Goal: Task Accomplishment & Management: Use online tool/utility

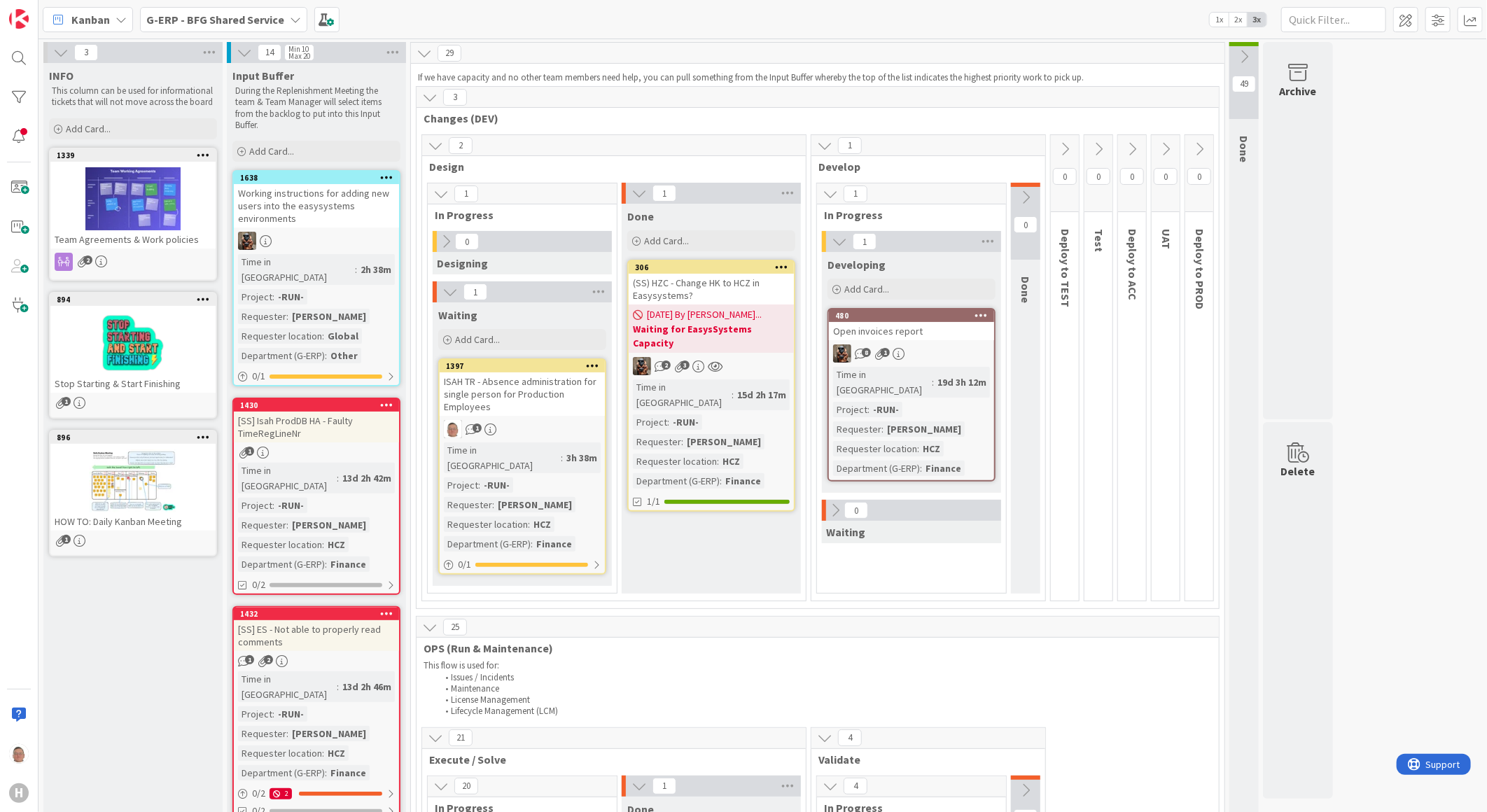
click at [190, 26] on span "G-ERP - BFG Shared Service" at bounding box center [215, 19] width 138 height 17
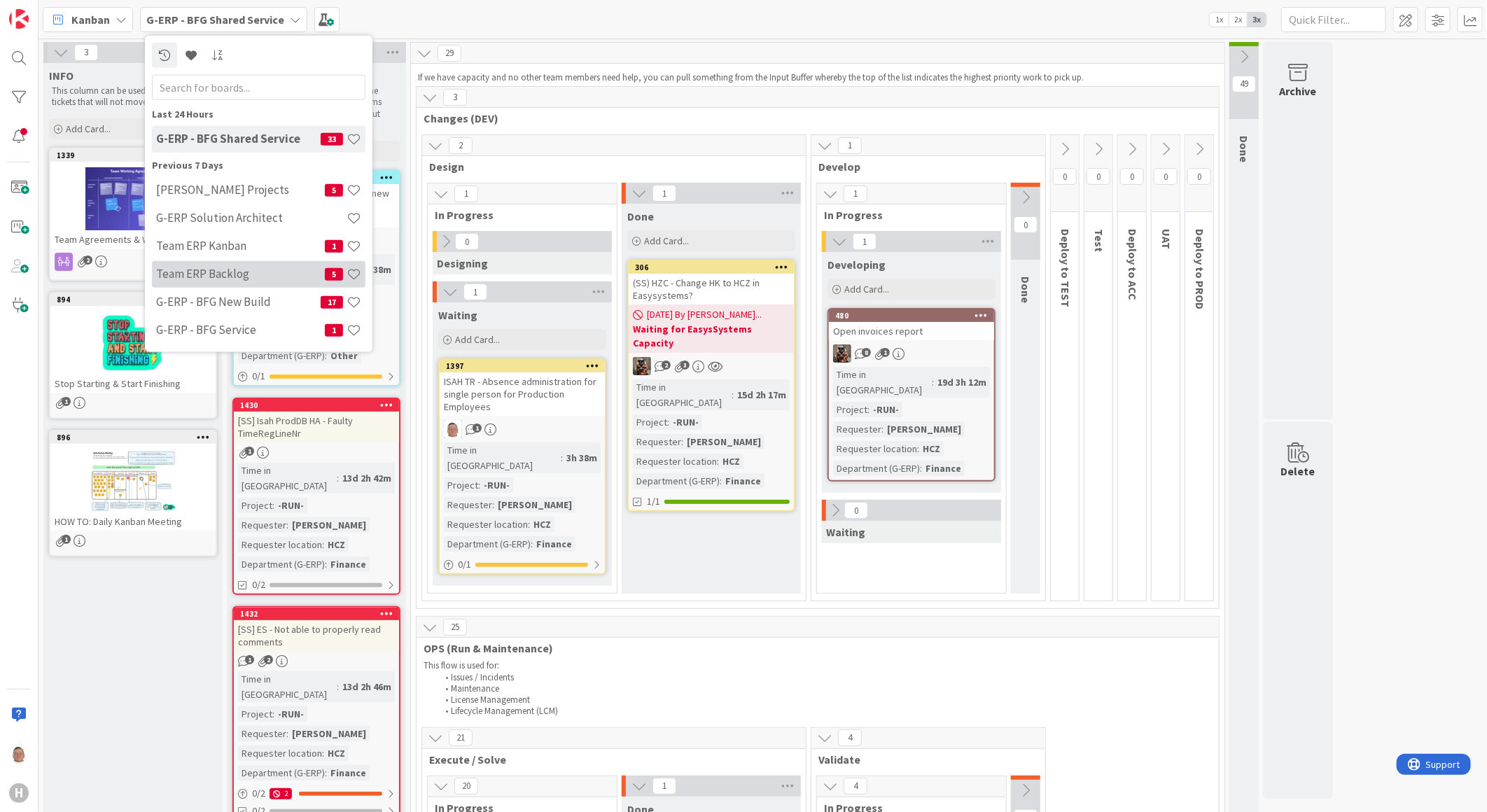
click at [187, 267] on h4 "Team ERP Backlog" at bounding box center [240, 273] width 169 height 14
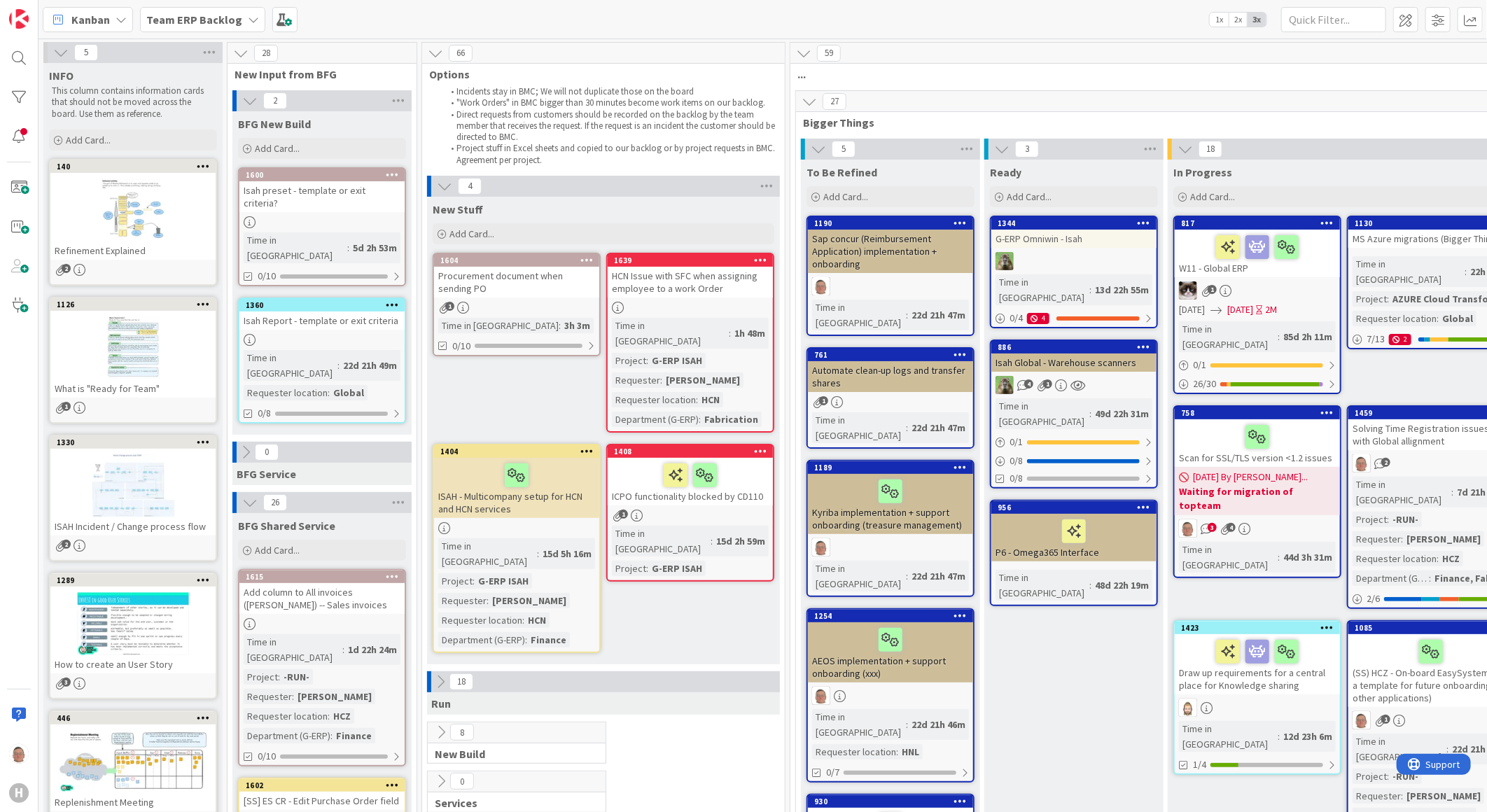
click at [237, 54] on icon at bounding box center [240, 53] width 16 height 16
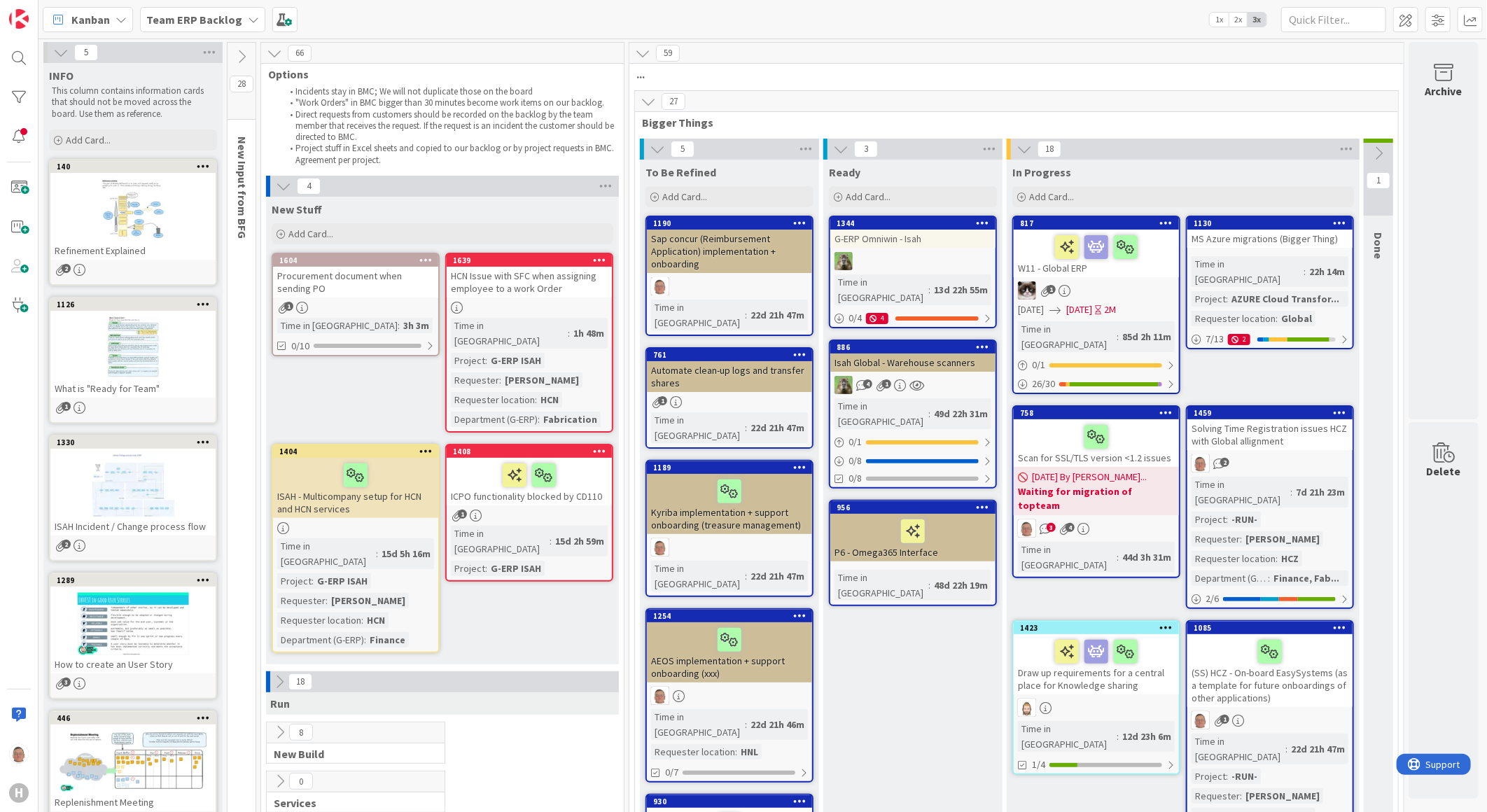
click at [237, 54] on icon at bounding box center [241, 56] width 16 height 16
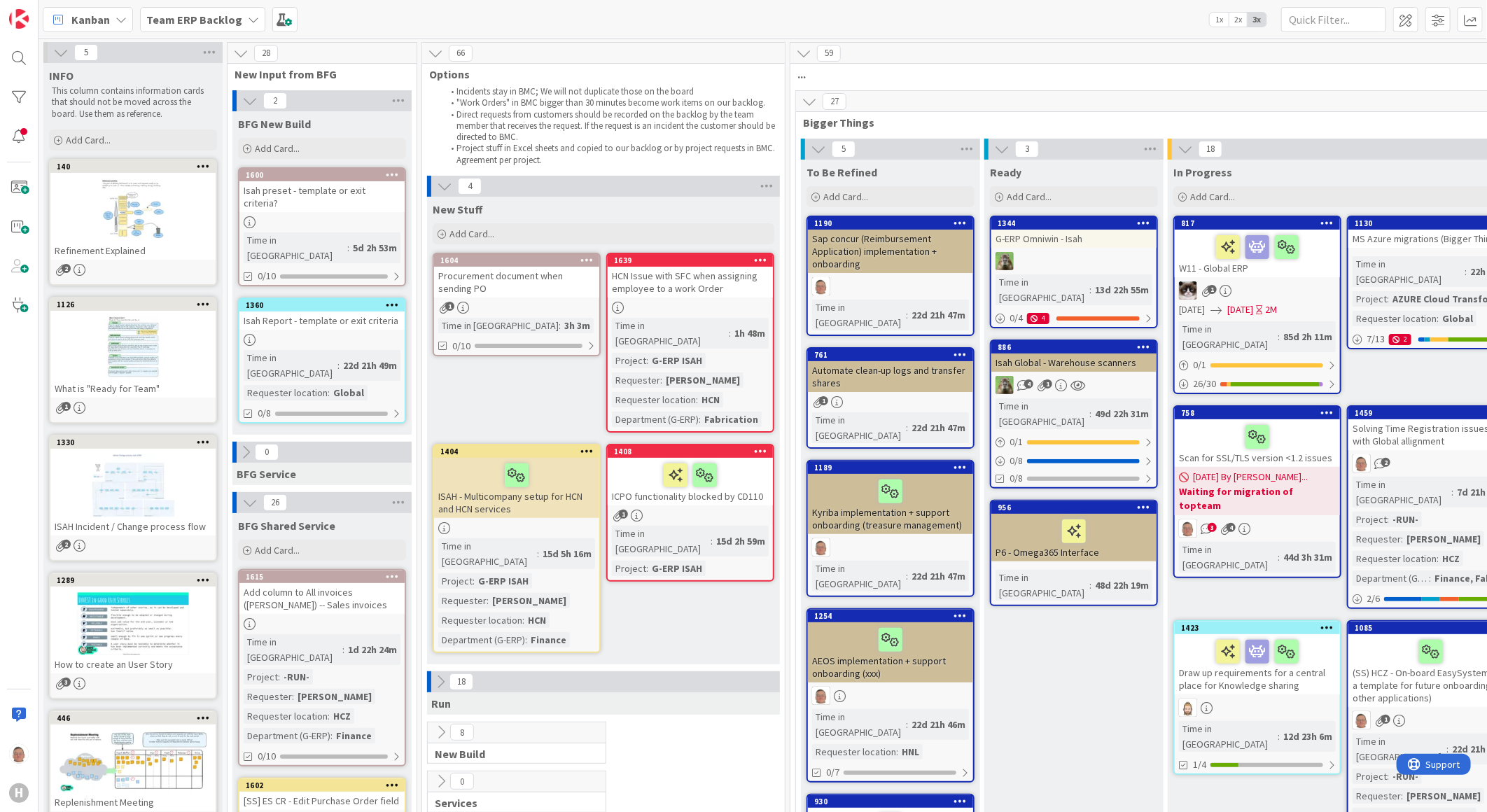
click at [248, 93] on icon at bounding box center [250, 100] width 16 height 16
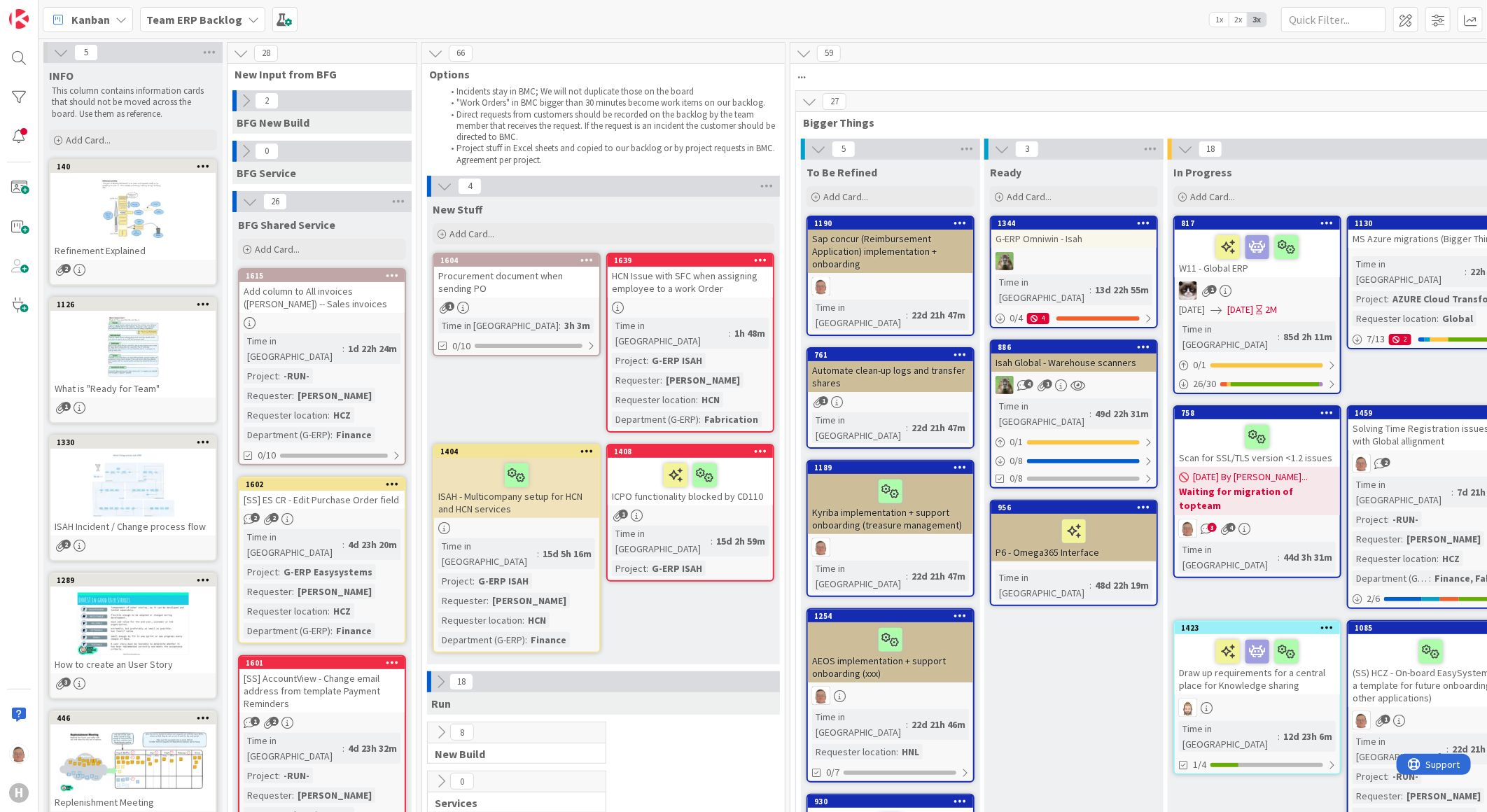
click at [293, 296] on div "Add column to All invoices ([PERSON_NAME]) -- Sales invoices" at bounding box center [322, 297] width 165 height 31
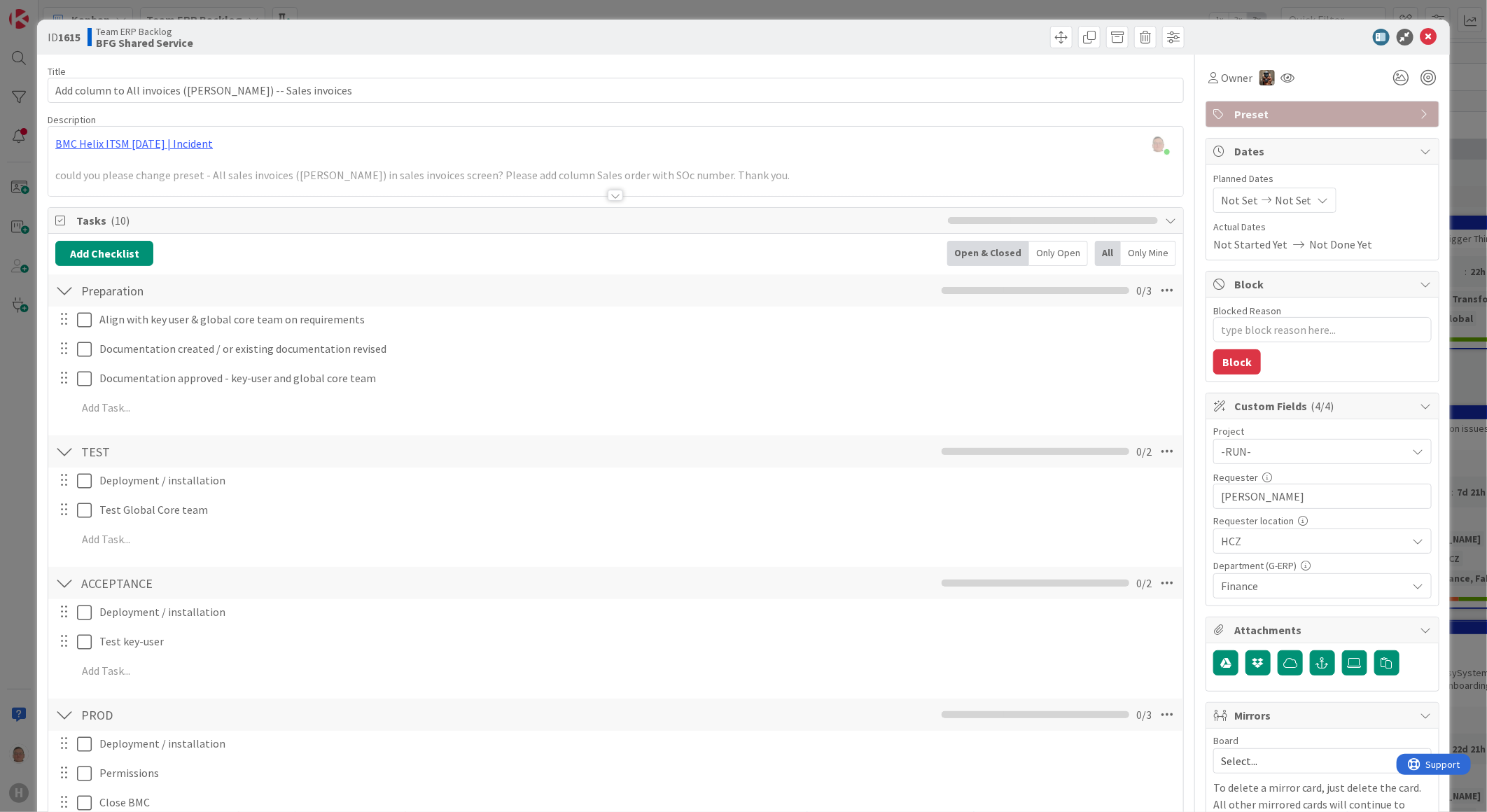
click at [608, 197] on div at bounding box center [615, 195] width 16 height 11
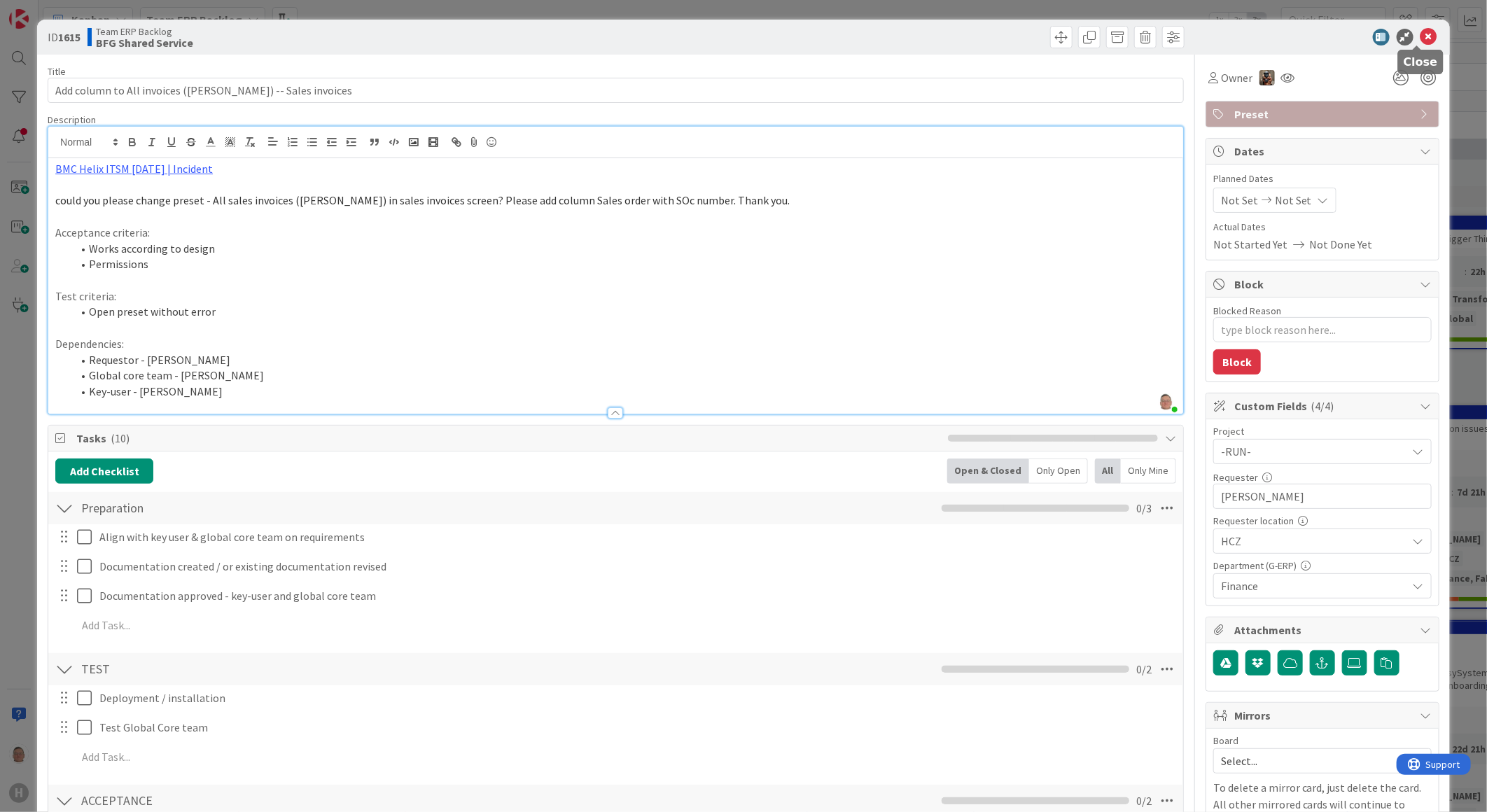
click at [1420, 35] on icon at bounding box center [1428, 37] width 17 height 17
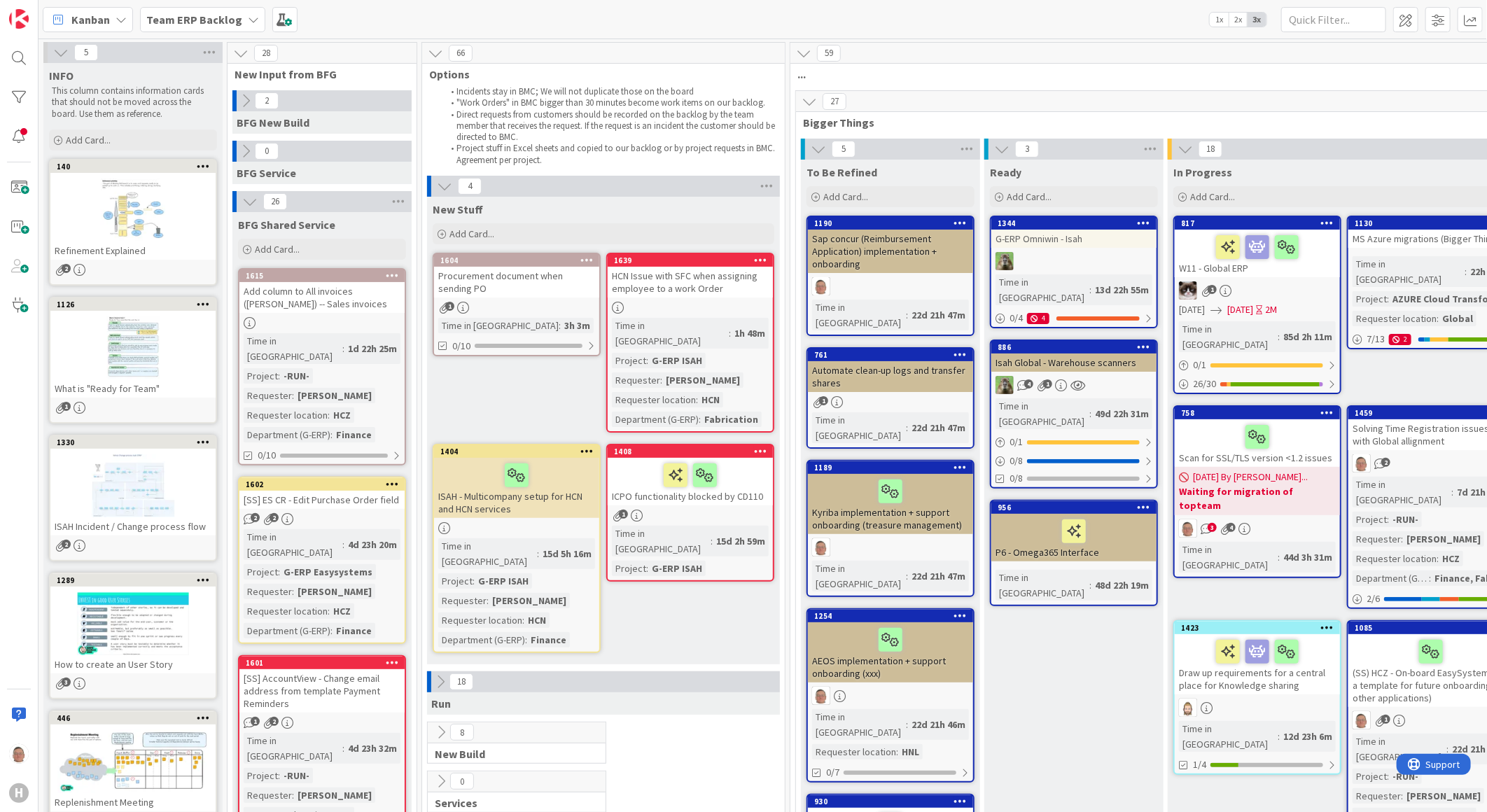
click at [393, 275] on icon at bounding box center [392, 274] width 13 height 10
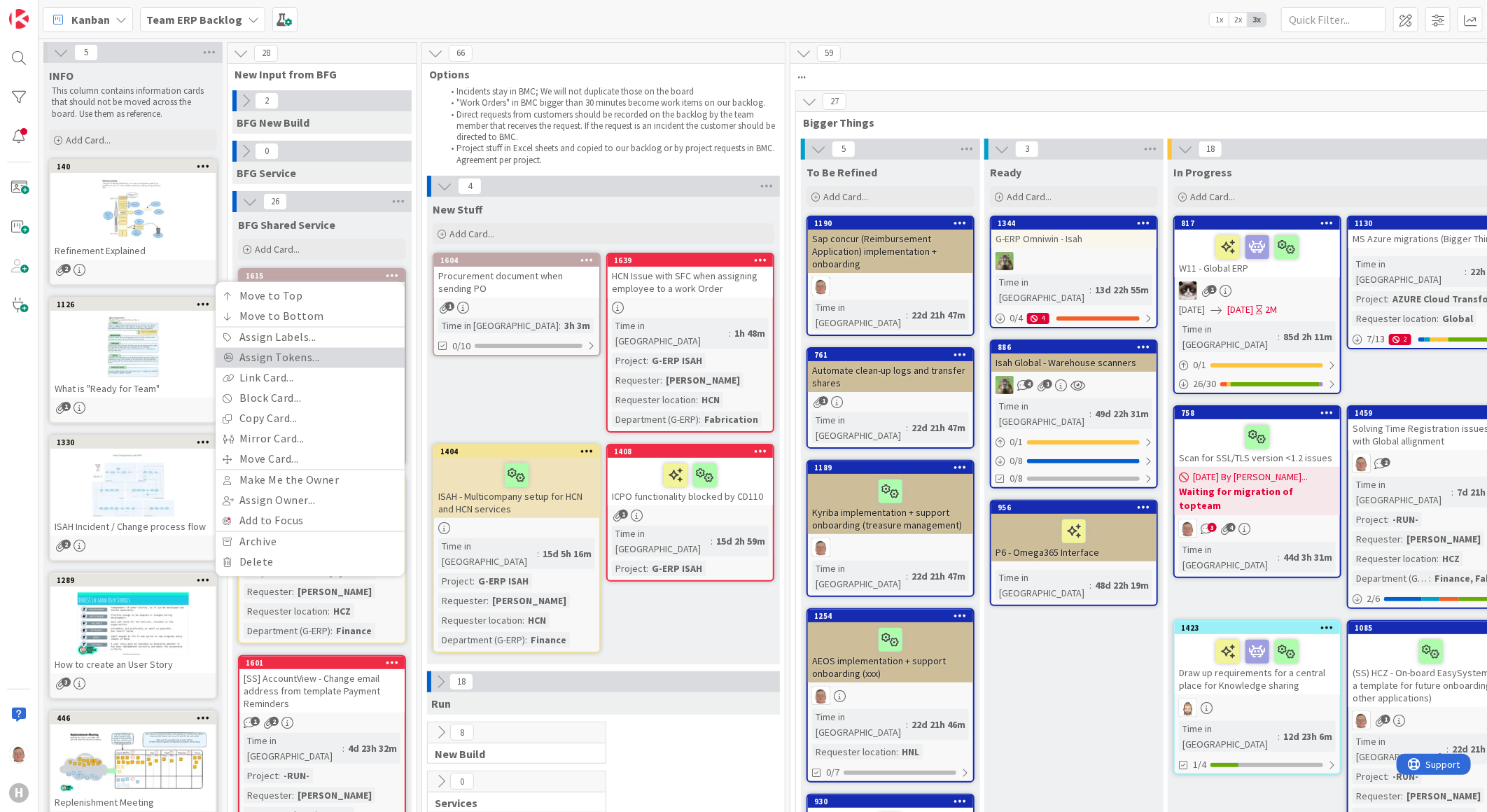
click at [310, 358] on link "Assign Tokens..." at bounding box center [310, 358] width 189 height 20
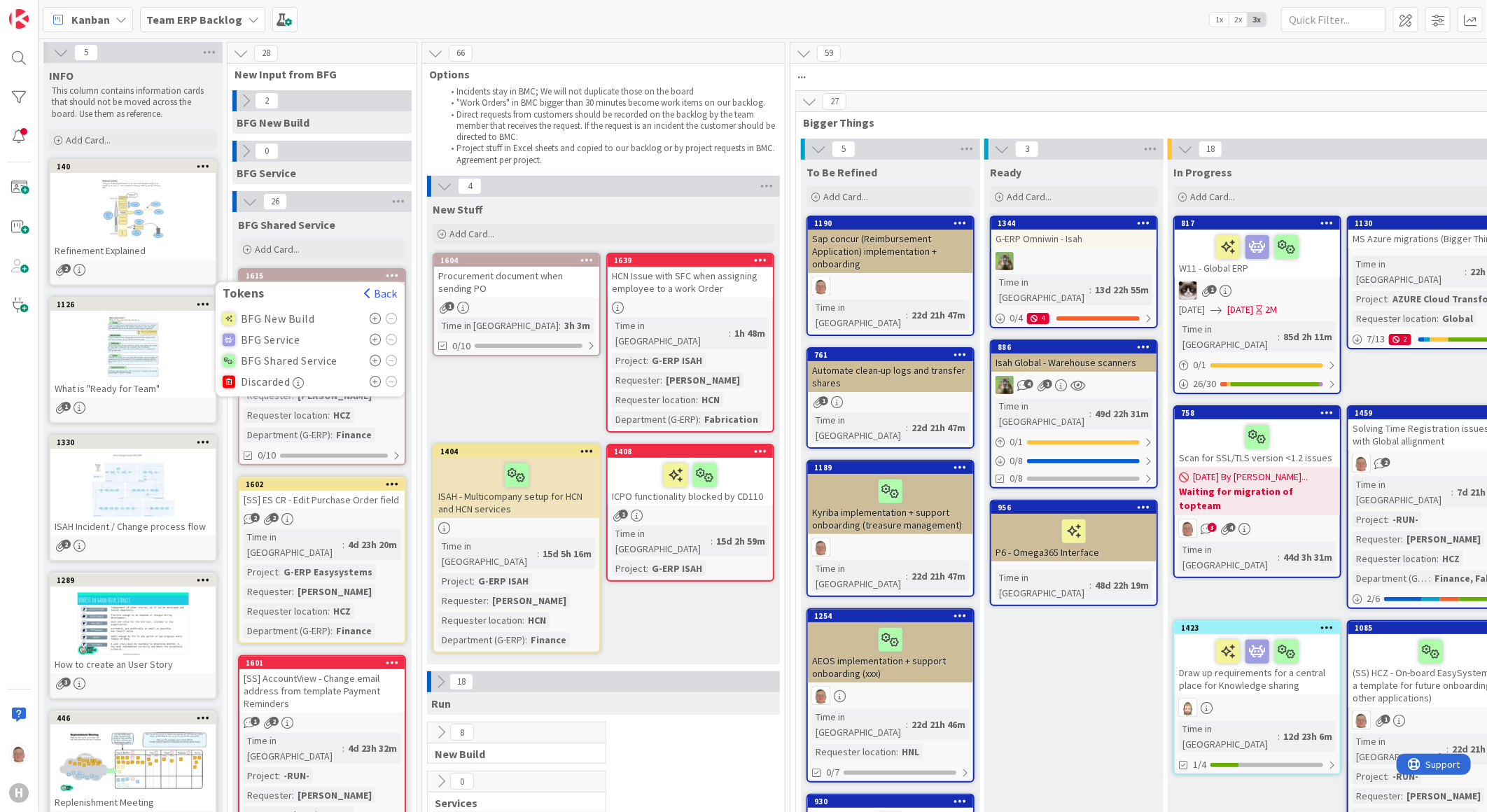
click at [372, 361] on icon at bounding box center [375, 361] width 12 height 11
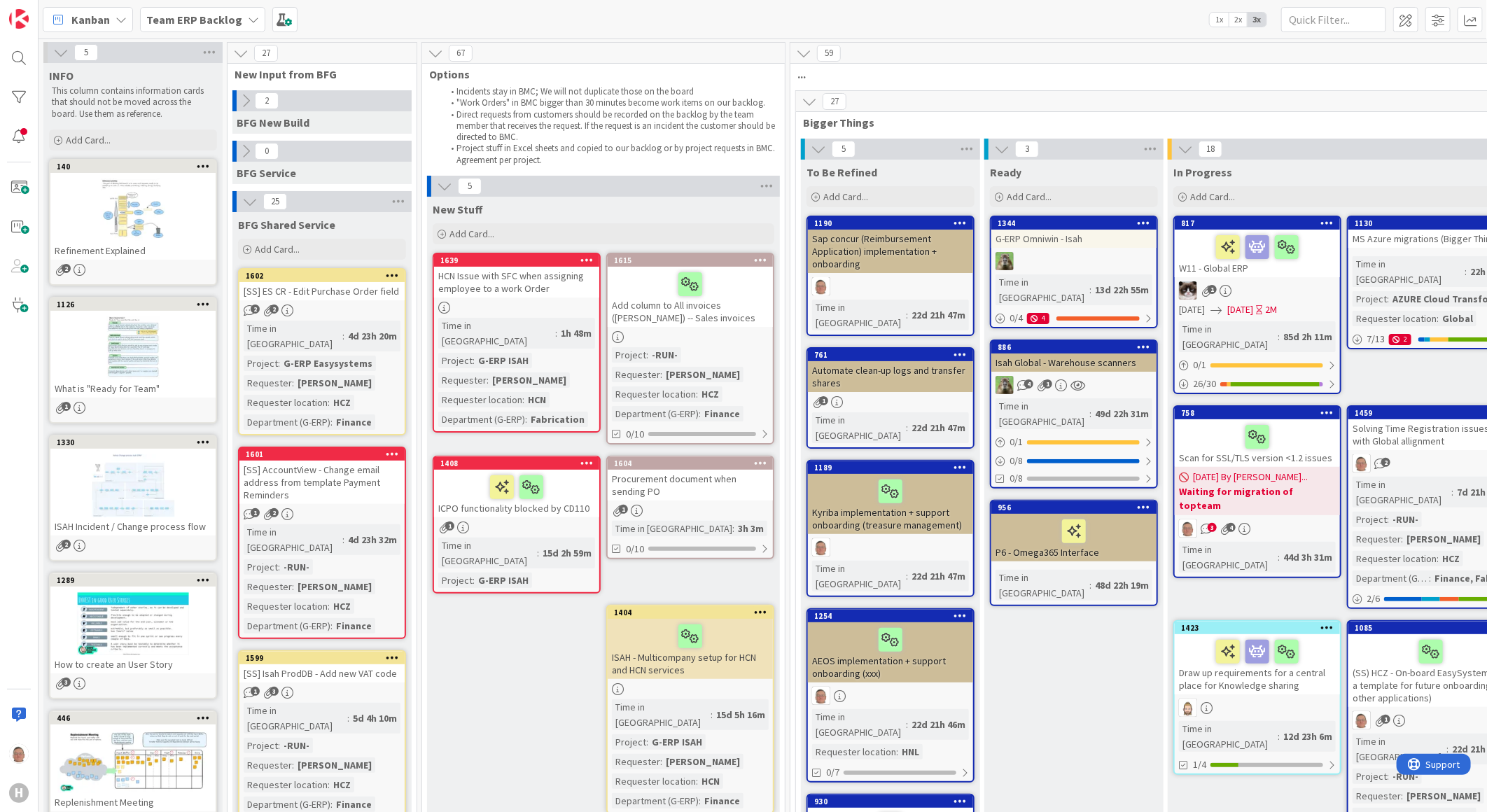
click at [320, 285] on div "[SS] ES CR - Edit Purchase Order field" at bounding box center [322, 291] width 165 height 18
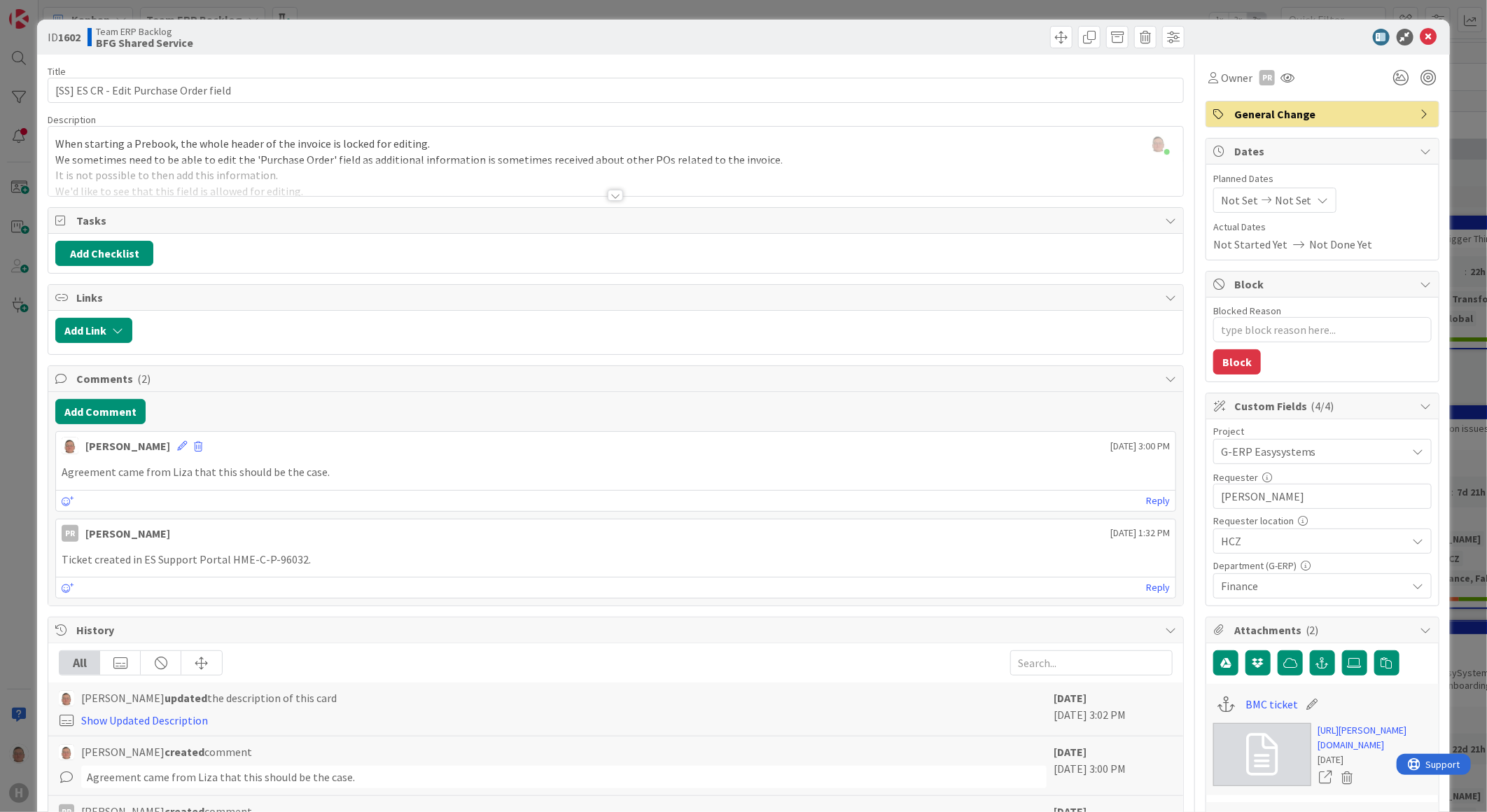
click at [608, 198] on div at bounding box center [615, 195] width 16 height 11
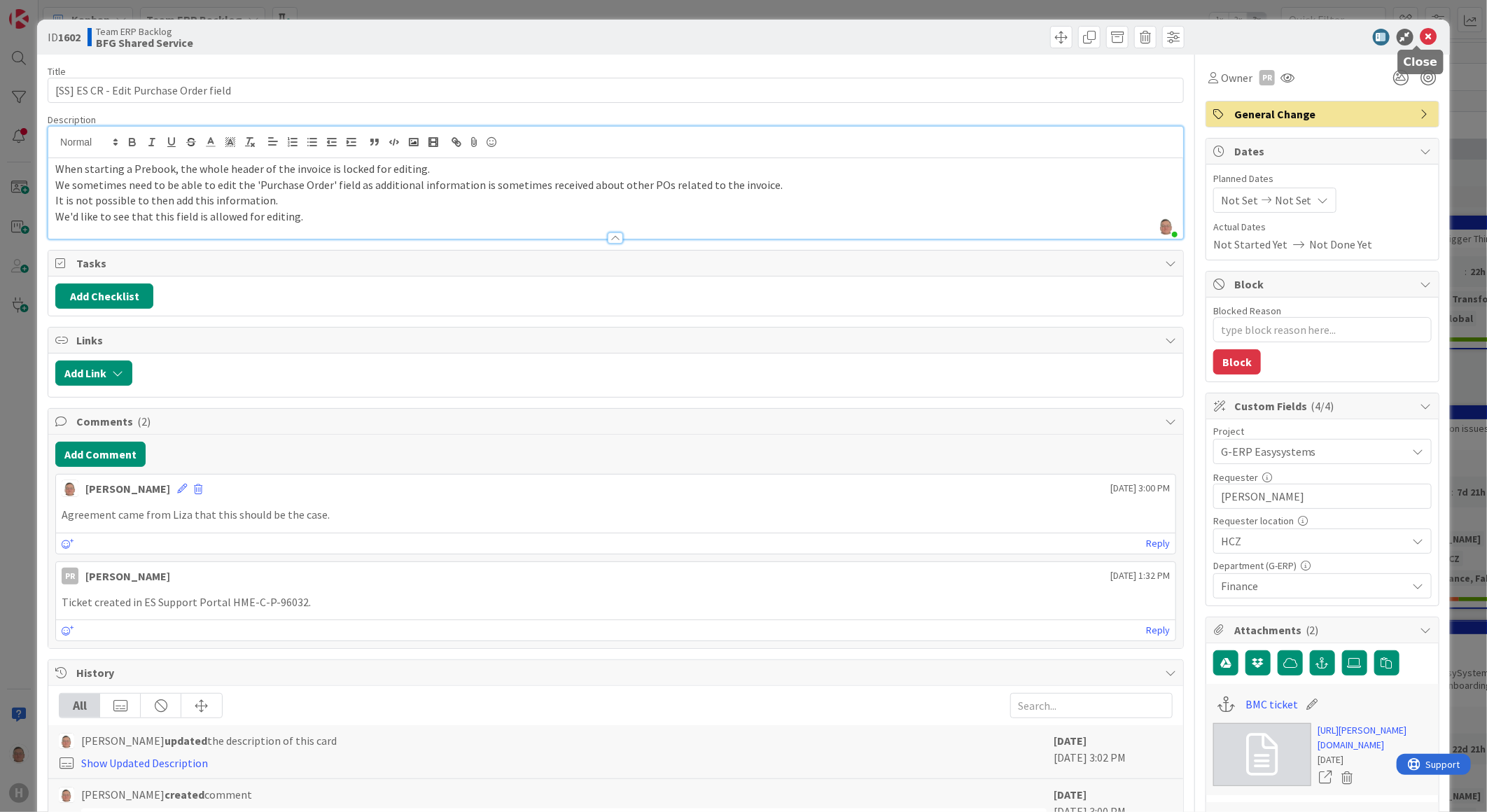
click at [1420, 35] on icon at bounding box center [1428, 37] width 17 height 17
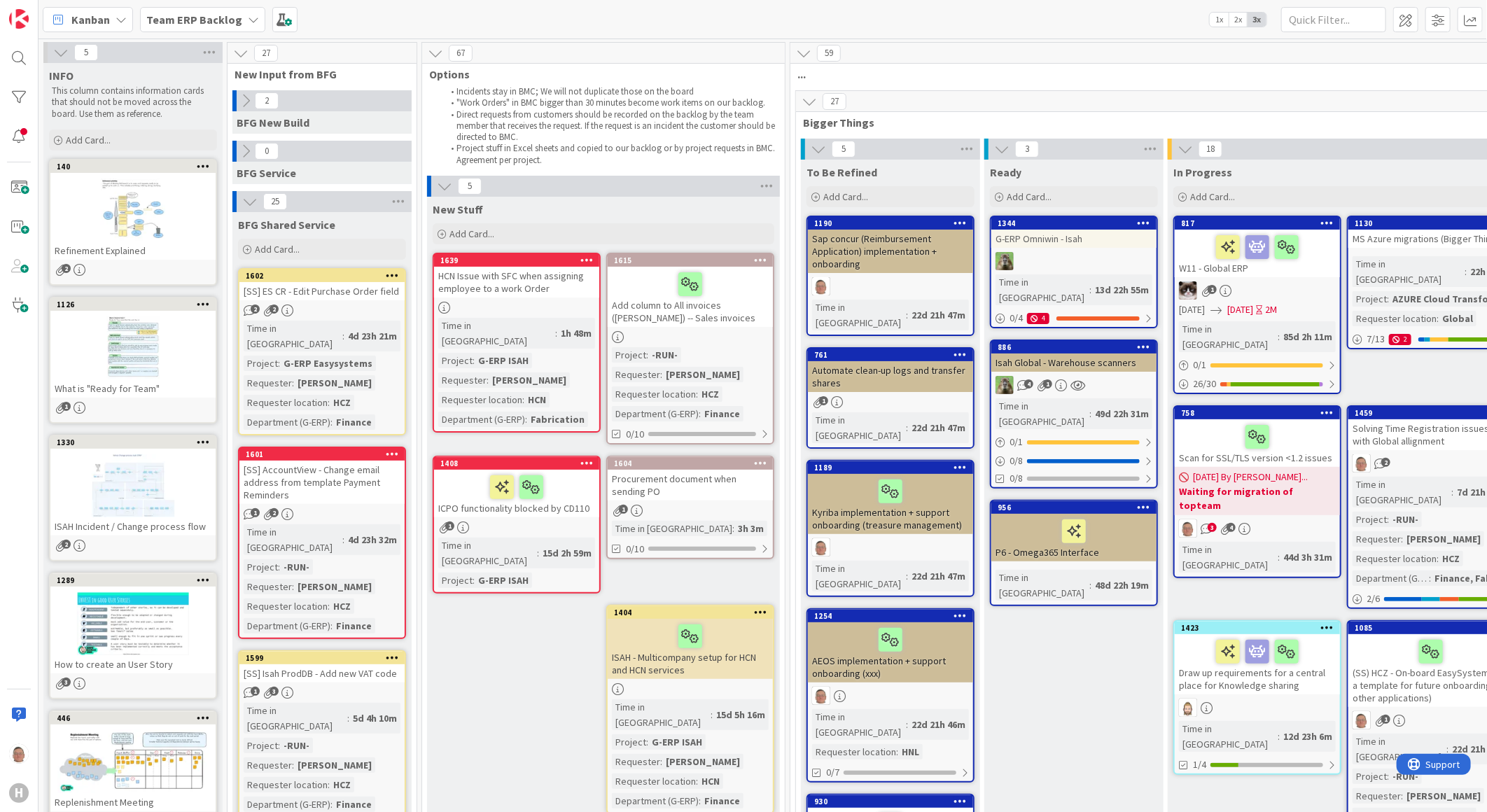
click at [389, 273] on icon at bounding box center [392, 274] width 13 height 10
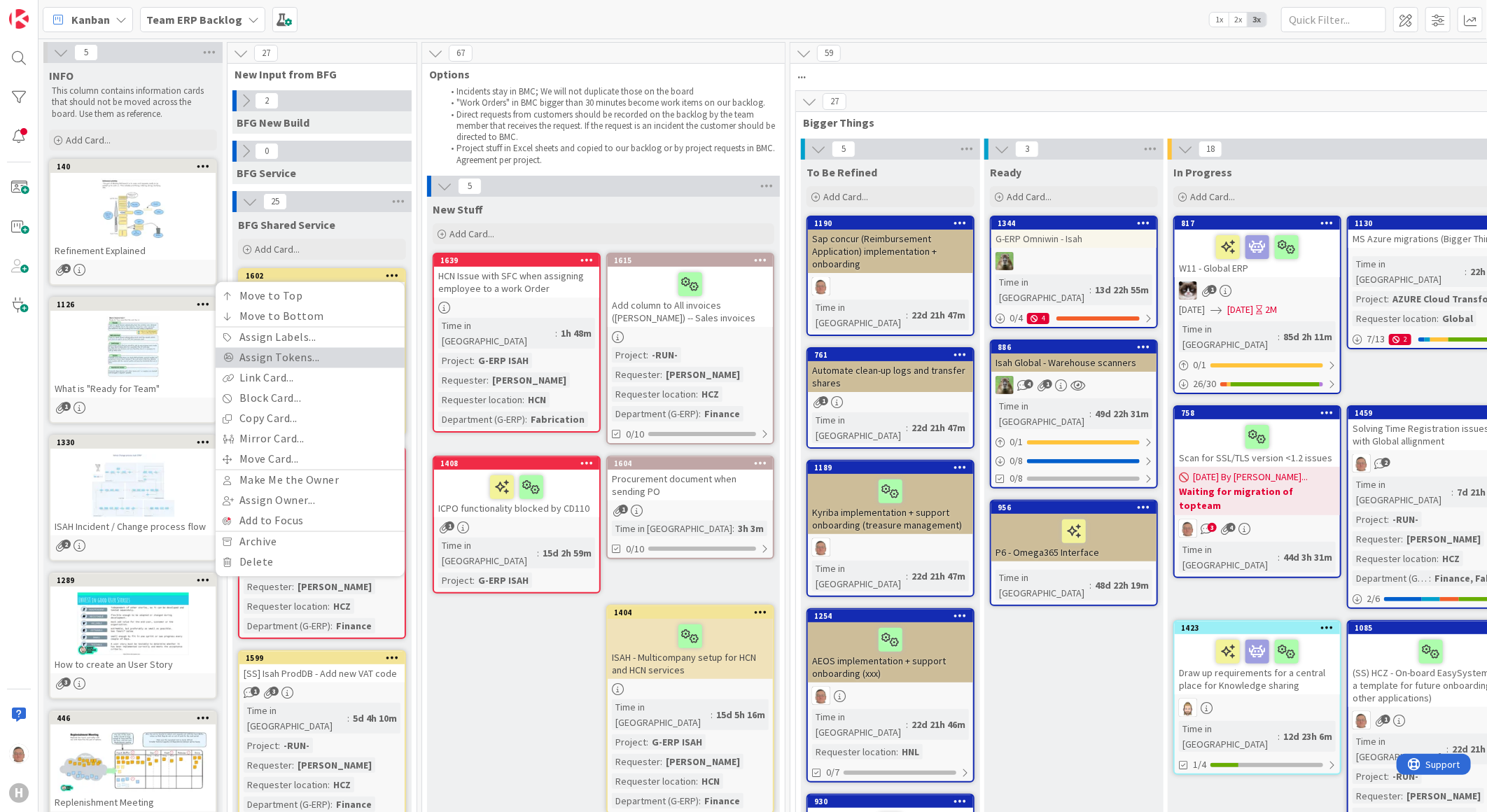
click at [296, 362] on link "Assign Tokens..." at bounding box center [310, 358] width 189 height 20
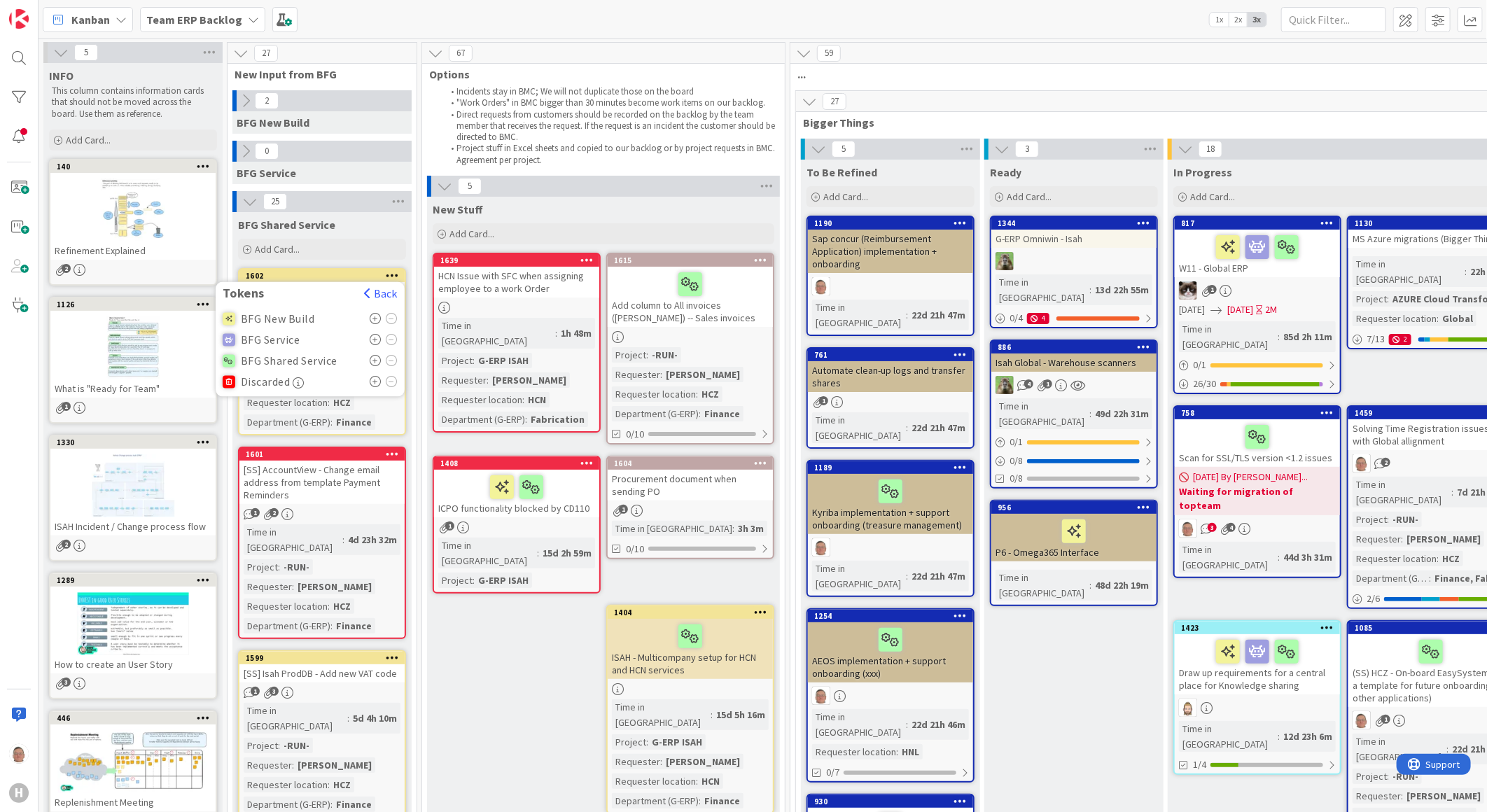
click at [376, 358] on icon at bounding box center [375, 361] width 12 height 11
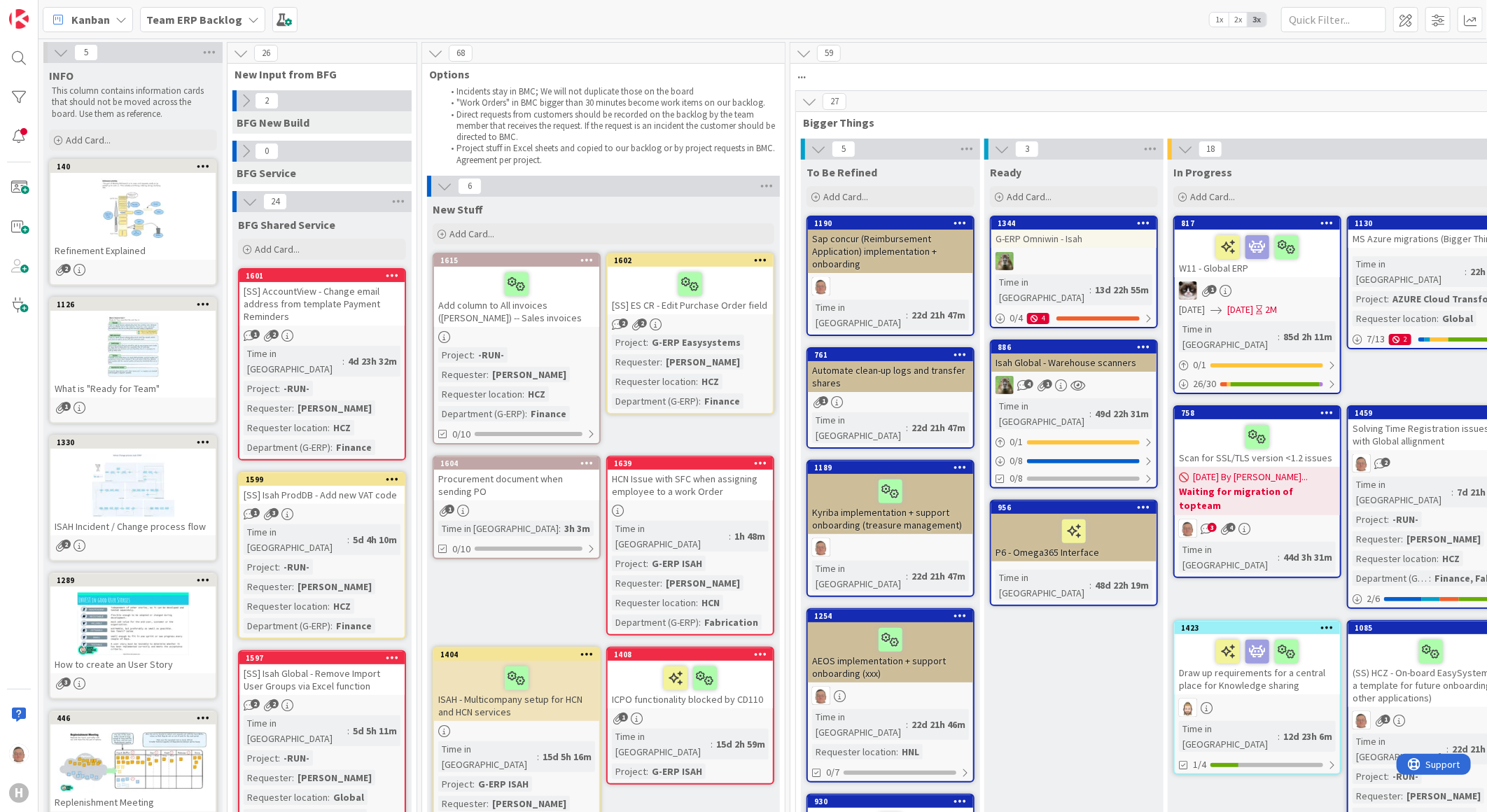
click at [289, 285] on div "[SS] AccountView - Change email address from template Payment Reminders" at bounding box center [322, 303] width 165 height 43
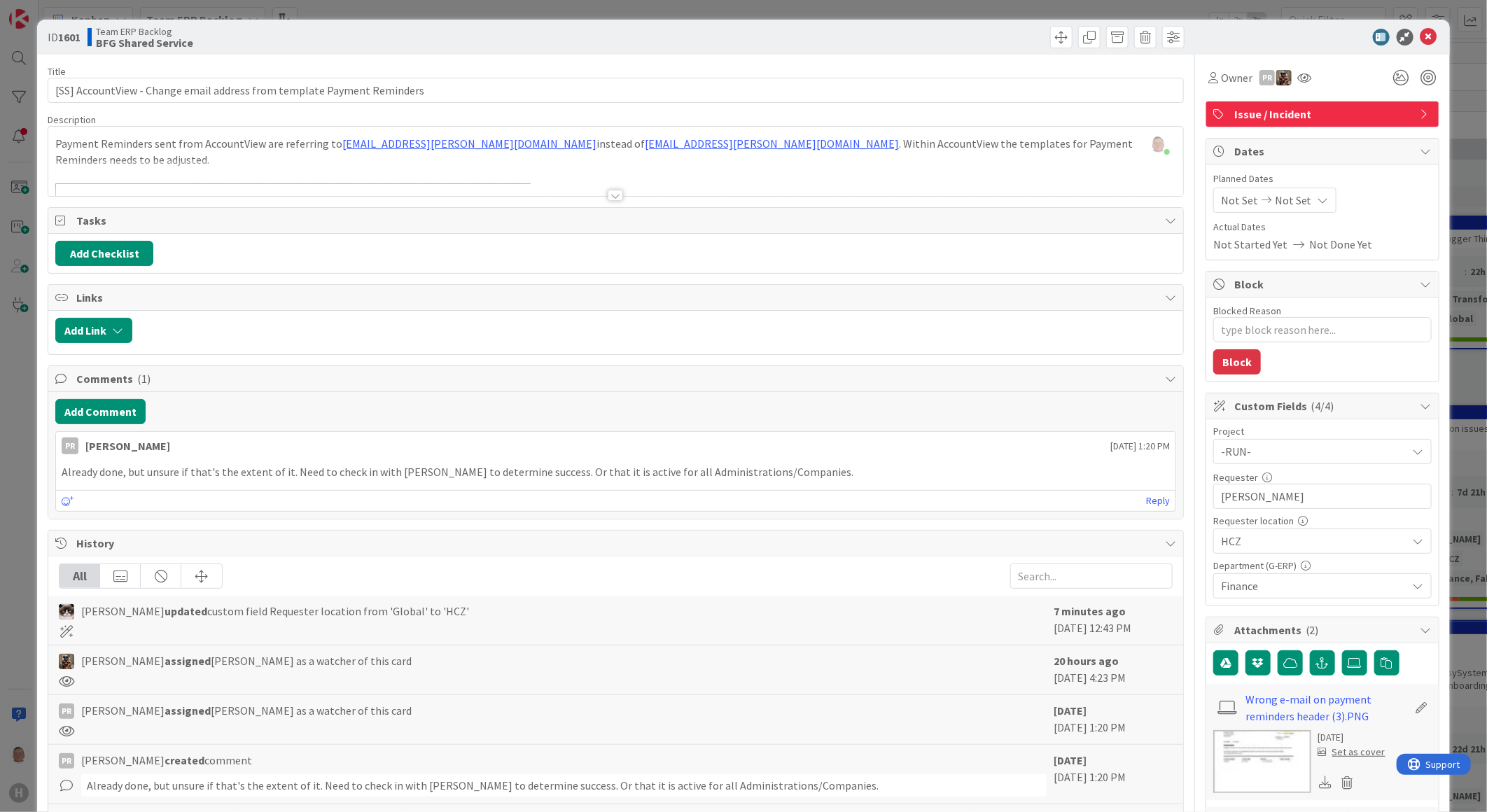
click at [609, 198] on div at bounding box center [615, 195] width 16 height 11
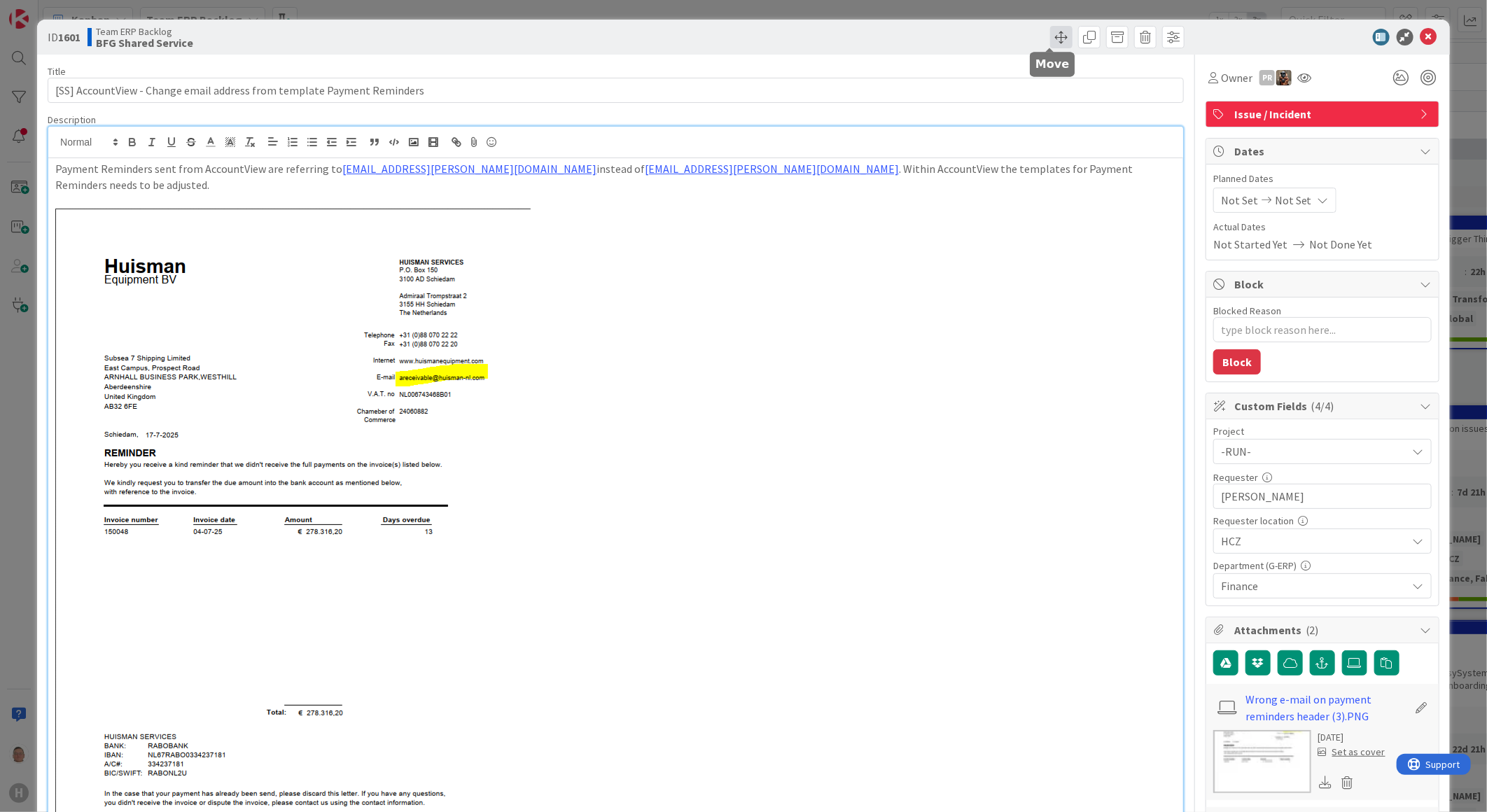
click at [1052, 33] on span at bounding box center [1061, 37] width 22 height 22
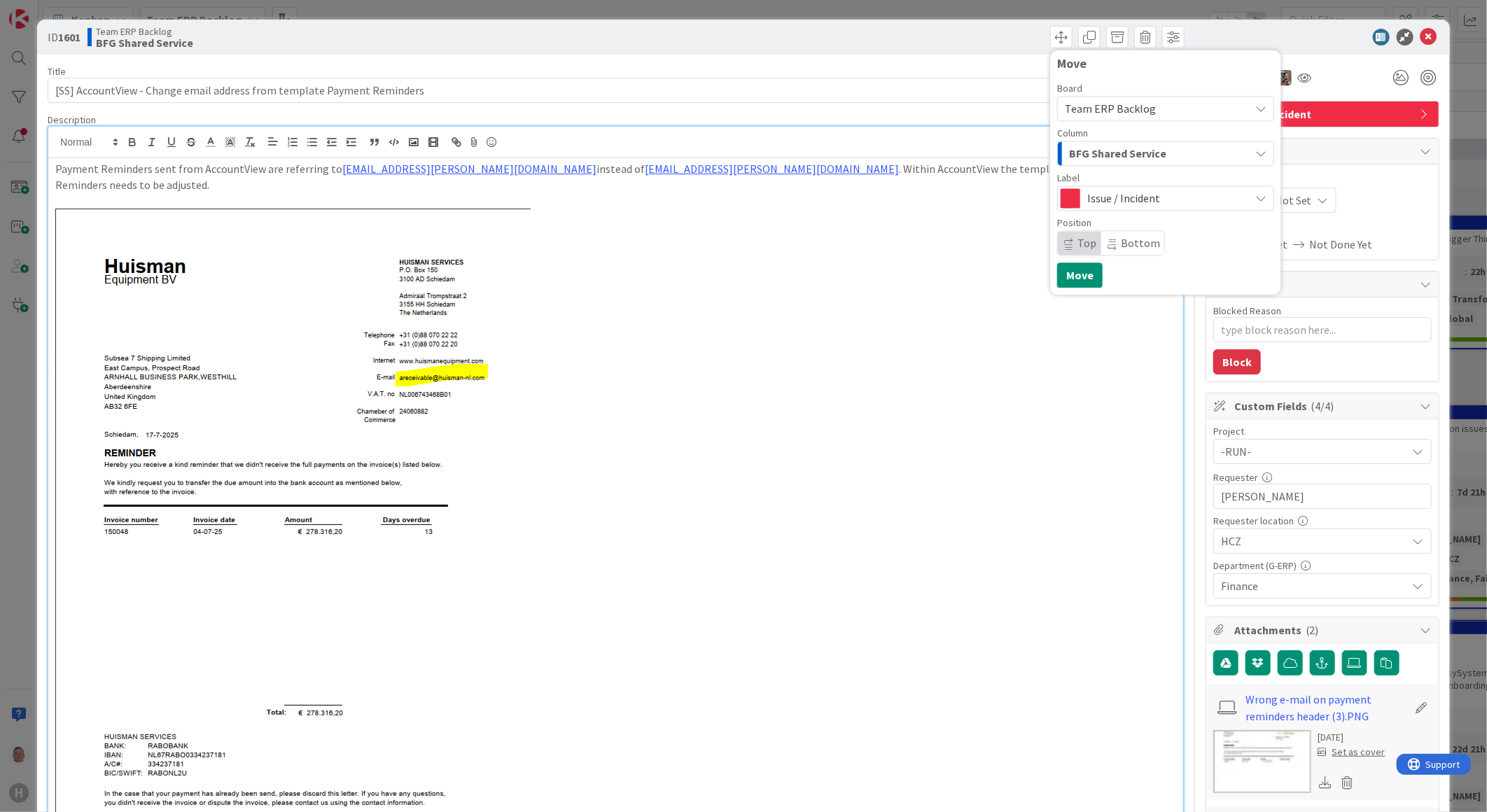
click at [1096, 155] on span "BFG Shared Service" at bounding box center [1118, 153] width 97 height 18
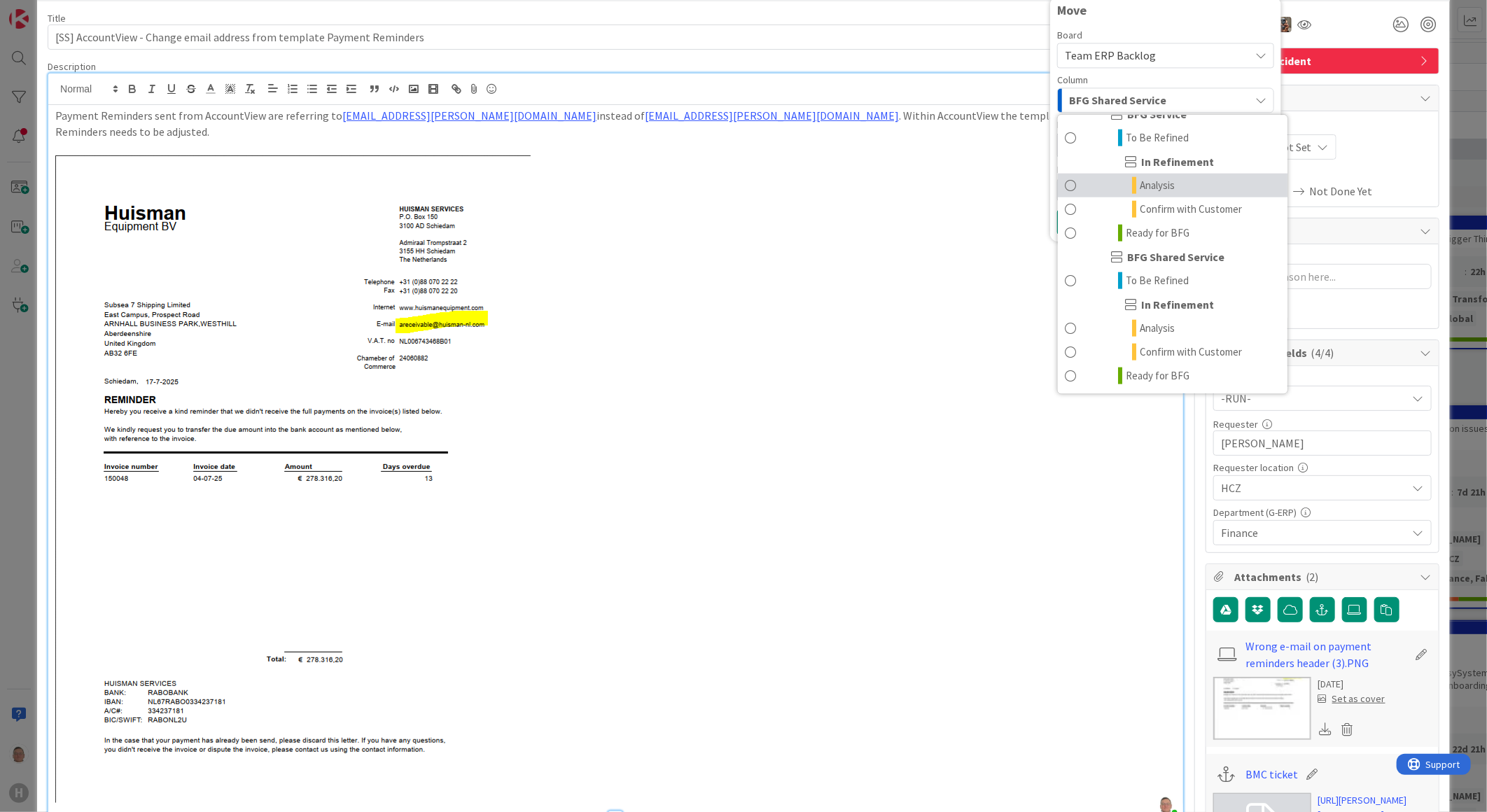
scroll to position [78, 0]
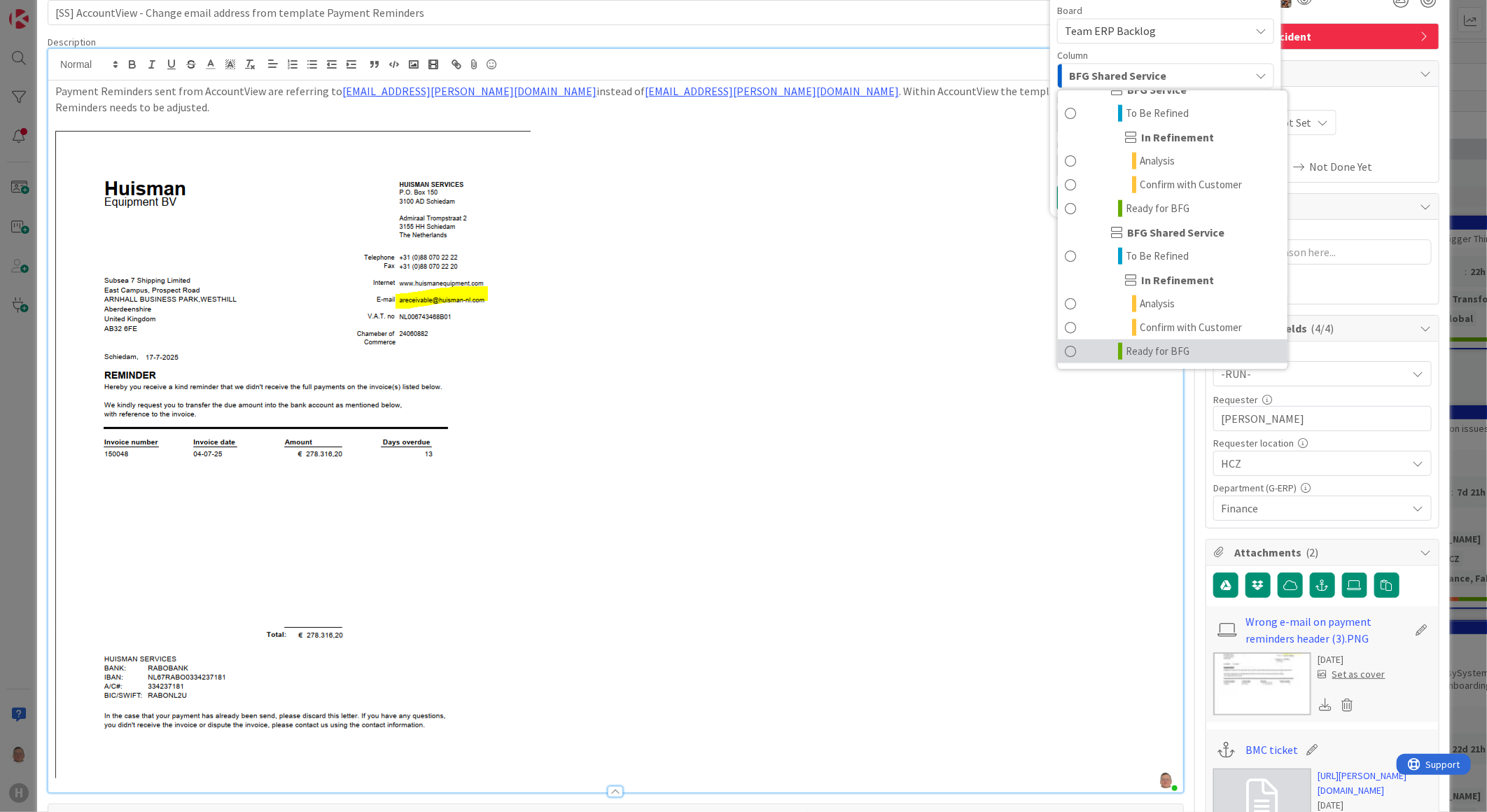
click at [1139, 344] on span "Ready for BFG" at bounding box center [1157, 351] width 63 height 17
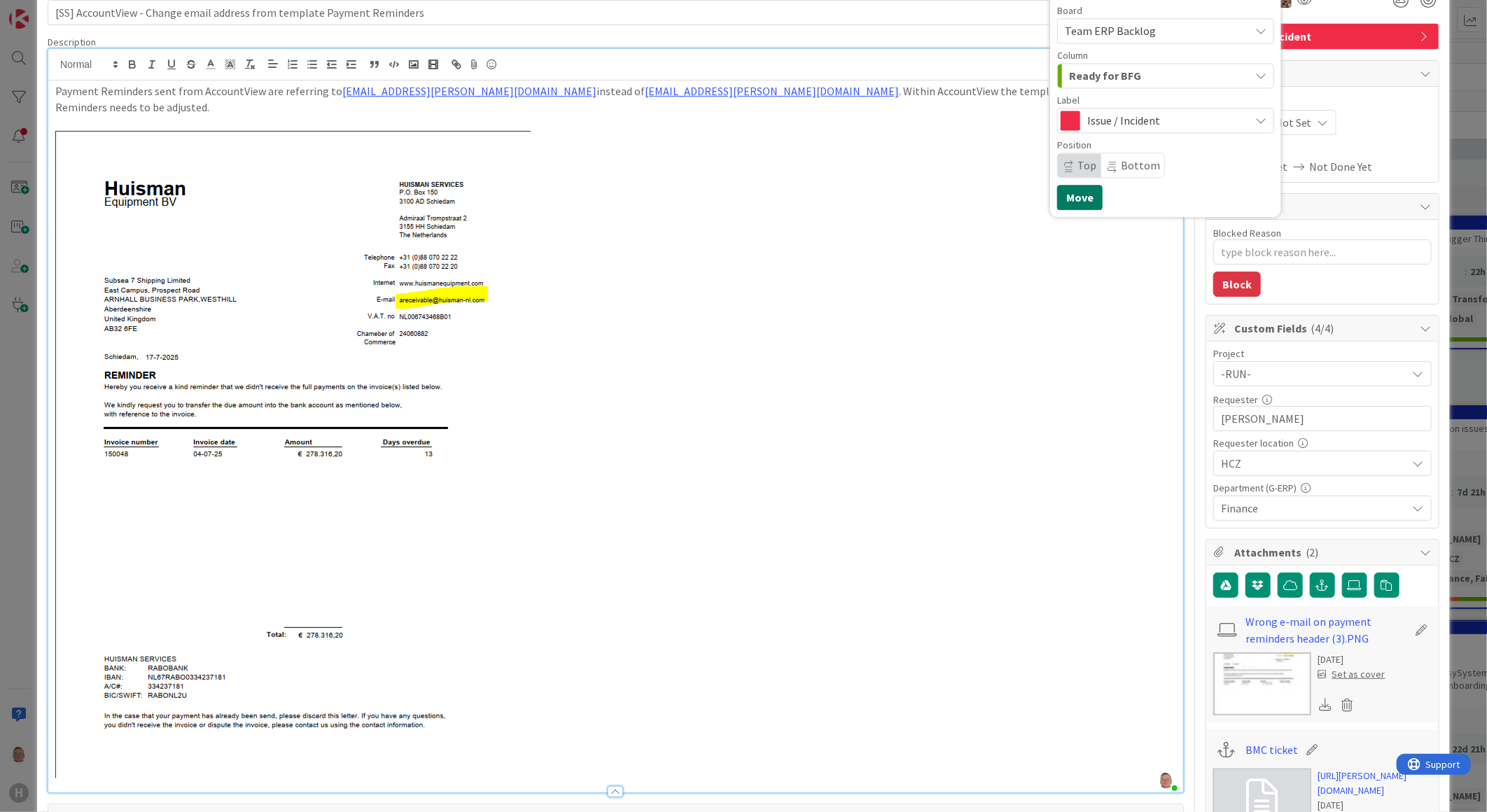
click at [1071, 201] on button "Move" at bounding box center [1080, 196] width 46 height 25
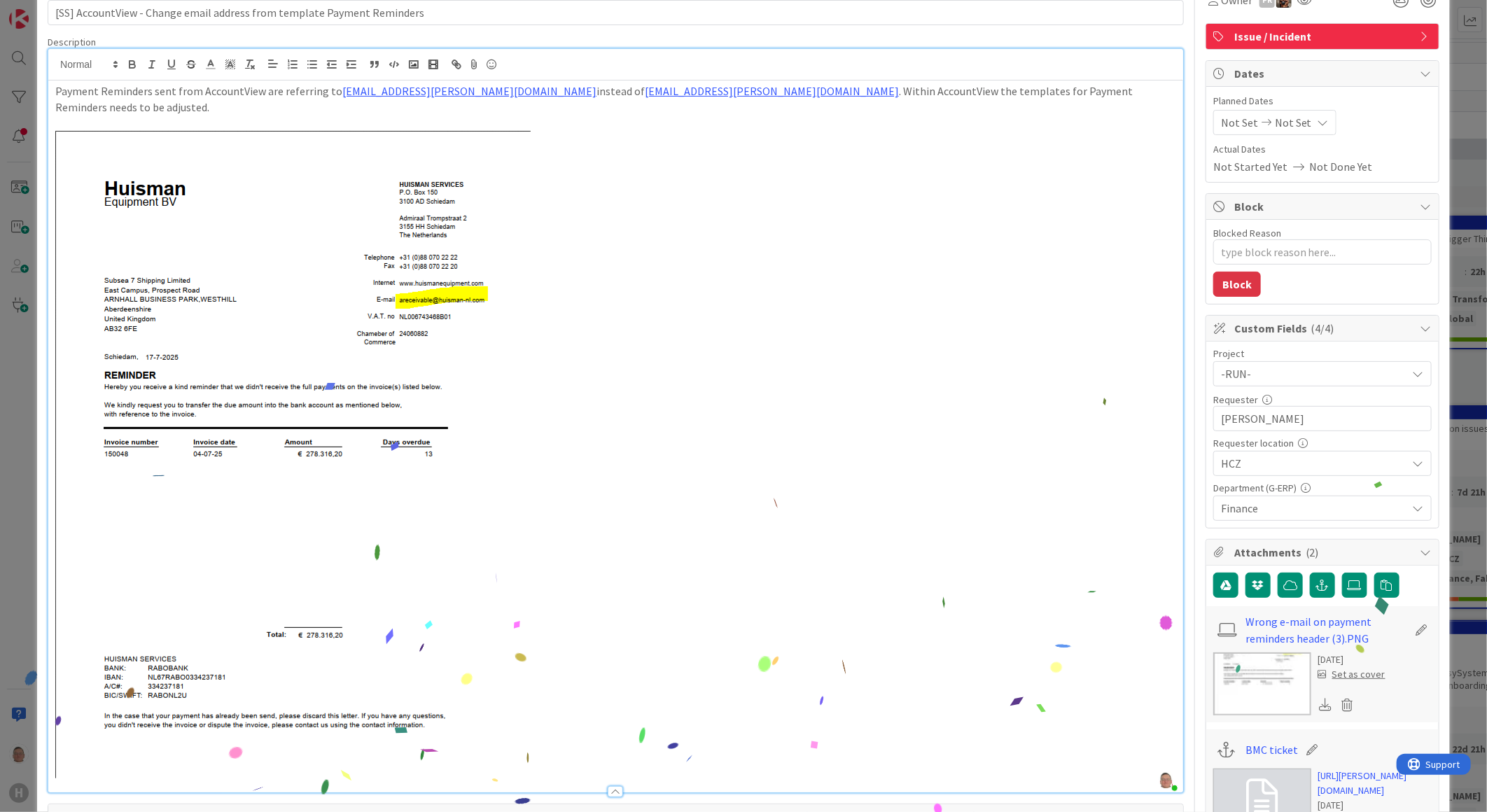
scroll to position [0, 0]
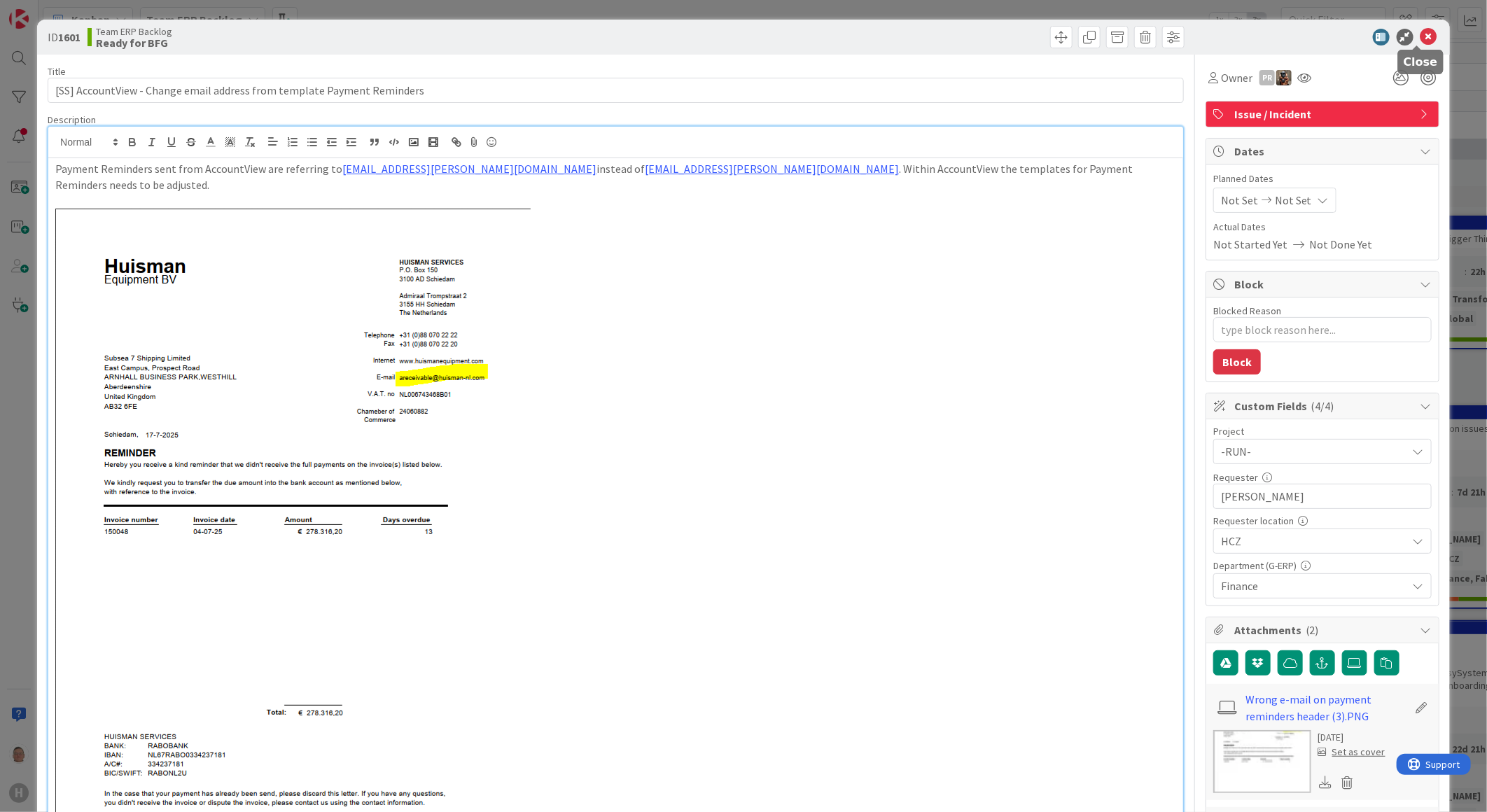
click at [1420, 34] on icon at bounding box center [1428, 37] width 17 height 17
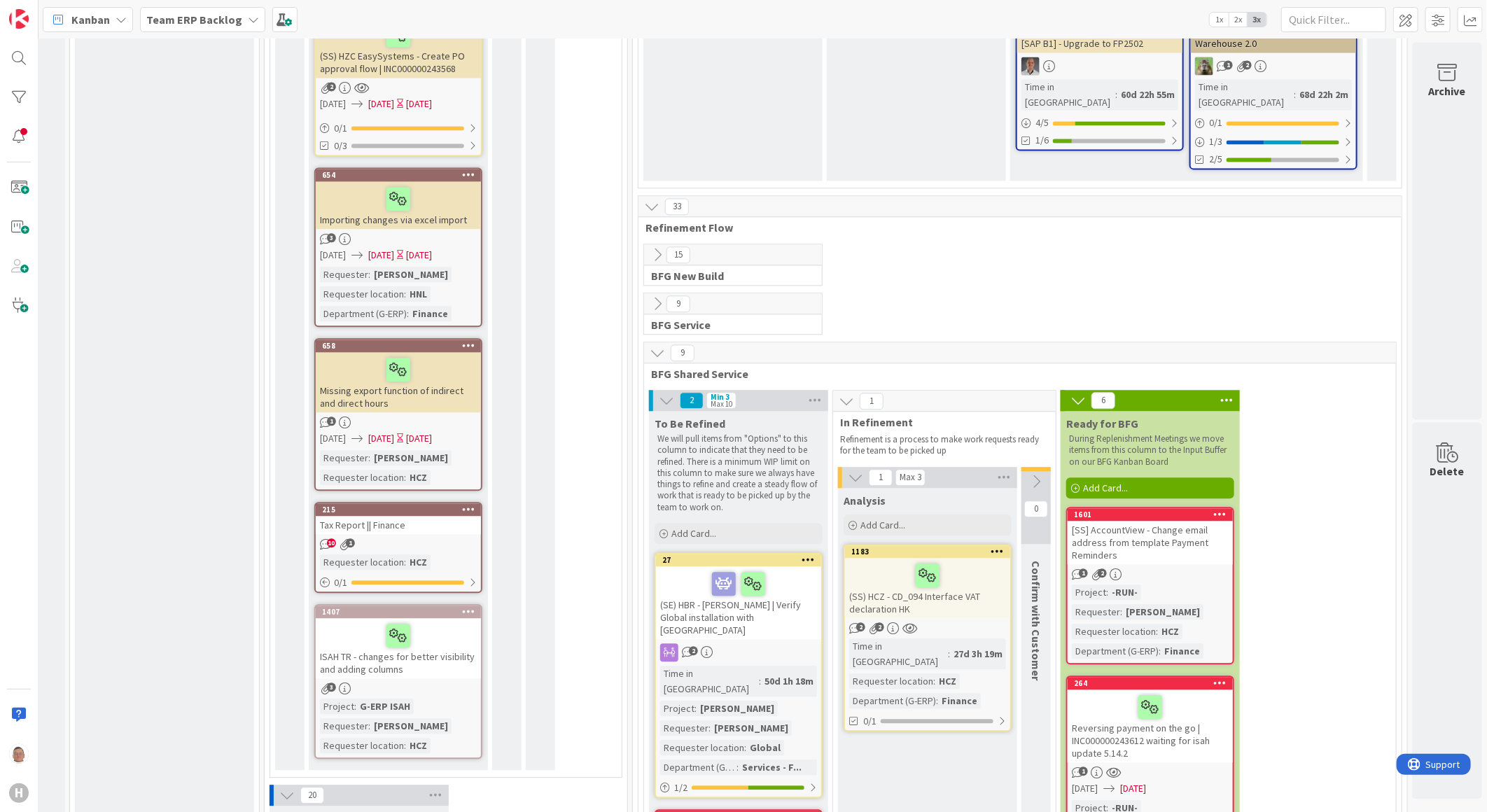
scroll to position [1943, 169]
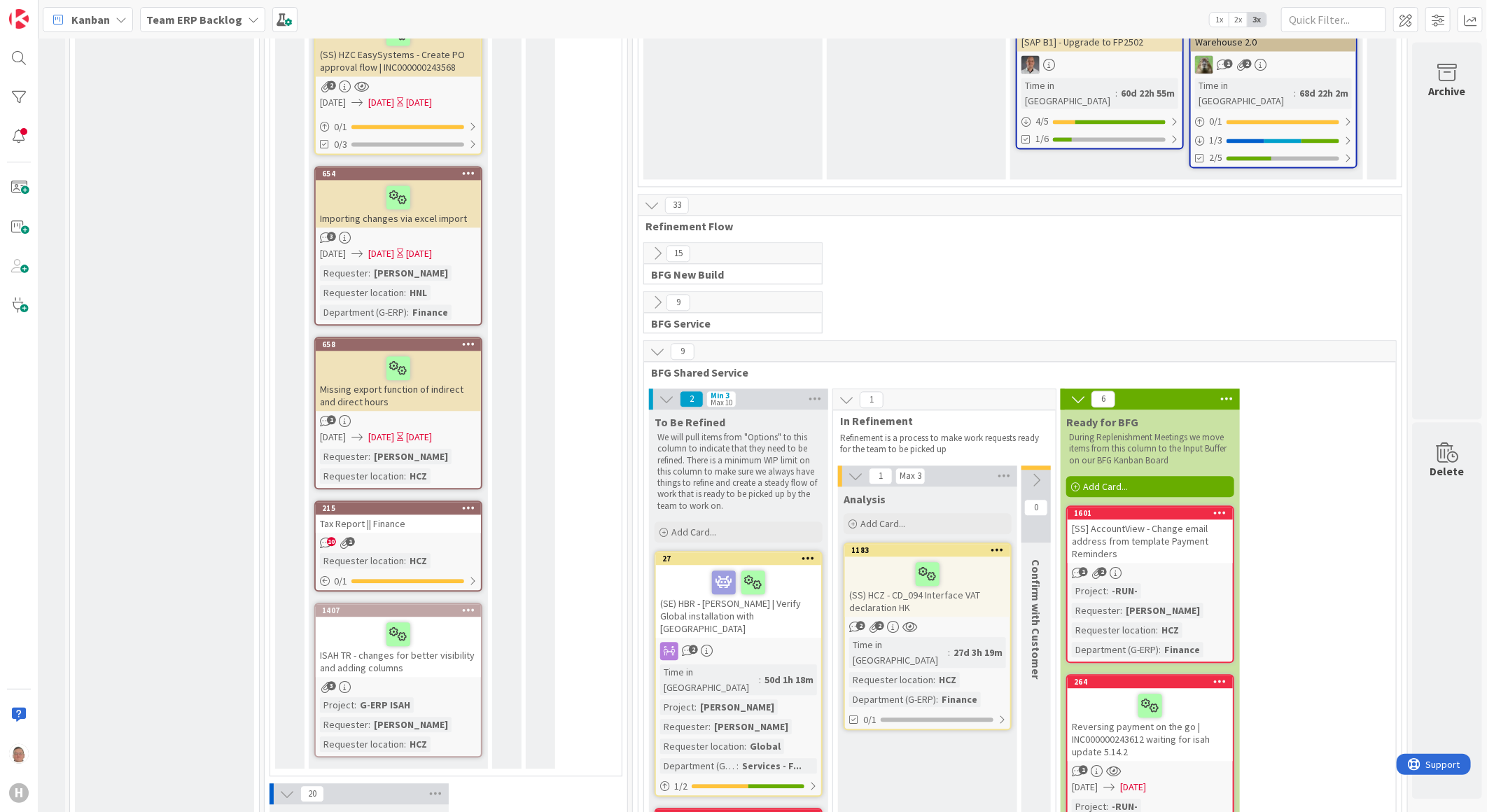
click at [1137, 519] on div "[SS] AccountView - Change email address from template Payment Reminders" at bounding box center [1150, 540] width 165 height 43
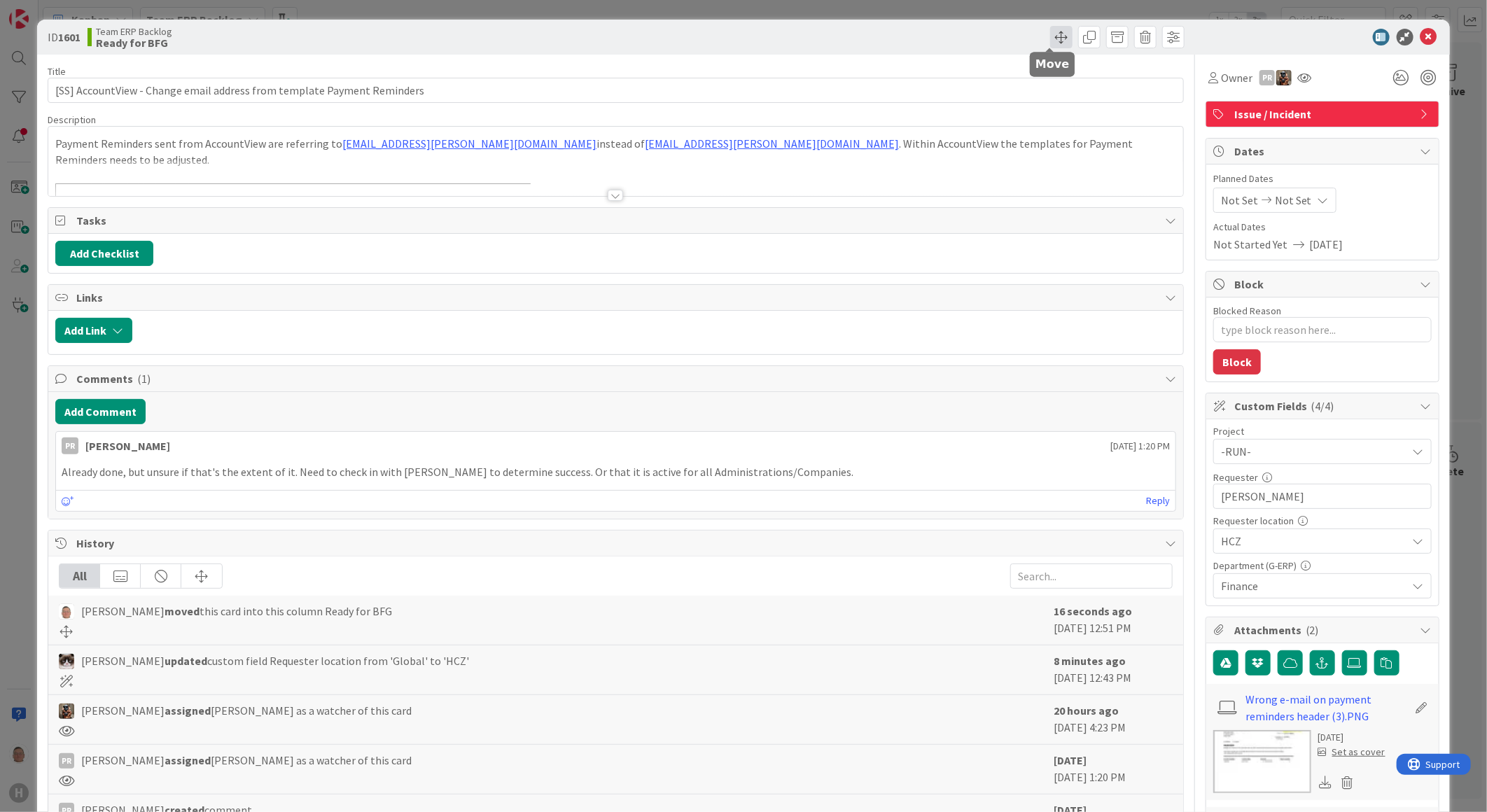
click at [1050, 39] on span at bounding box center [1061, 37] width 22 height 22
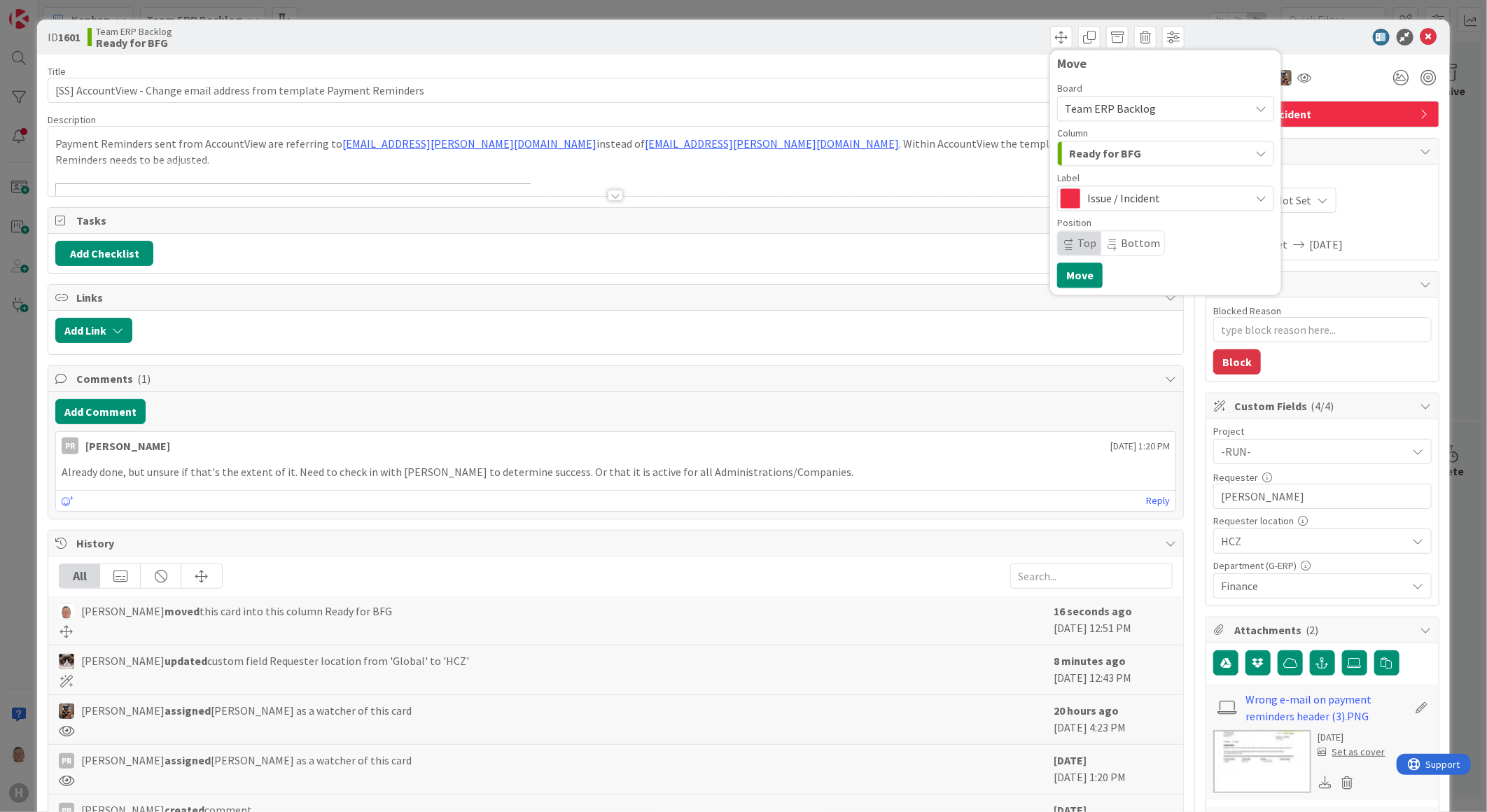
click at [1084, 161] on span "Ready for BFG" at bounding box center [1105, 153] width 73 height 18
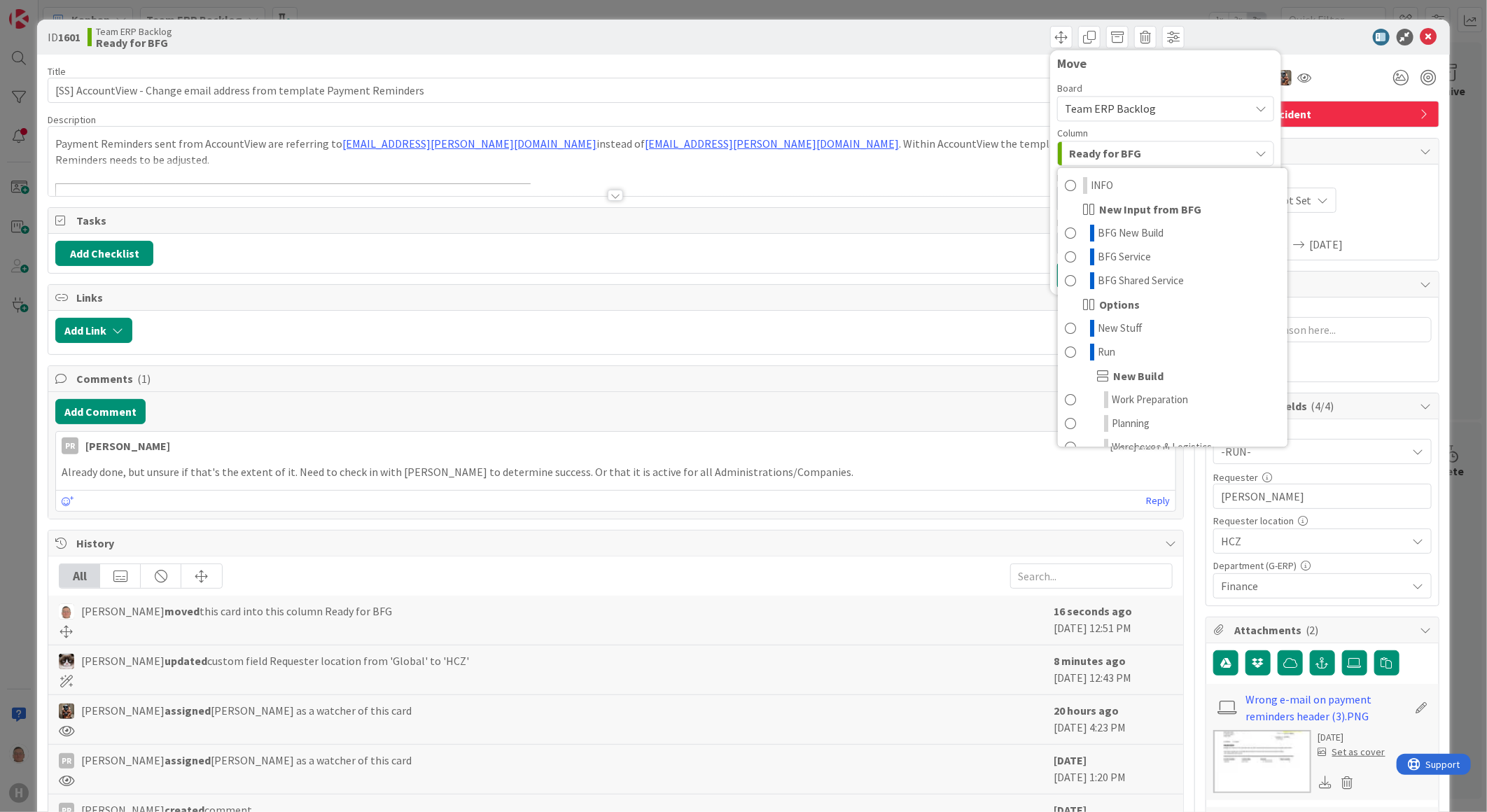
click at [1087, 109] on span "Team ERP Backlog" at bounding box center [1110, 108] width 91 height 14
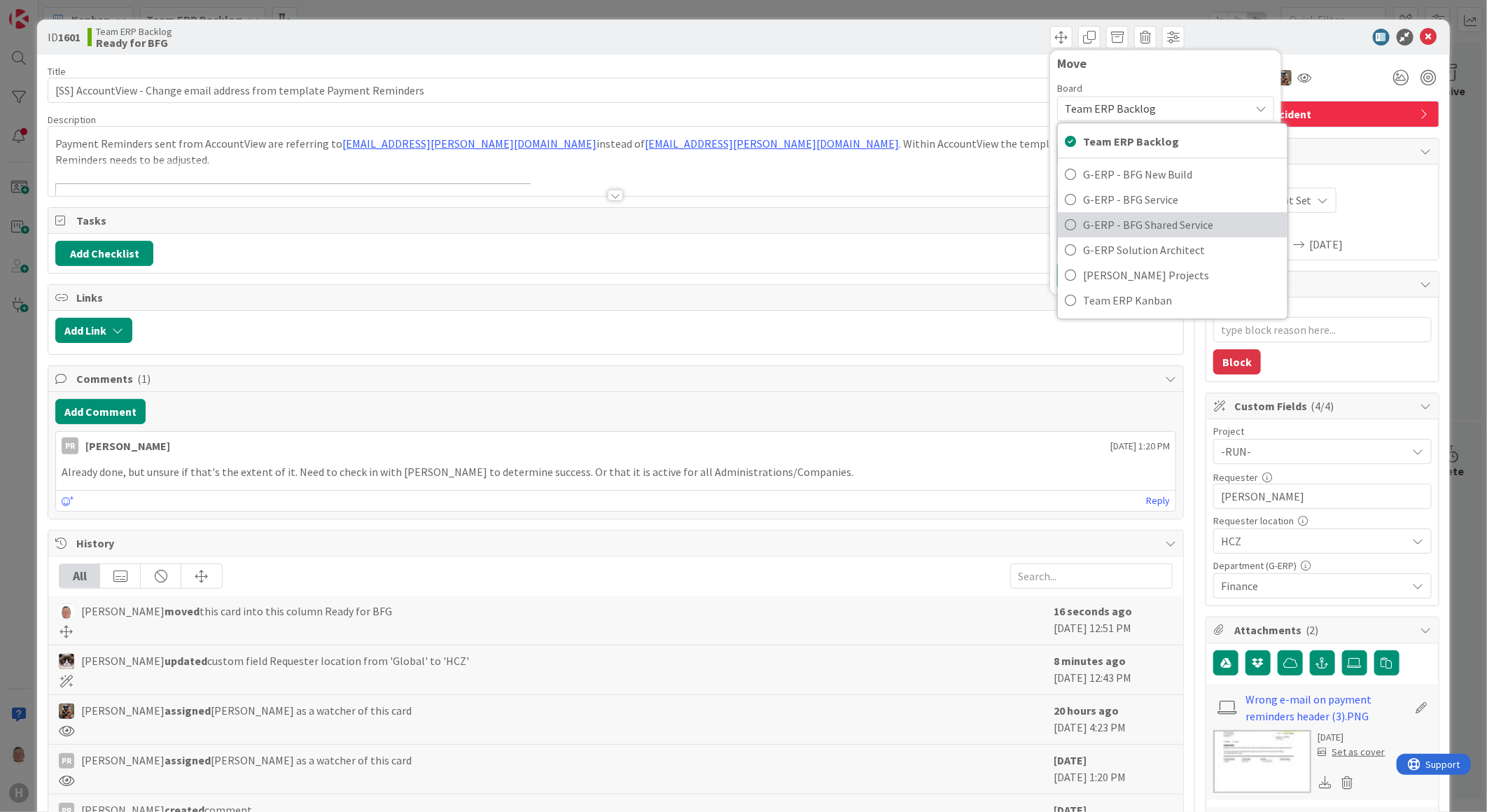
click at [1097, 215] on span "G-ERP - BFG Shared Service" at bounding box center [1181, 224] width 197 height 21
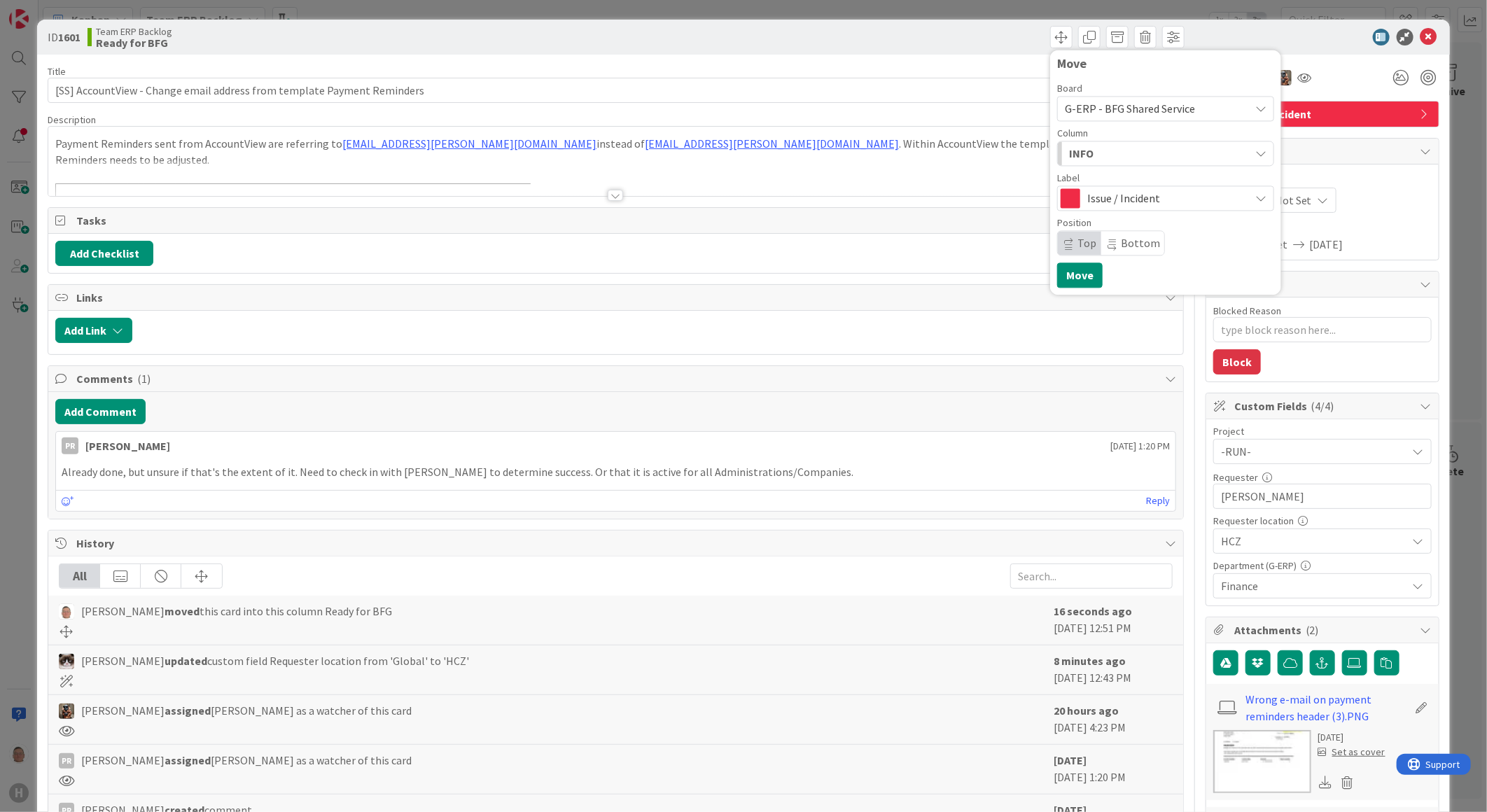
click at [1087, 148] on div "INFO" at bounding box center [1157, 153] width 184 height 22
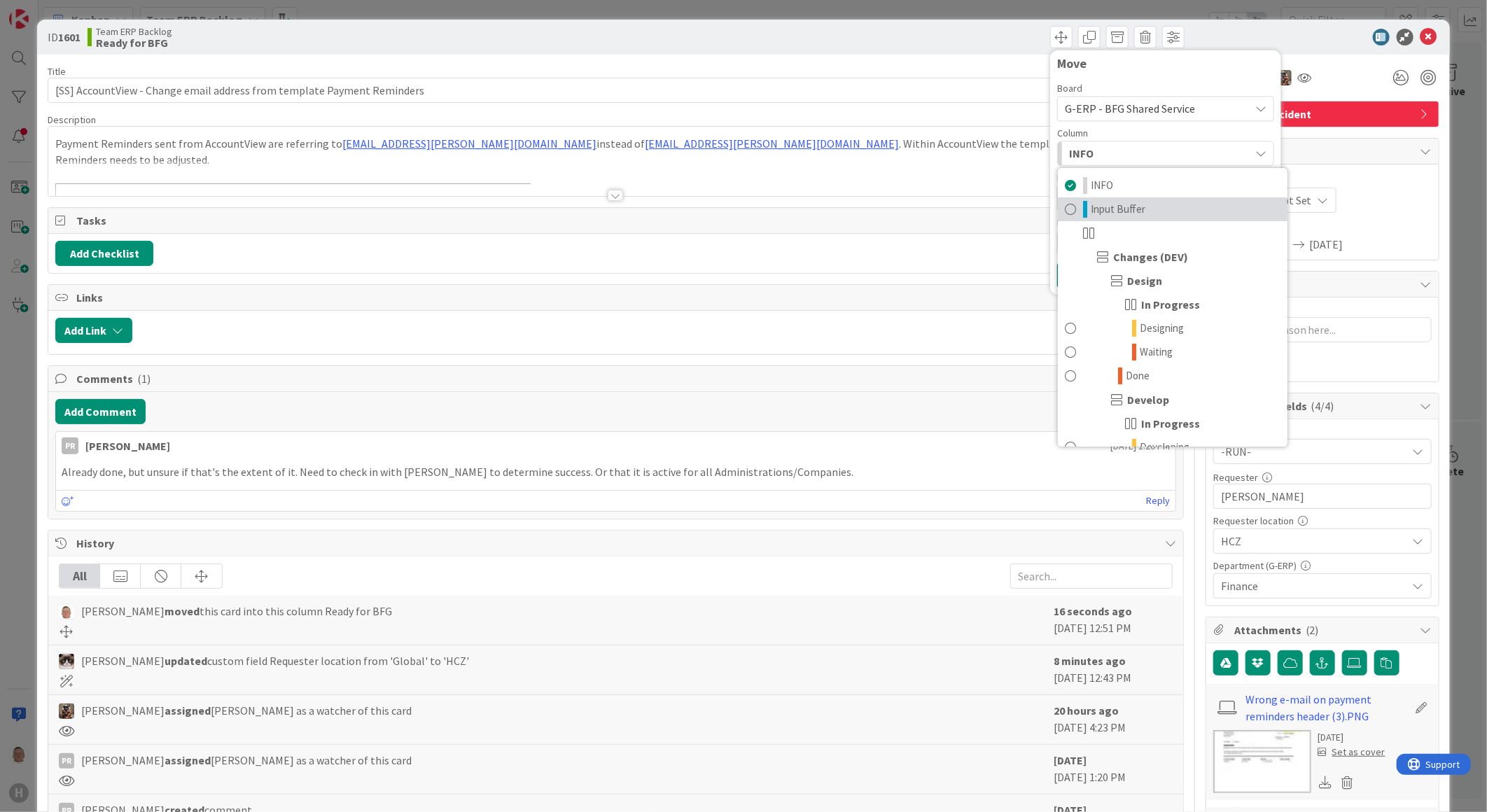
click at [1092, 208] on span "Input Buffer" at bounding box center [1117, 209] width 54 height 17
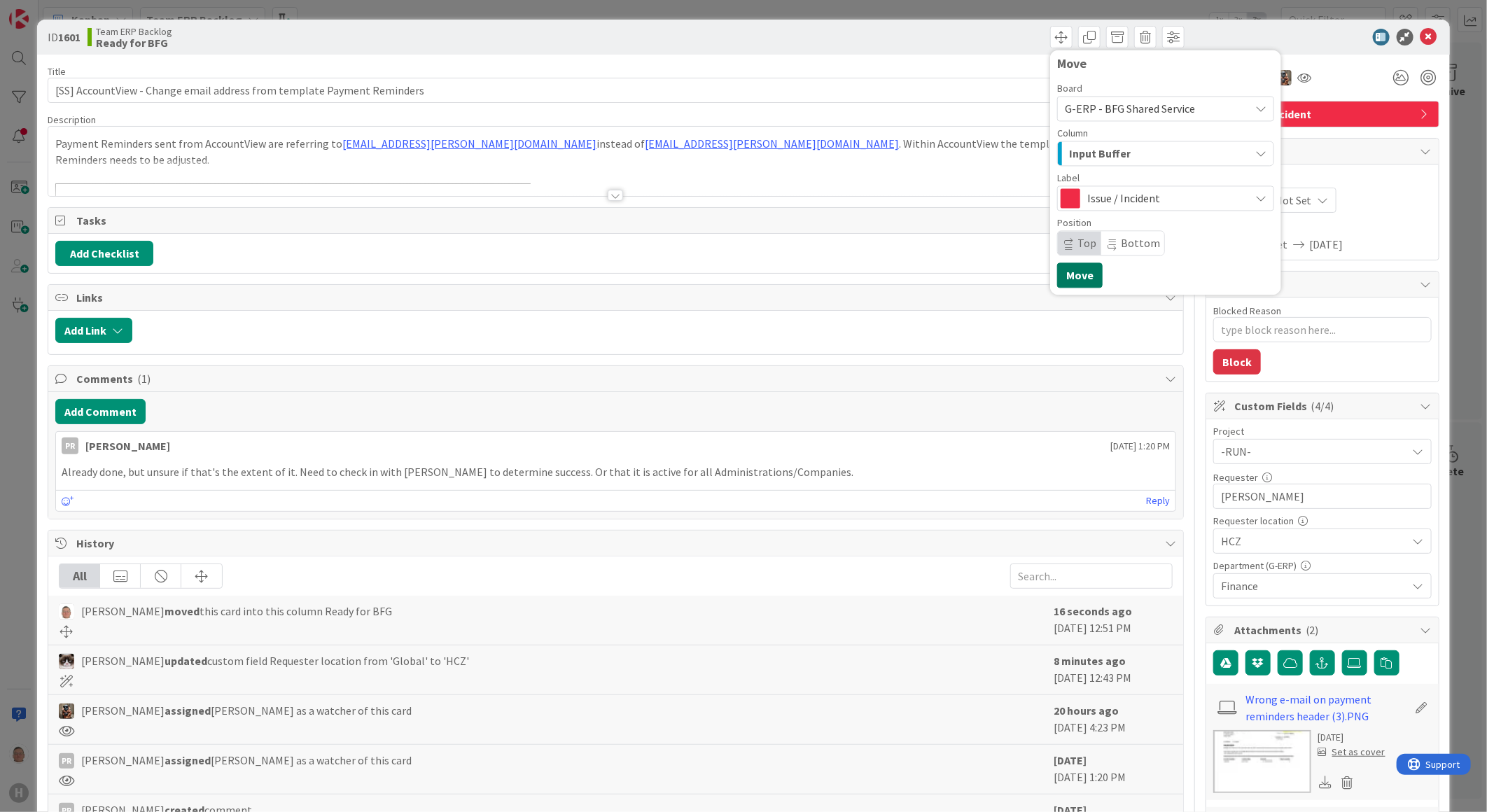
click at [1069, 280] on button "Move" at bounding box center [1080, 274] width 46 height 25
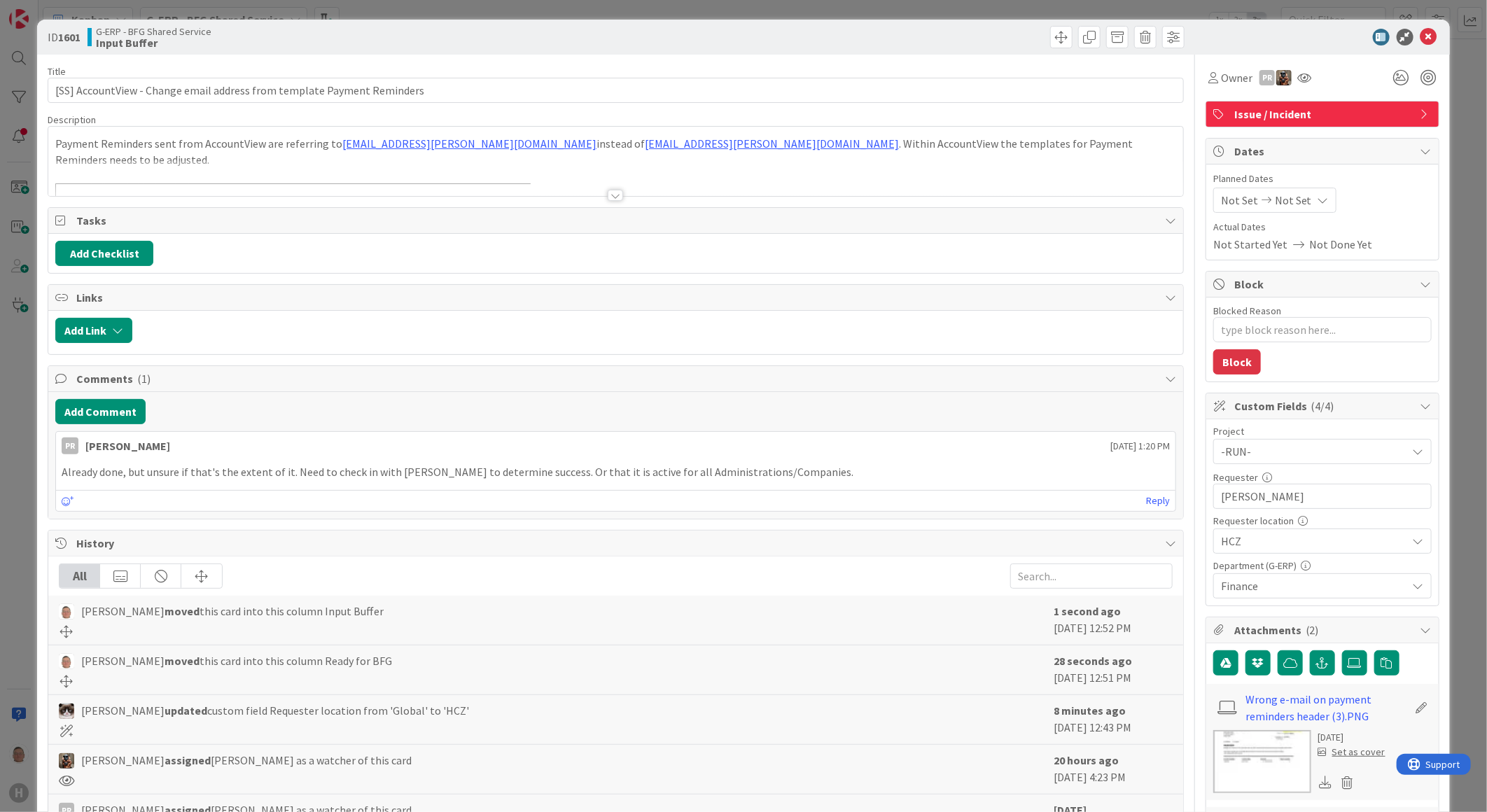
type textarea "x"
click at [1421, 35] on icon at bounding box center [1428, 37] width 17 height 17
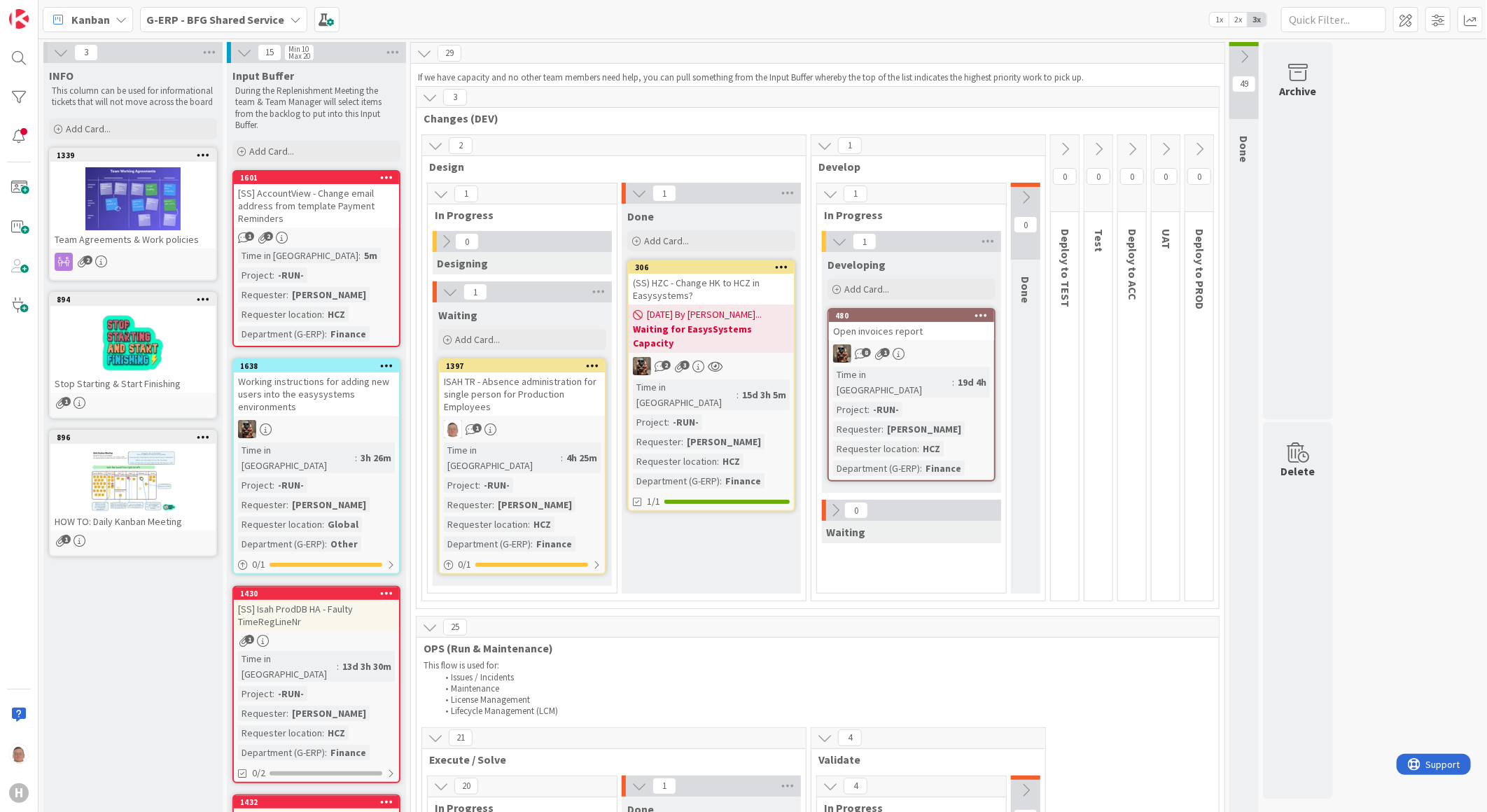
click at [193, 18] on b "G-ERP - BFG Shared Service" at bounding box center [215, 19] width 138 height 14
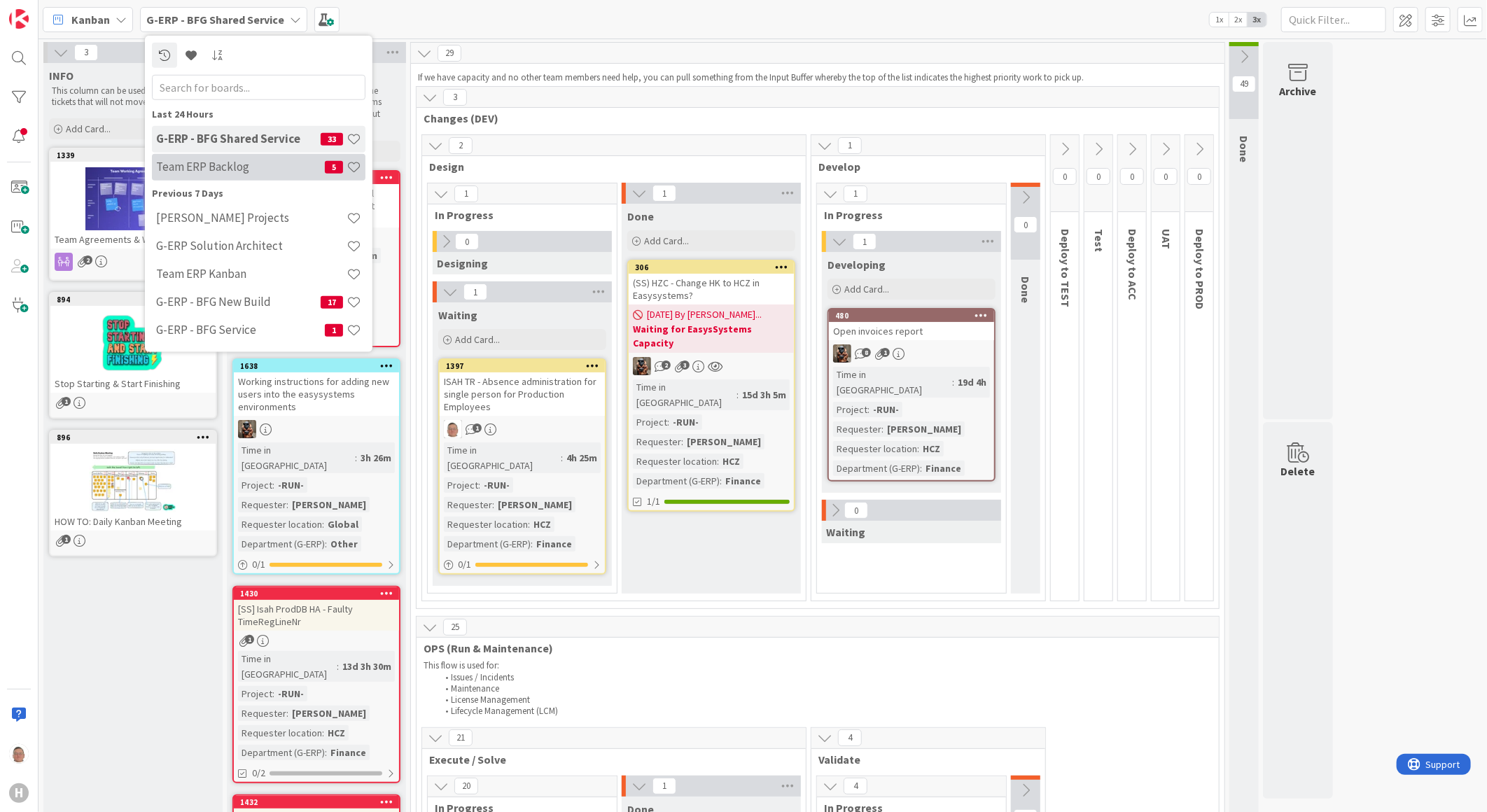
click at [222, 172] on h4 "Team ERP Backlog" at bounding box center [240, 166] width 169 height 14
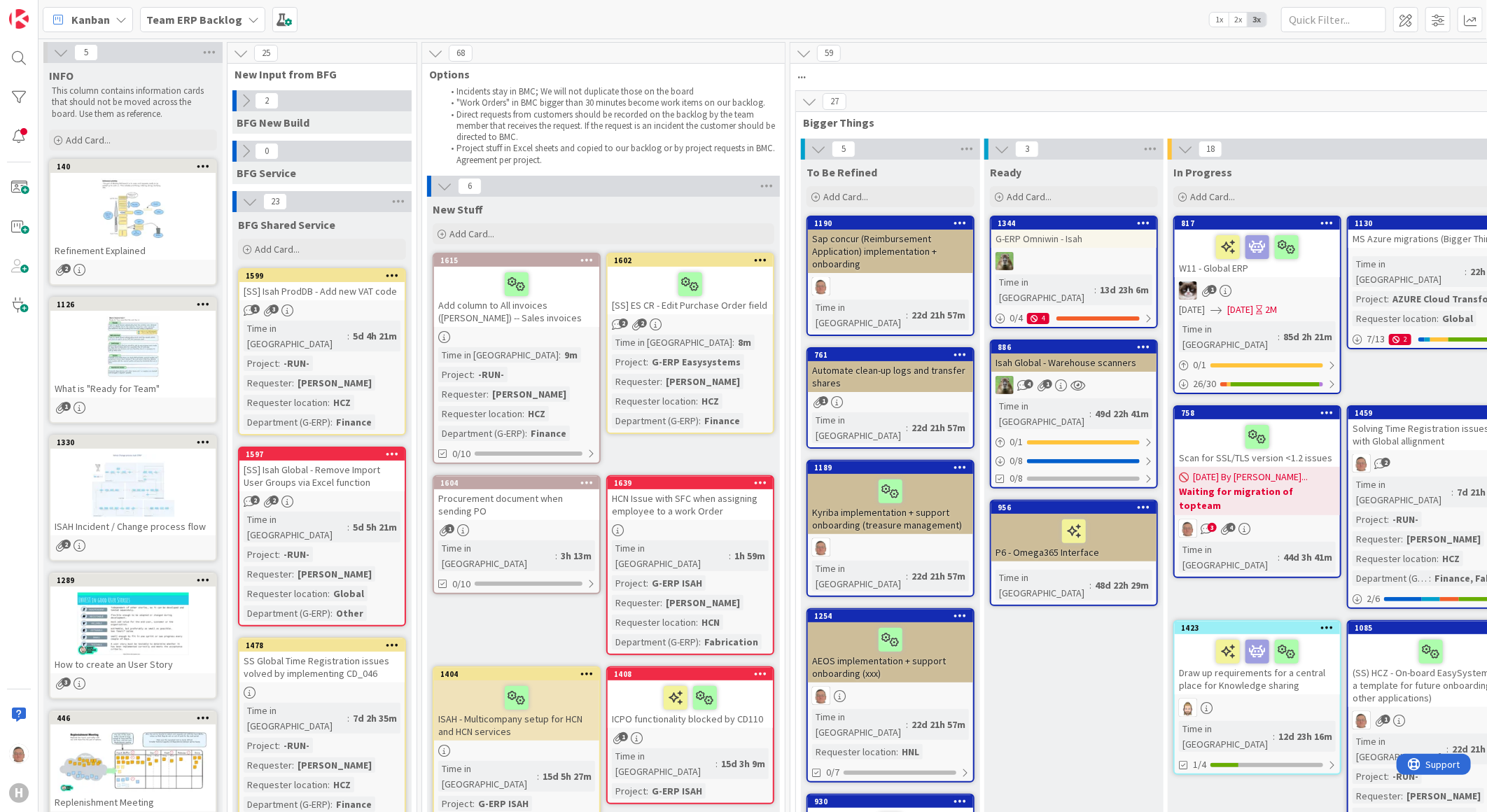
click at [309, 282] on div "[SS] Isah ProdDB - Add new VAT code" at bounding box center [322, 291] width 165 height 18
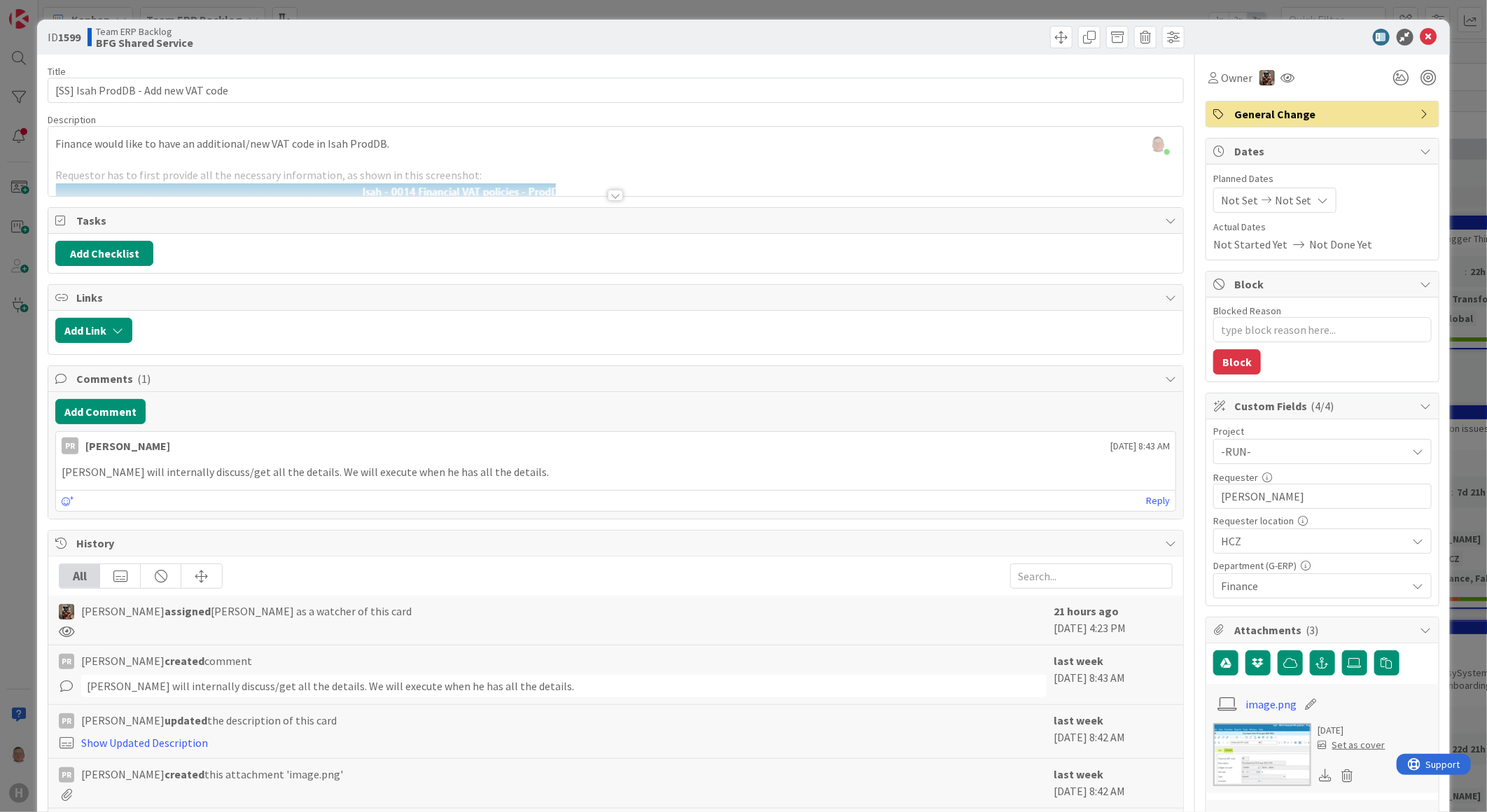
click at [615, 194] on div at bounding box center [615, 195] width 16 height 11
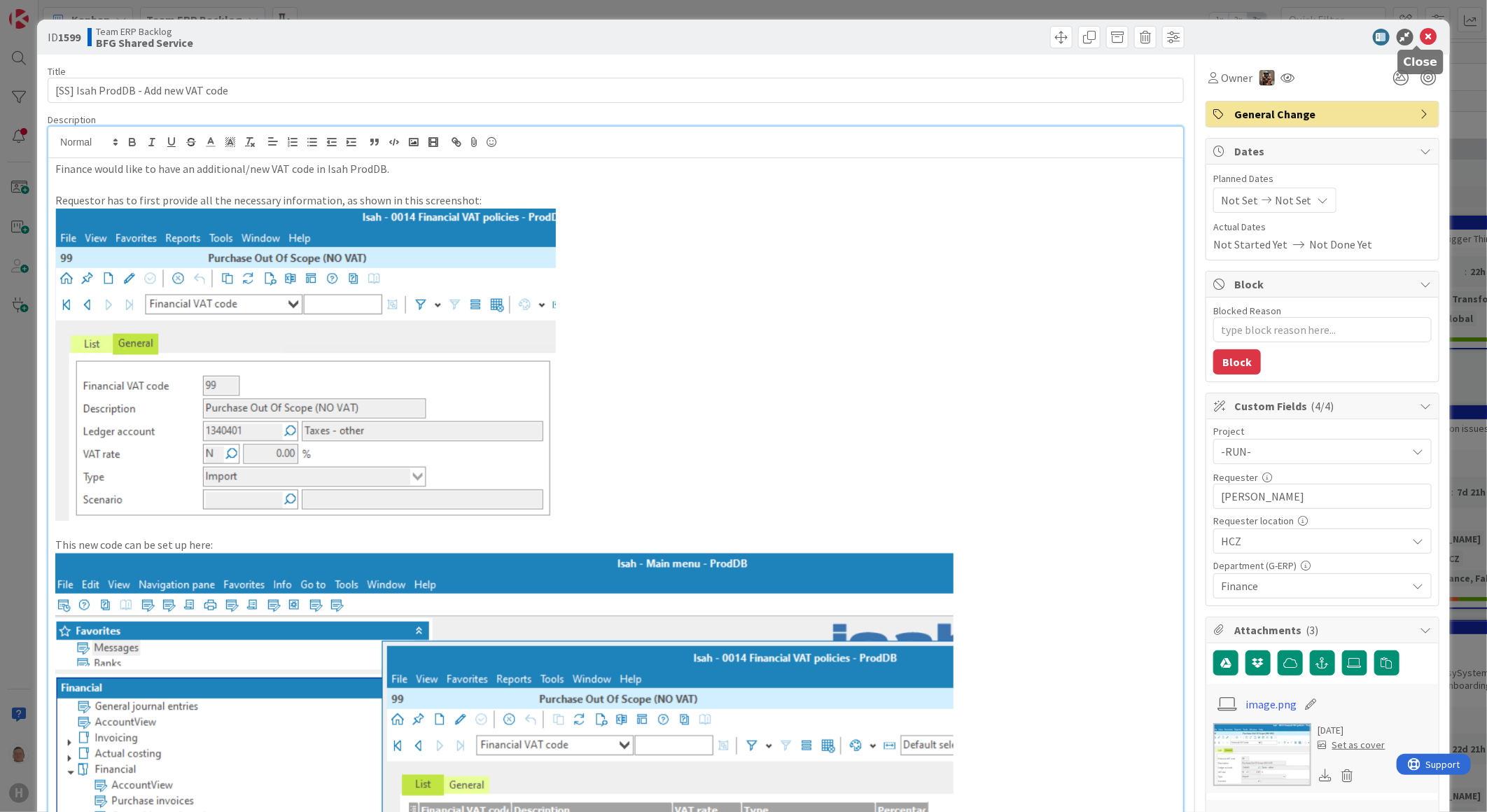
click at [1420, 36] on icon at bounding box center [1428, 37] width 17 height 17
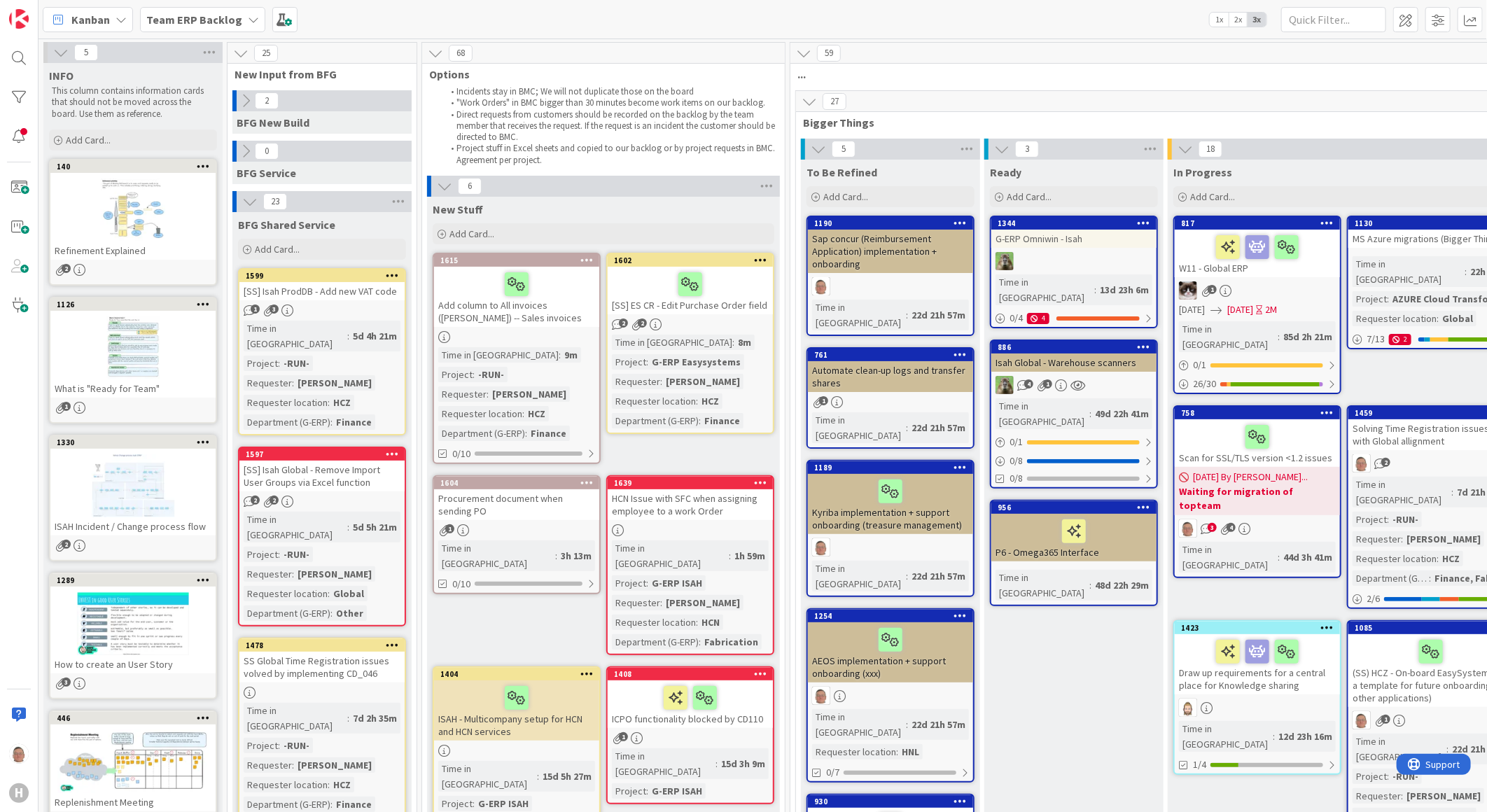
click at [390, 275] on icon at bounding box center [392, 274] width 13 height 10
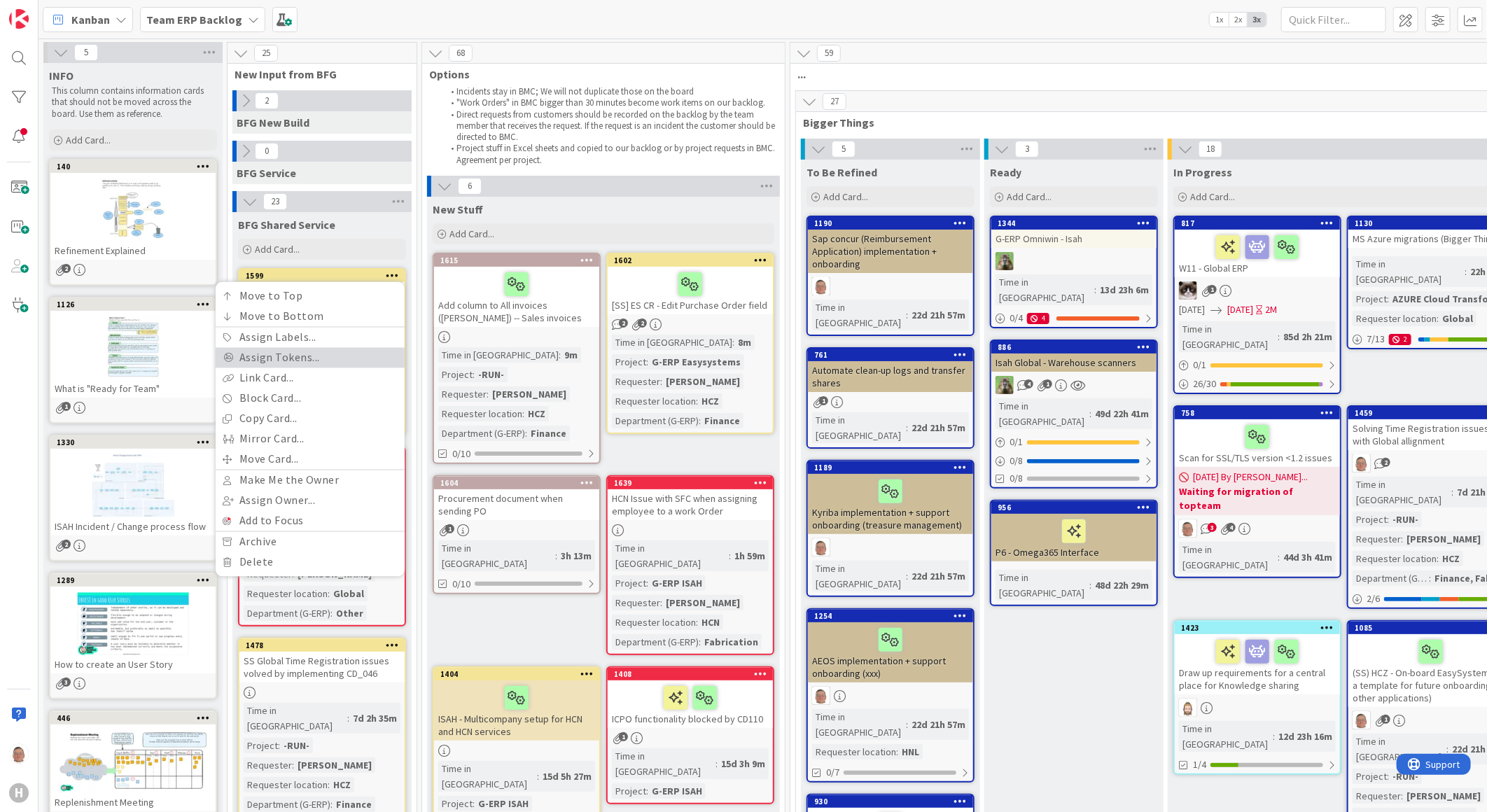
click at [339, 358] on link "Assign Tokens..." at bounding box center [310, 358] width 189 height 20
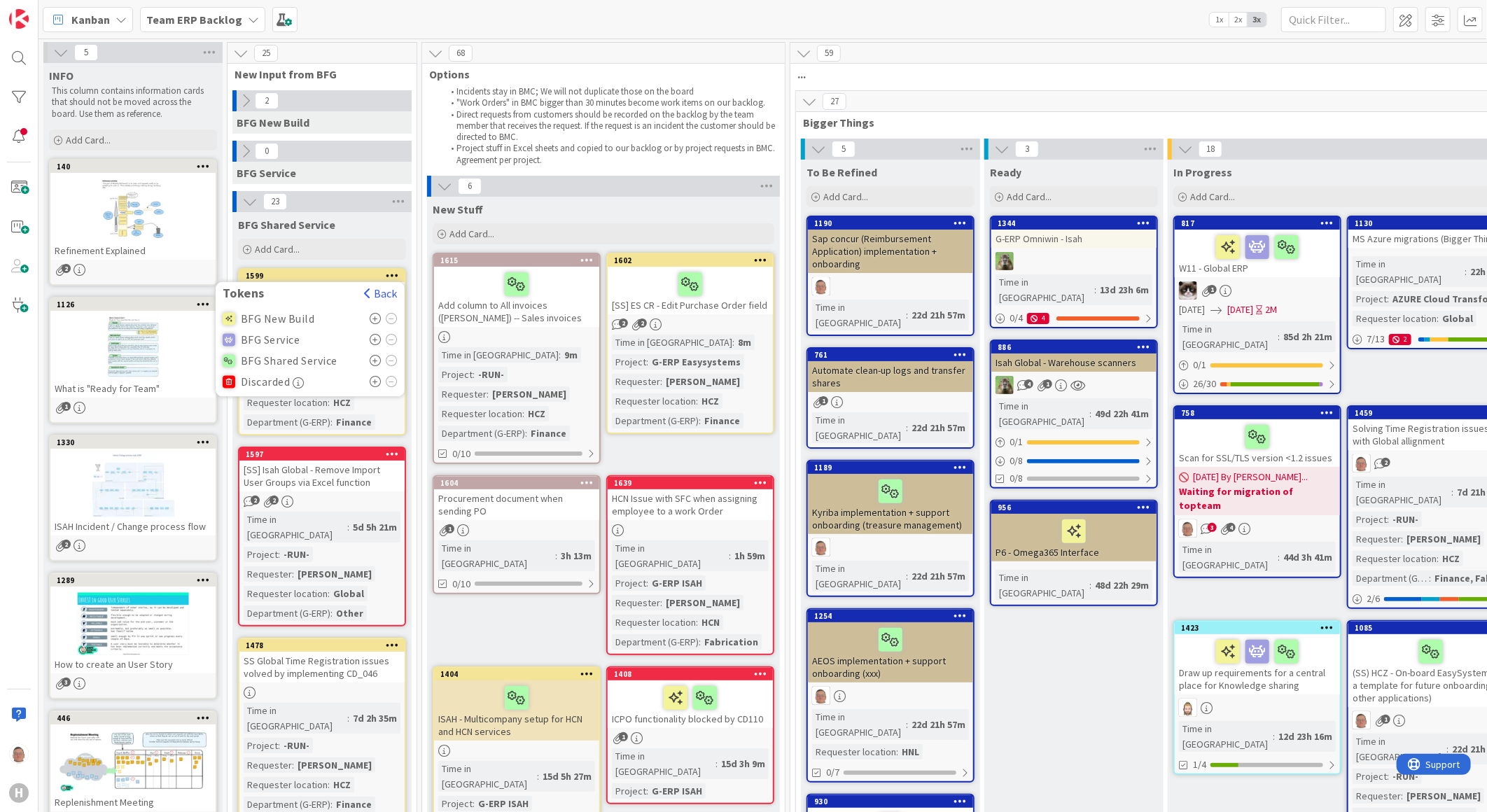
click at [378, 360] on icon at bounding box center [375, 361] width 12 height 11
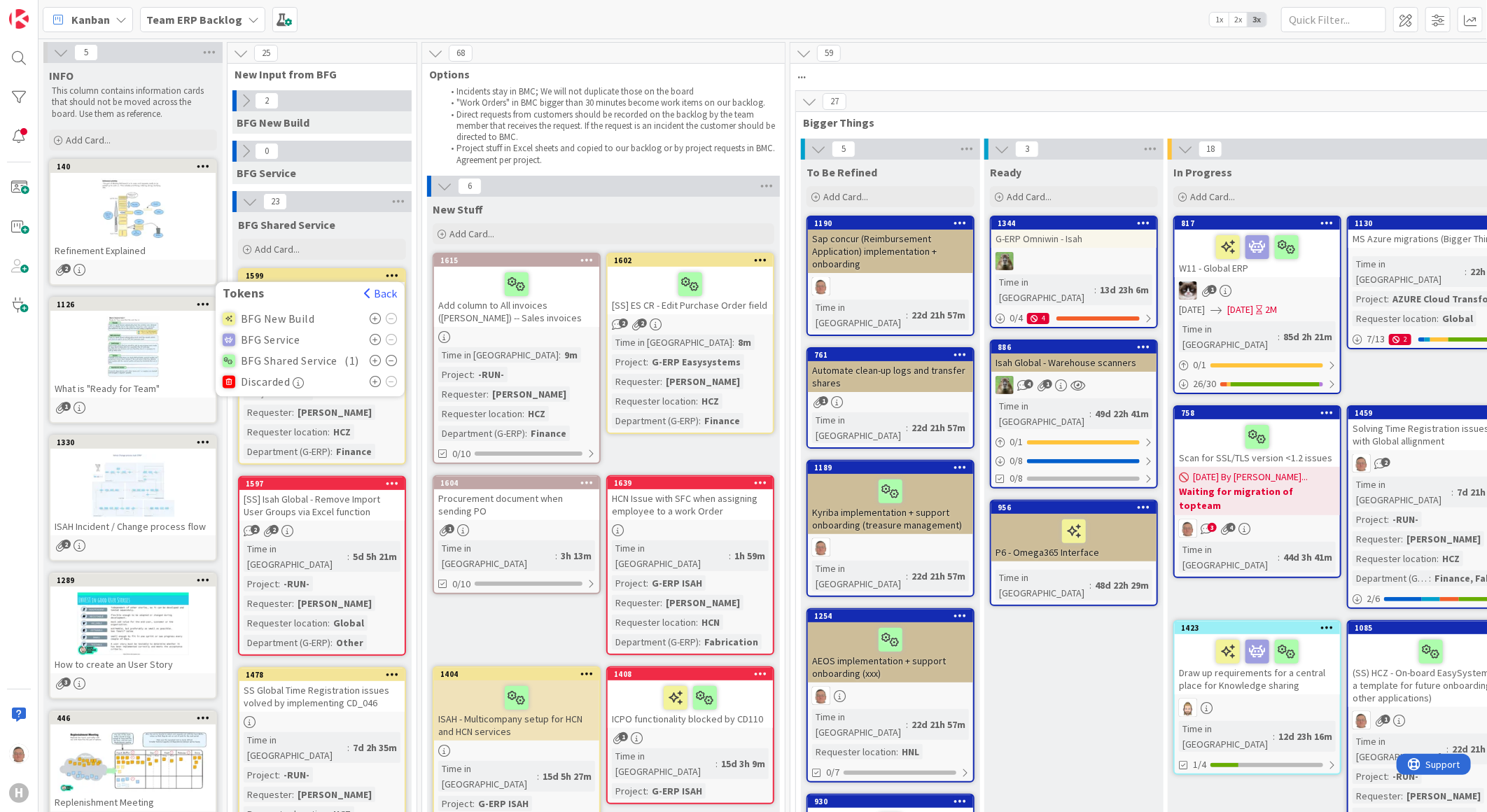
click at [533, 24] on div "Kanban Team ERP Backlog 1x 2x 3x" at bounding box center [763, 19] width 1448 height 39
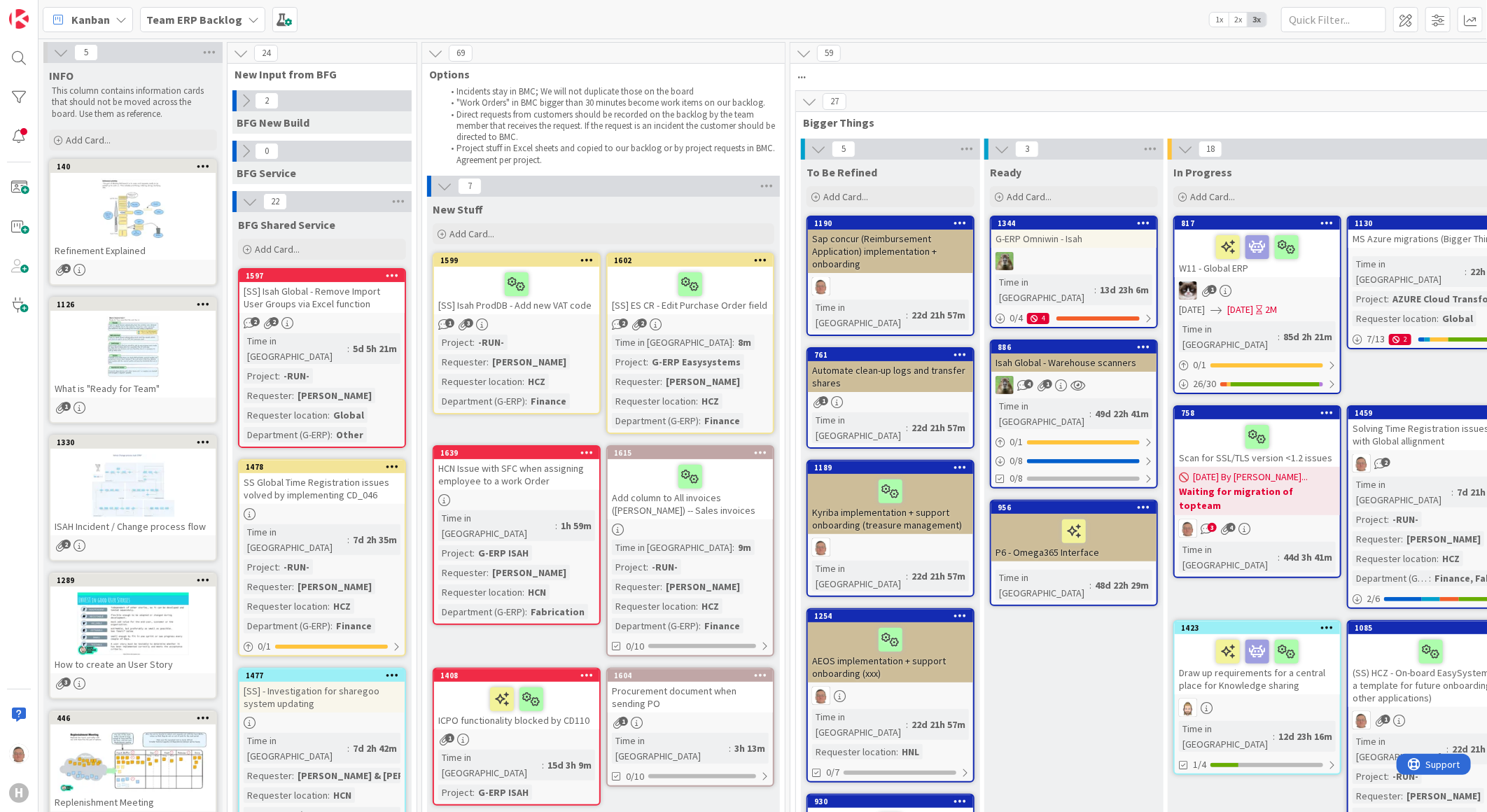
click at [341, 284] on div "[SS] Isah Global - Remove Import User Groups via Excel function" at bounding box center [322, 297] width 165 height 31
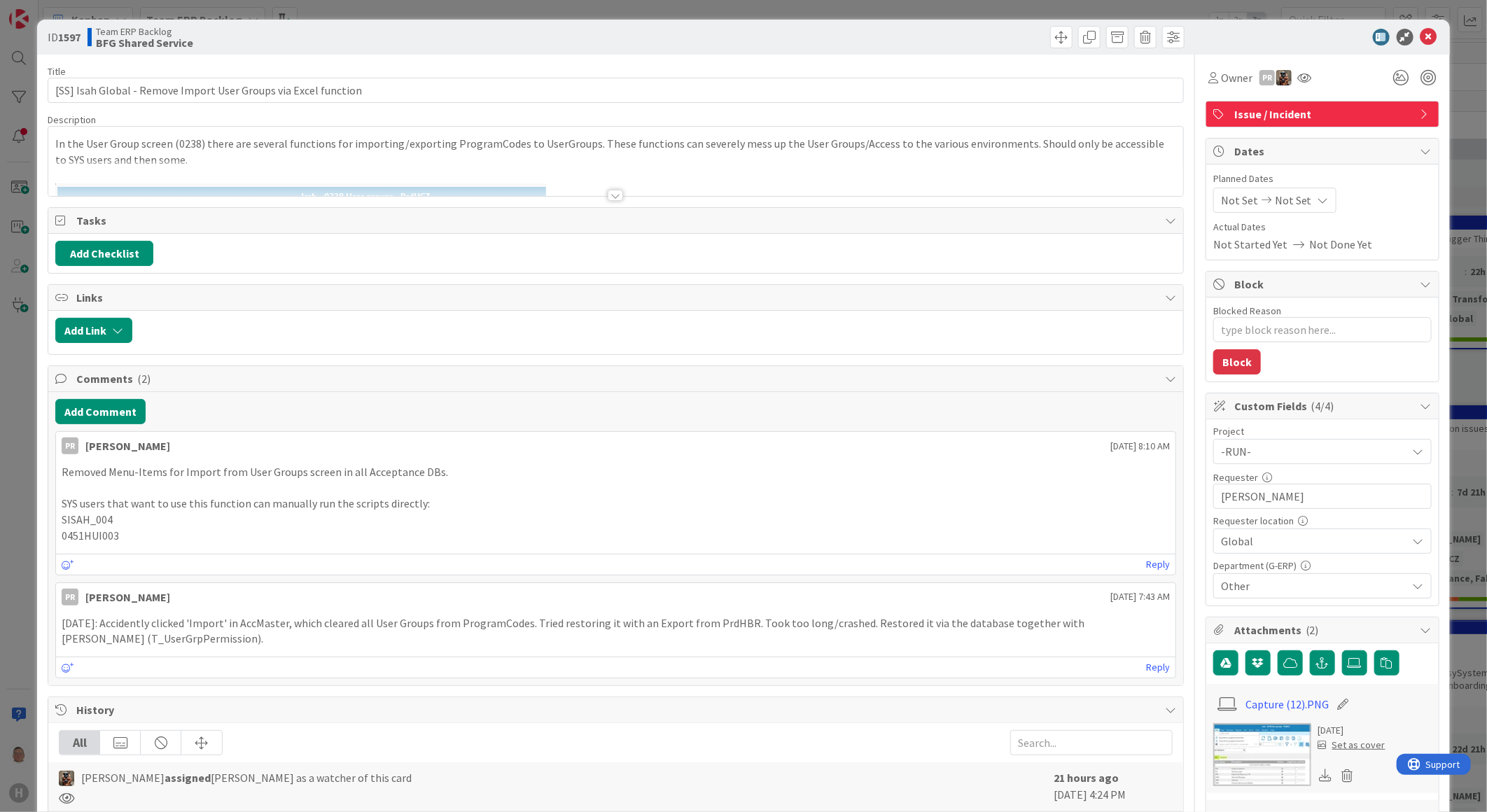
type textarea "x"
click at [609, 194] on div at bounding box center [615, 195] width 16 height 11
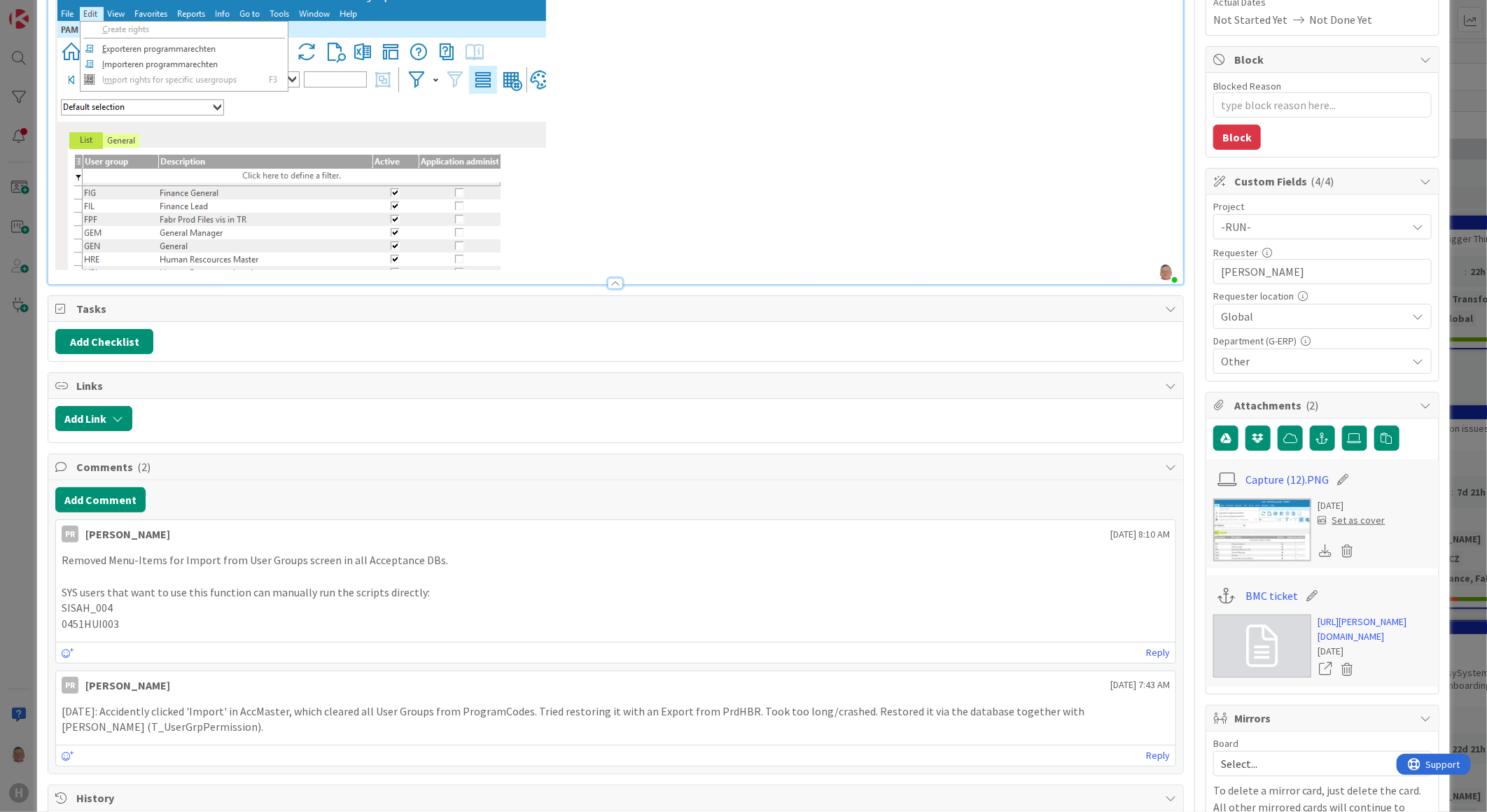
scroll to position [199, 0]
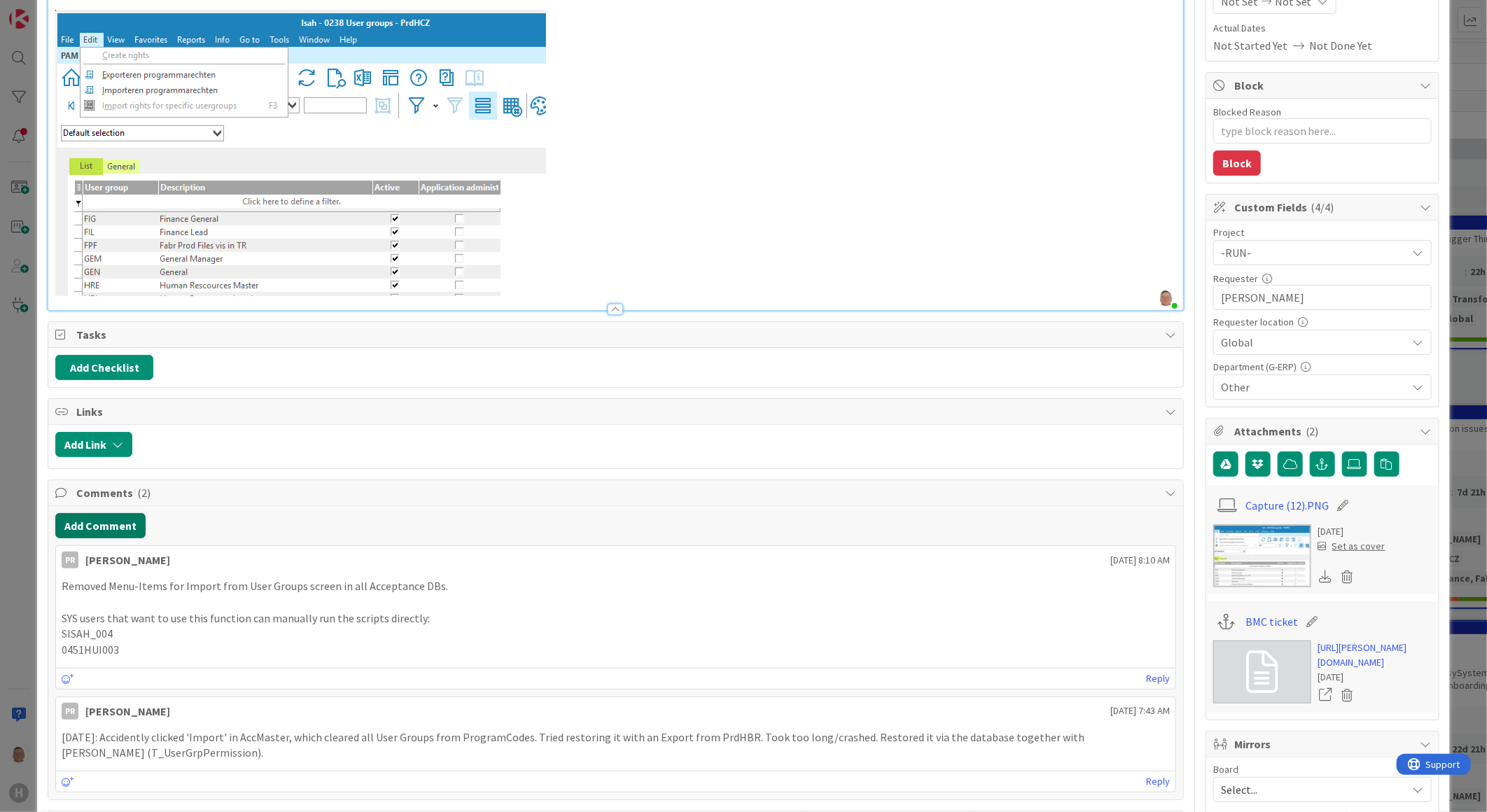
click at [107, 525] on button "Add Comment" at bounding box center [100, 525] width 90 height 25
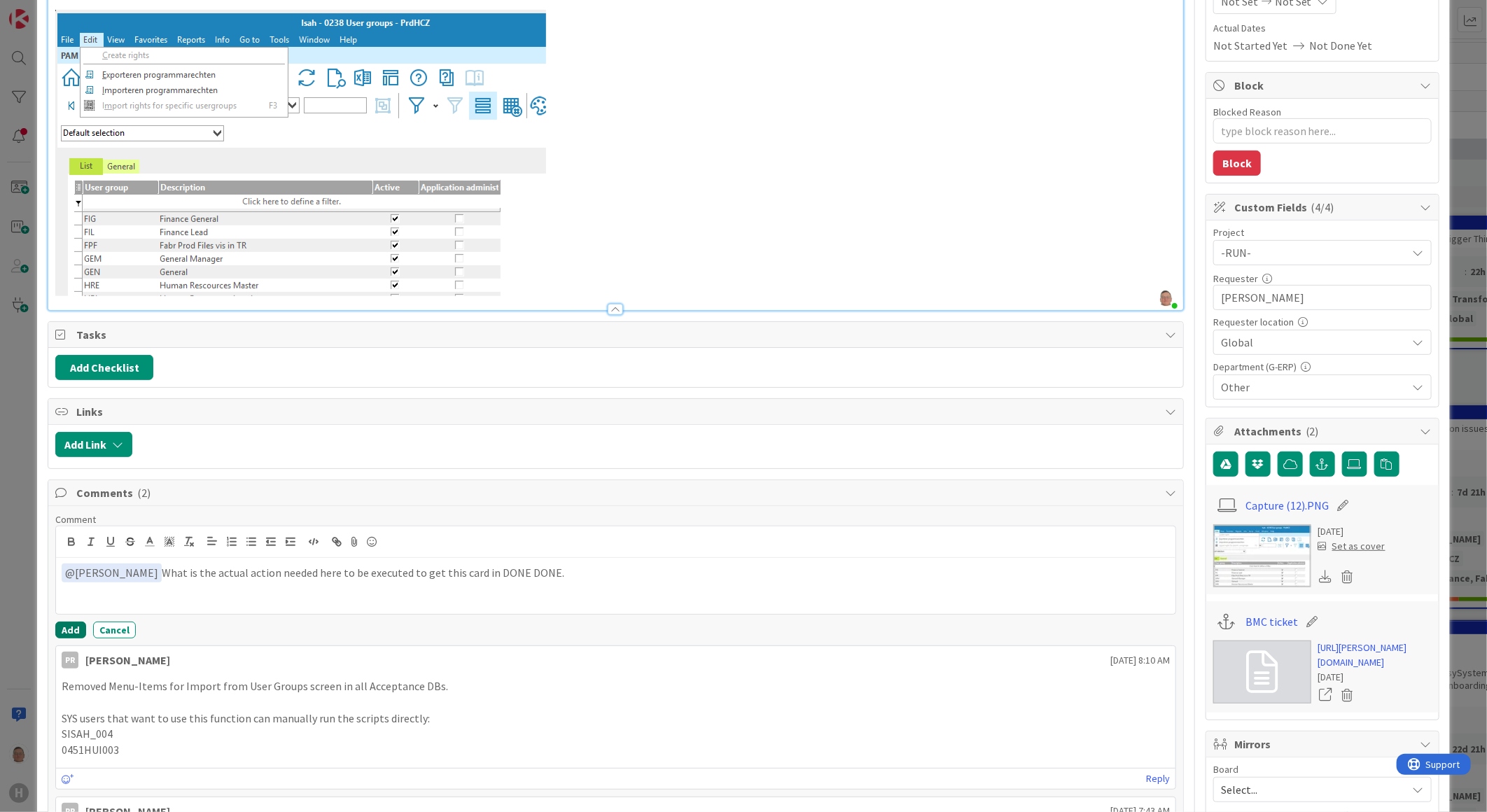
click at [73, 627] on button "Add" at bounding box center [71, 629] width 31 height 17
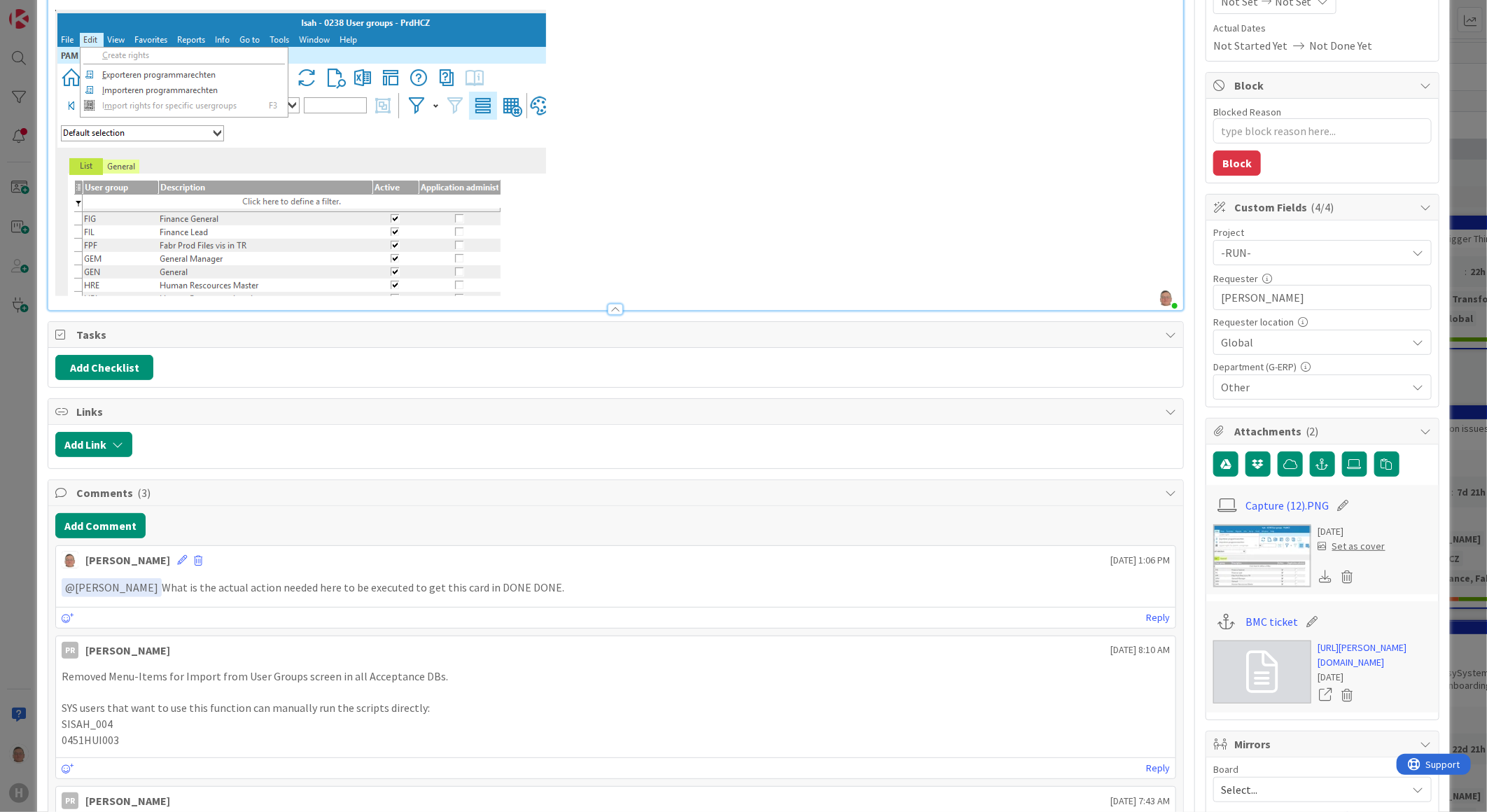
scroll to position [0, 0]
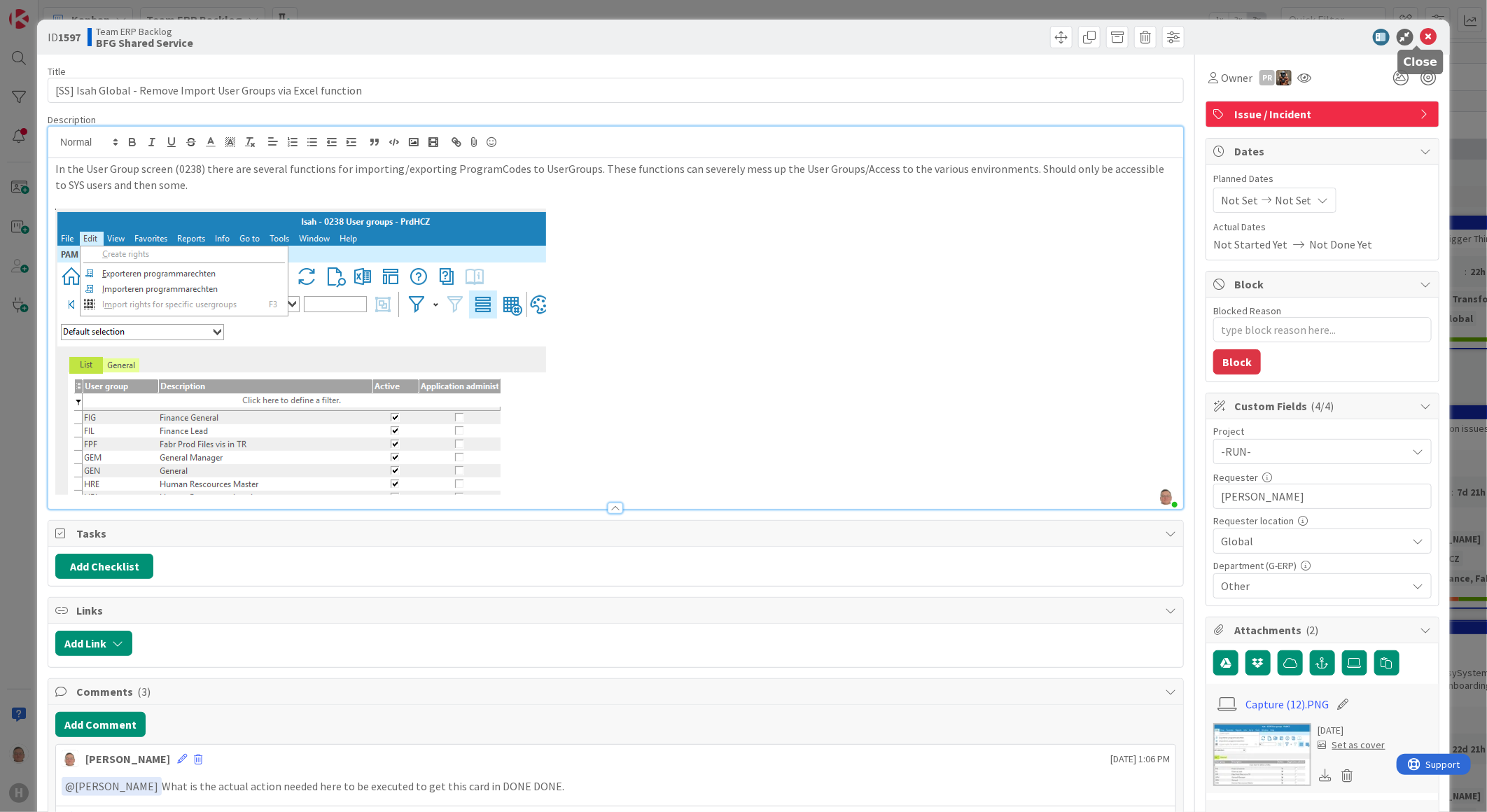
click at [1420, 33] on icon at bounding box center [1428, 37] width 17 height 17
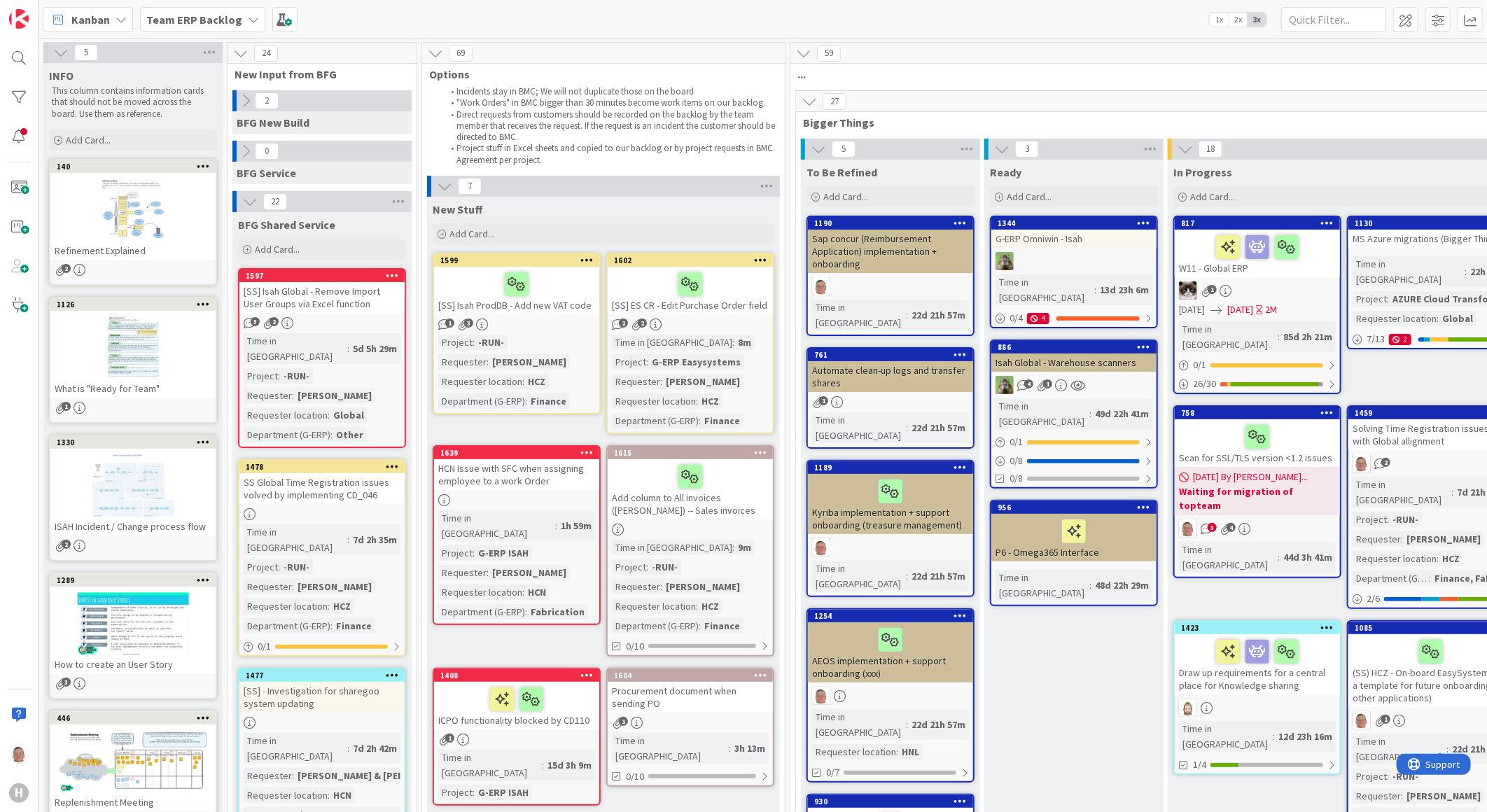
click at [397, 276] on icon at bounding box center [392, 274] width 13 height 10
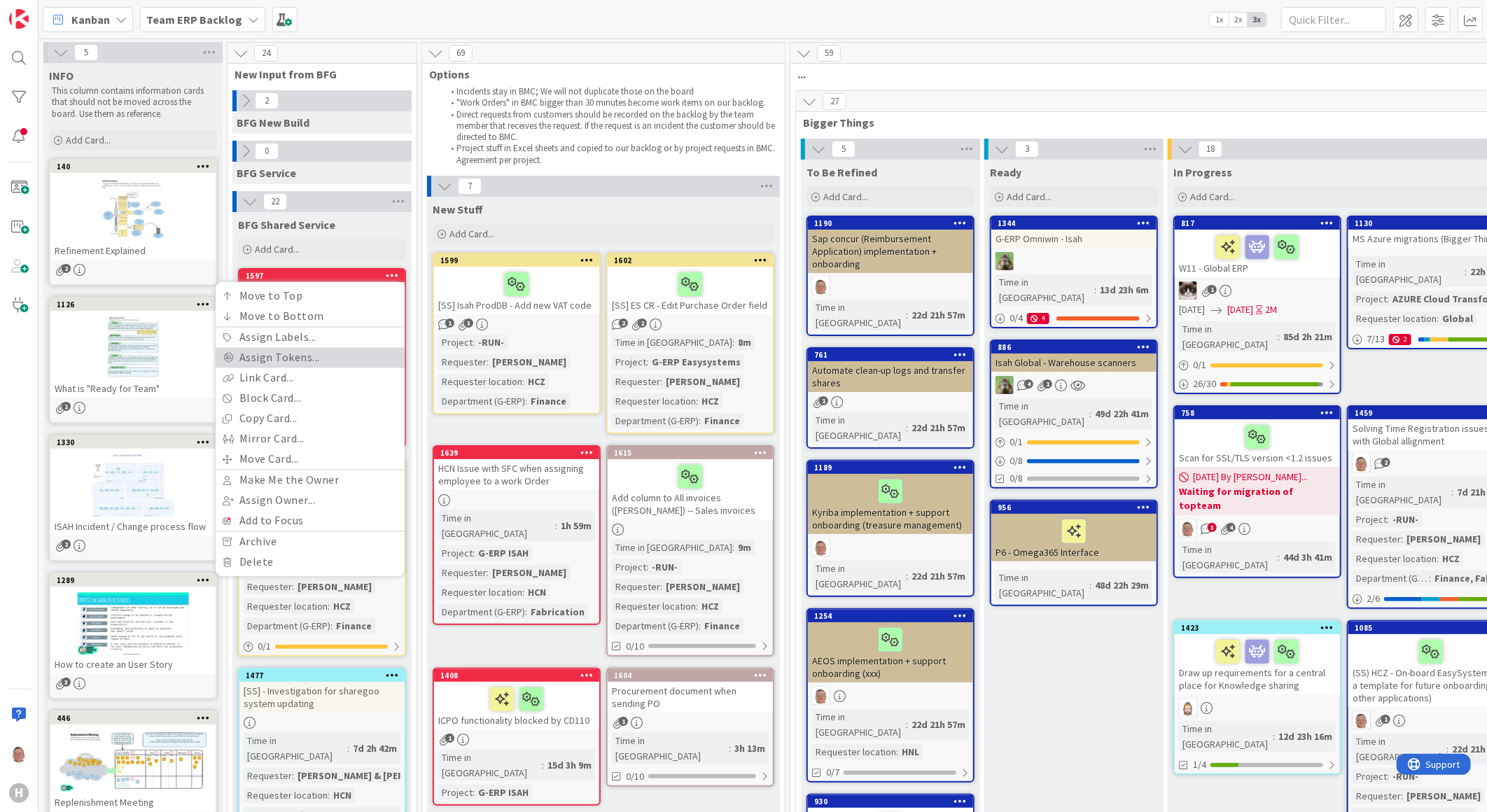
click at [324, 353] on link "Assign Tokens..." at bounding box center [310, 358] width 189 height 20
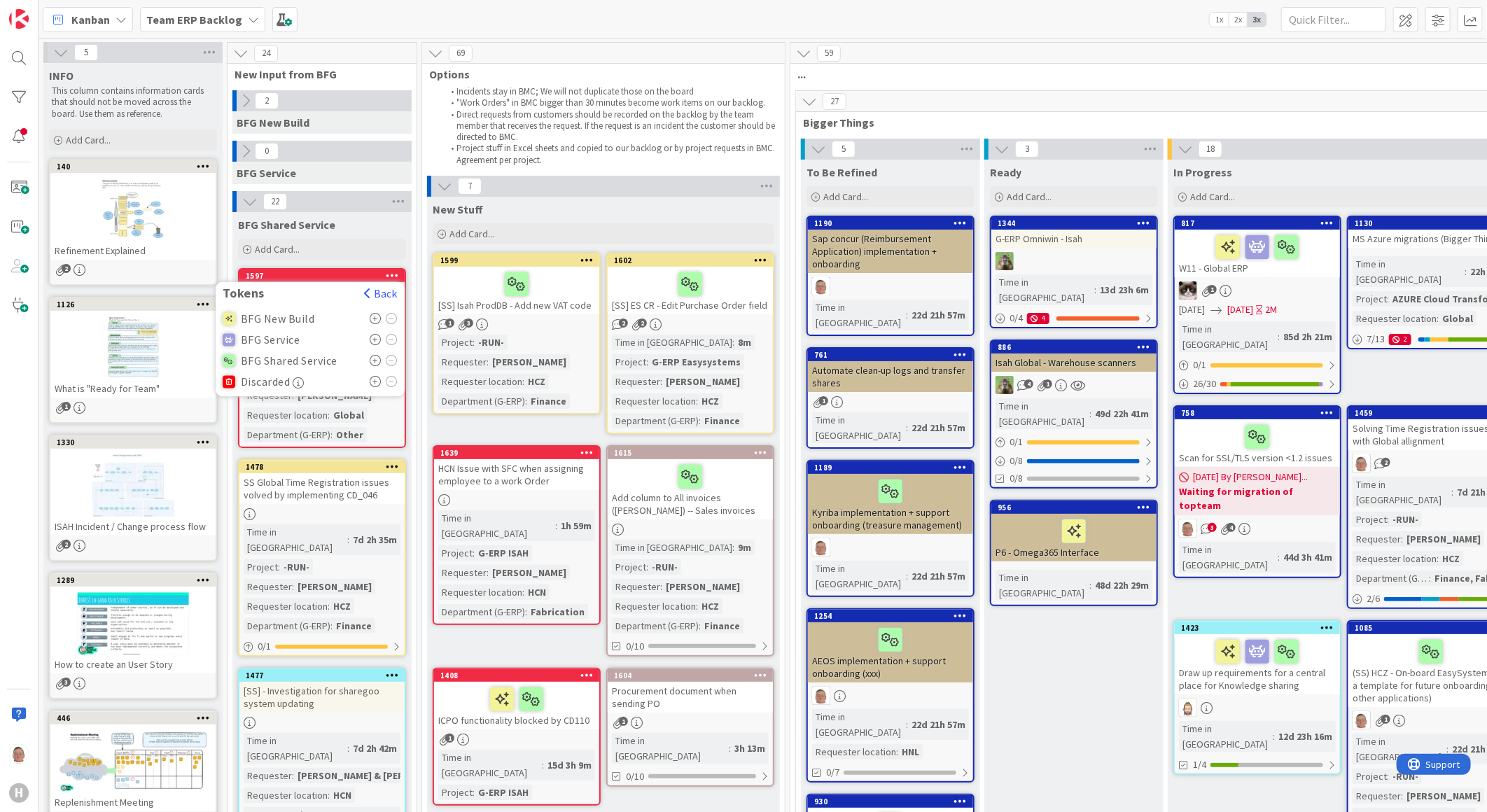
click at [379, 359] on icon at bounding box center [375, 361] width 12 height 11
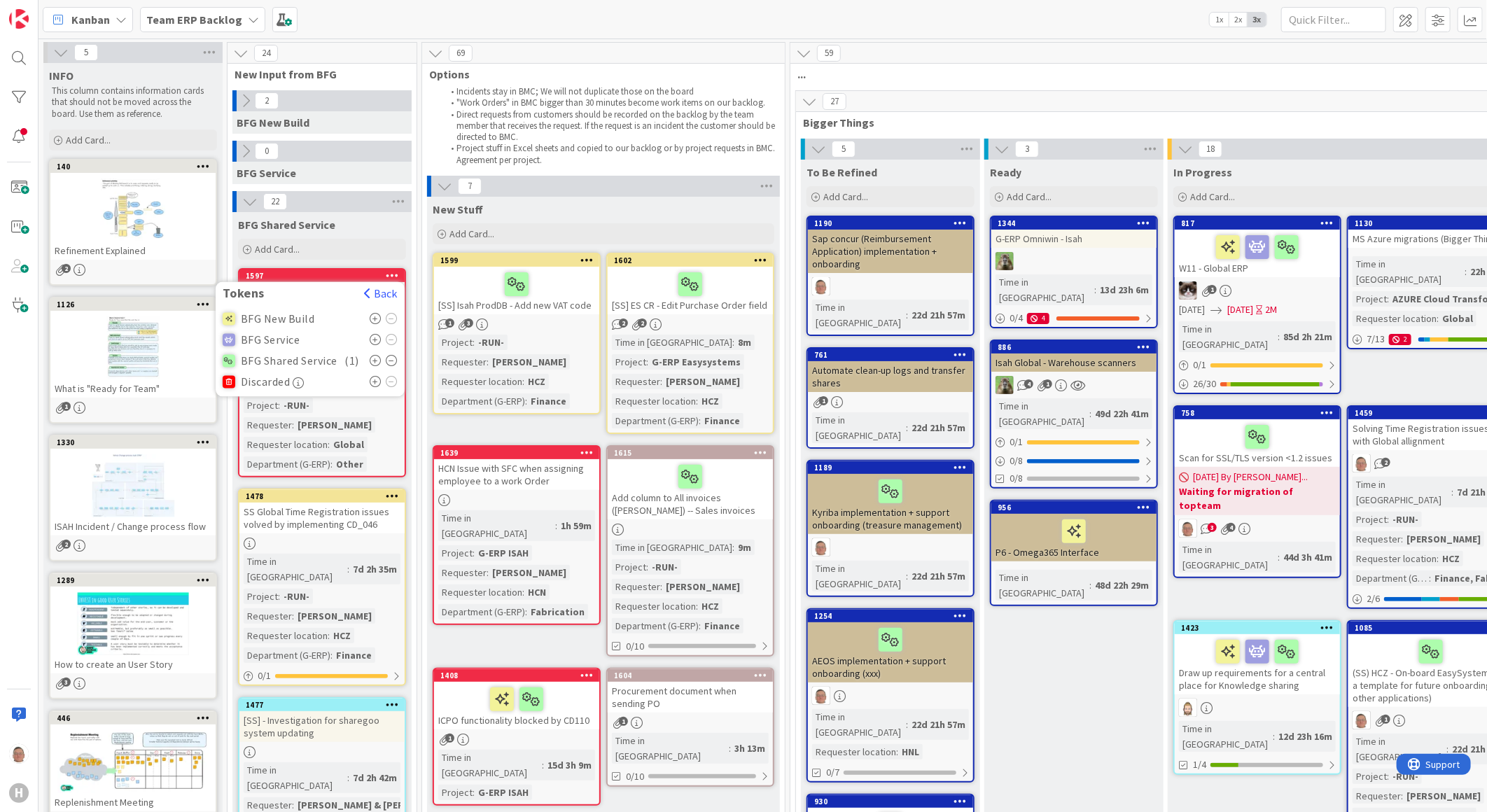
click at [355, 202] on div "22" at bounding box center [321, 201] width 179 height 21
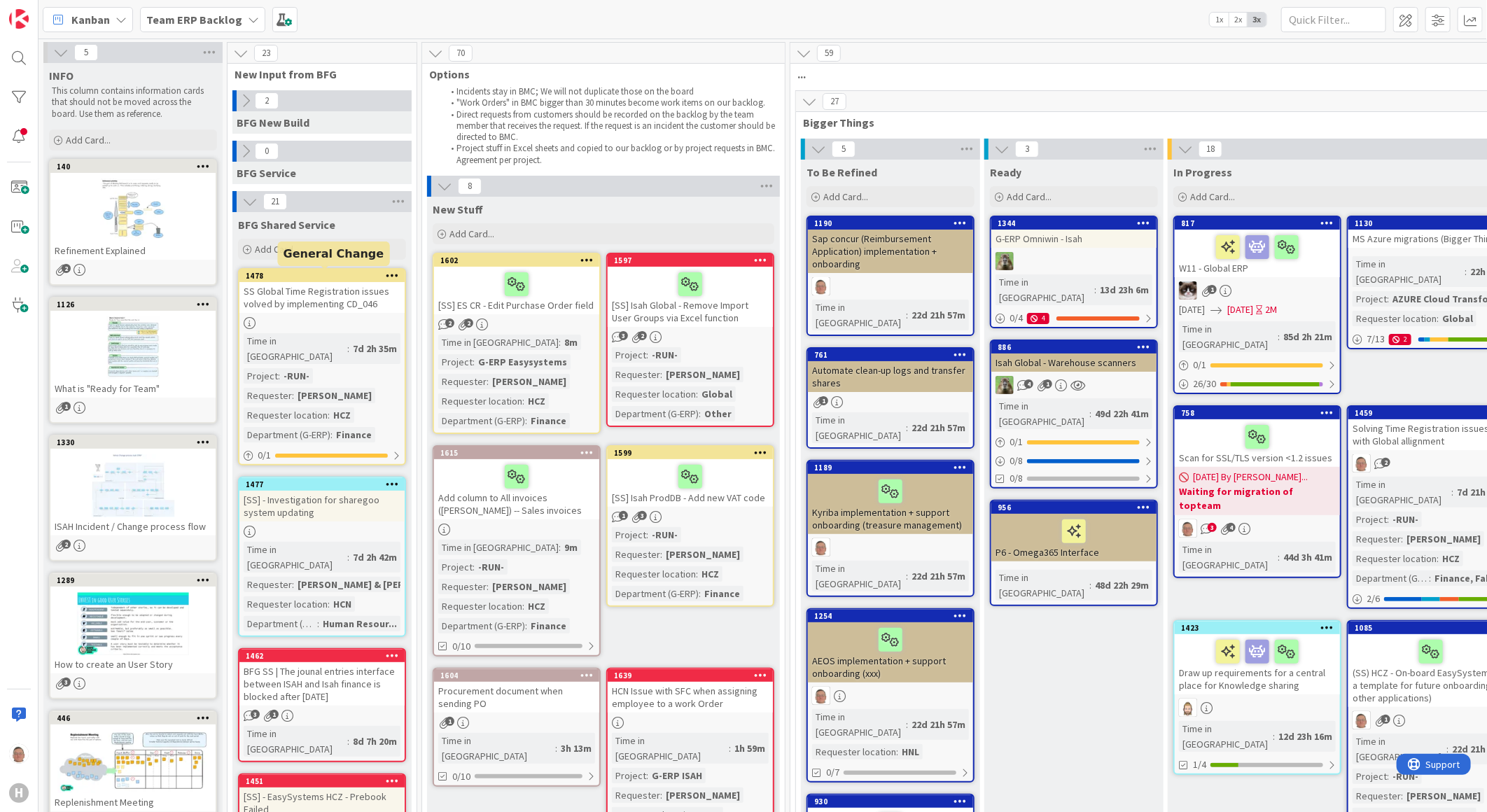
click at [309, 280] on div "1478" at bounding box center [325, 275] width 159 height 10
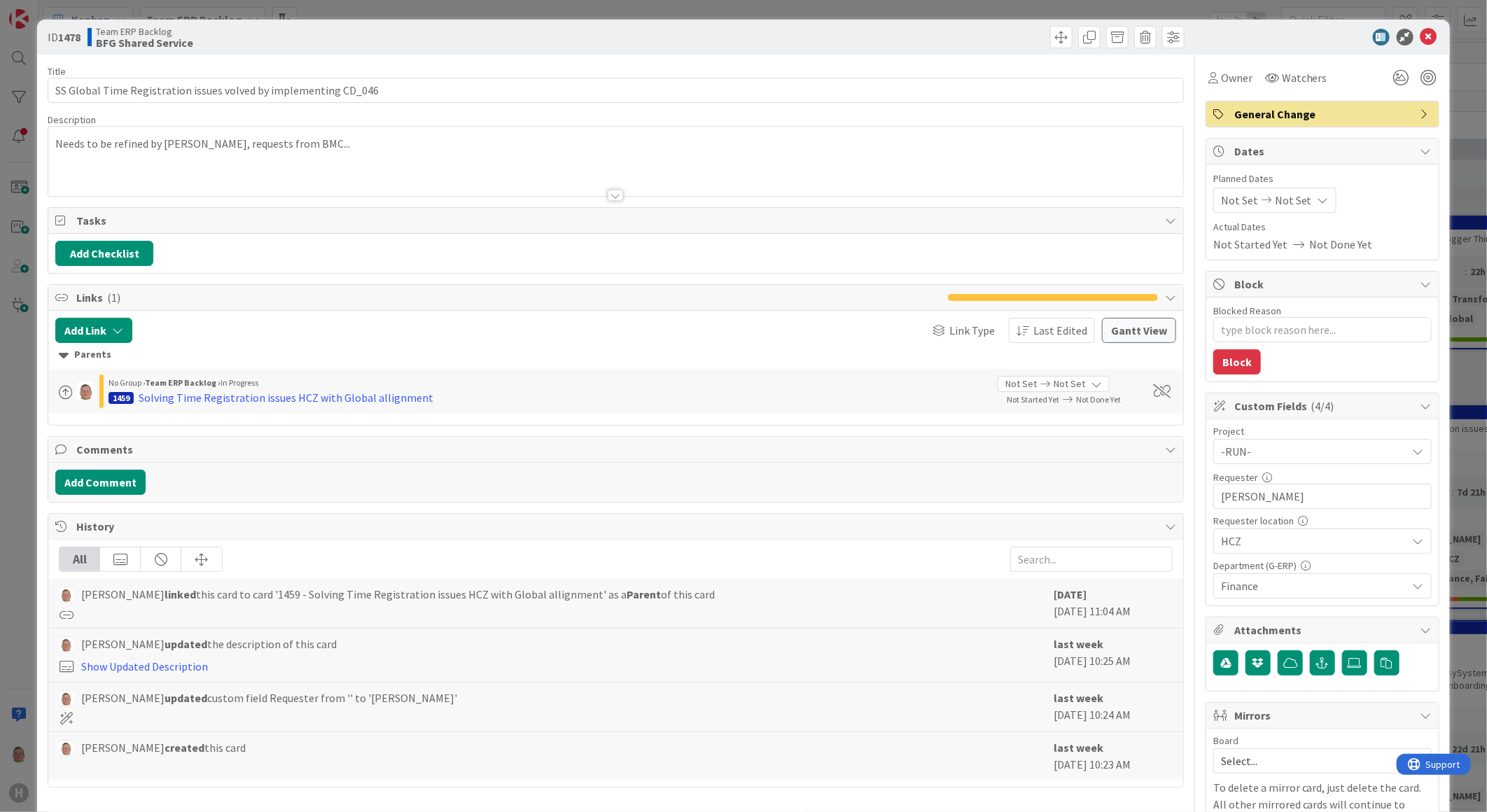
type textarea "x"
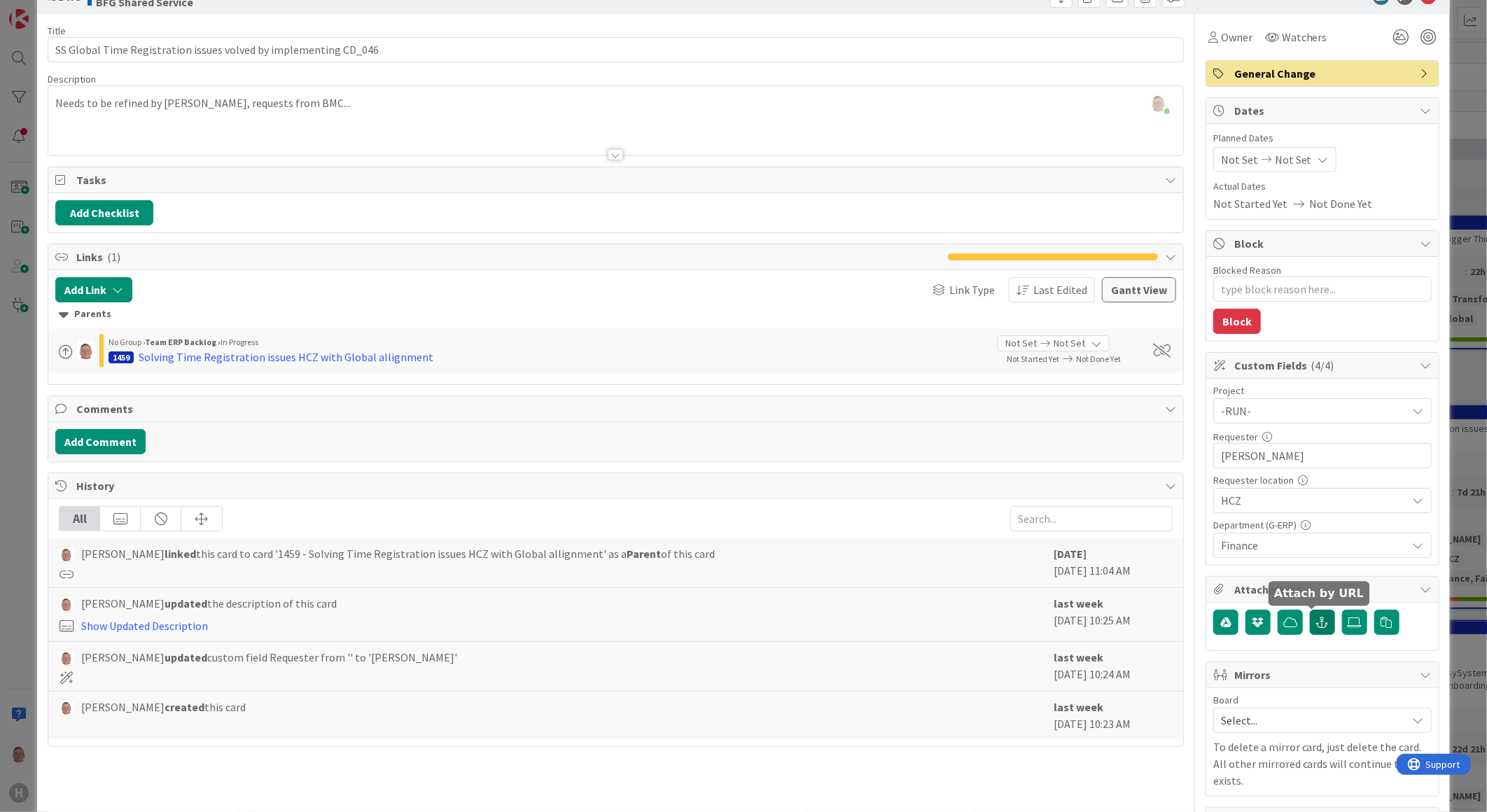
scroll to position [78, 0]
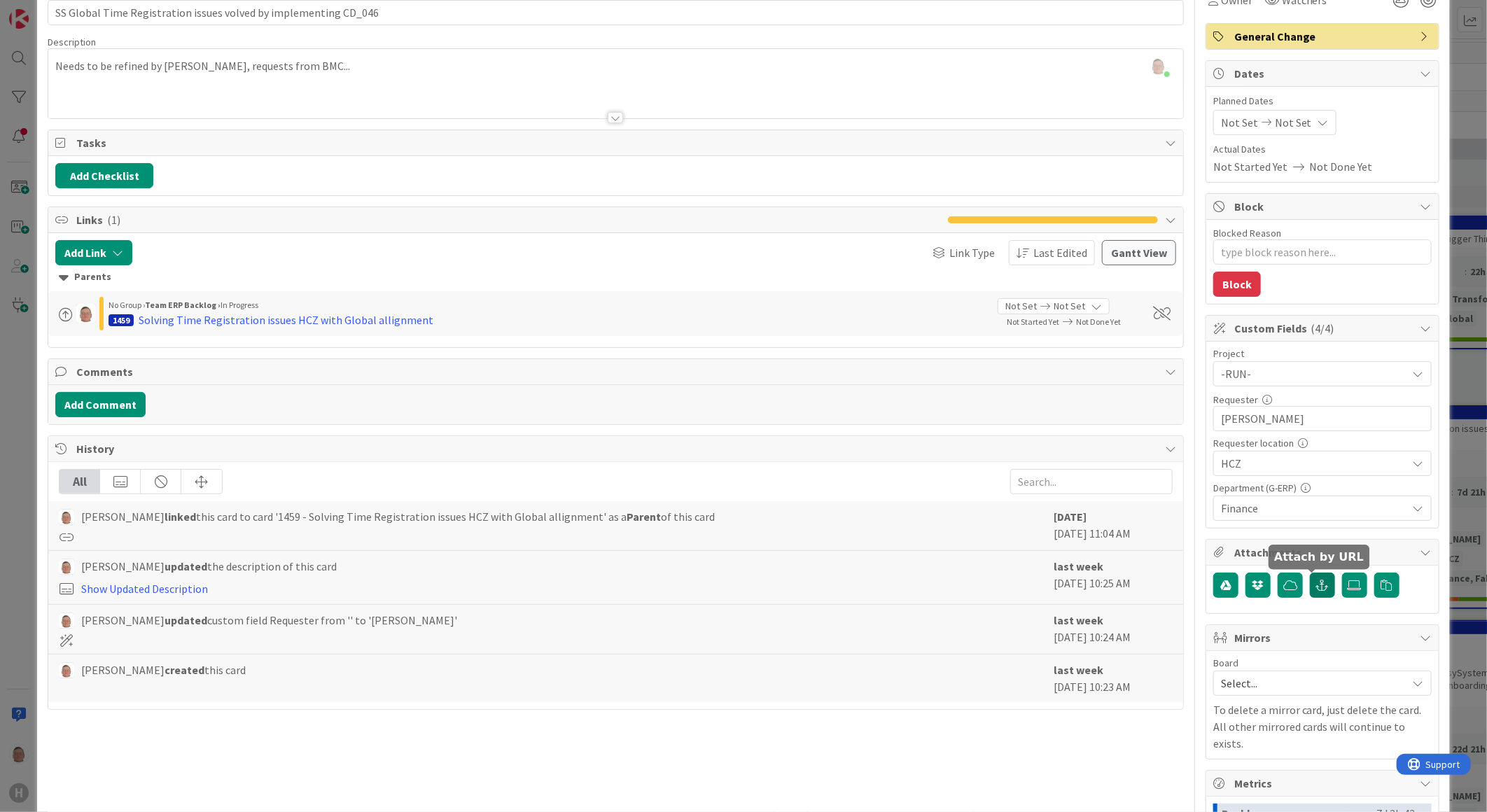
click at [1316, 584] on icon "button" at bounding box center [1323, 584] width 13 height 11
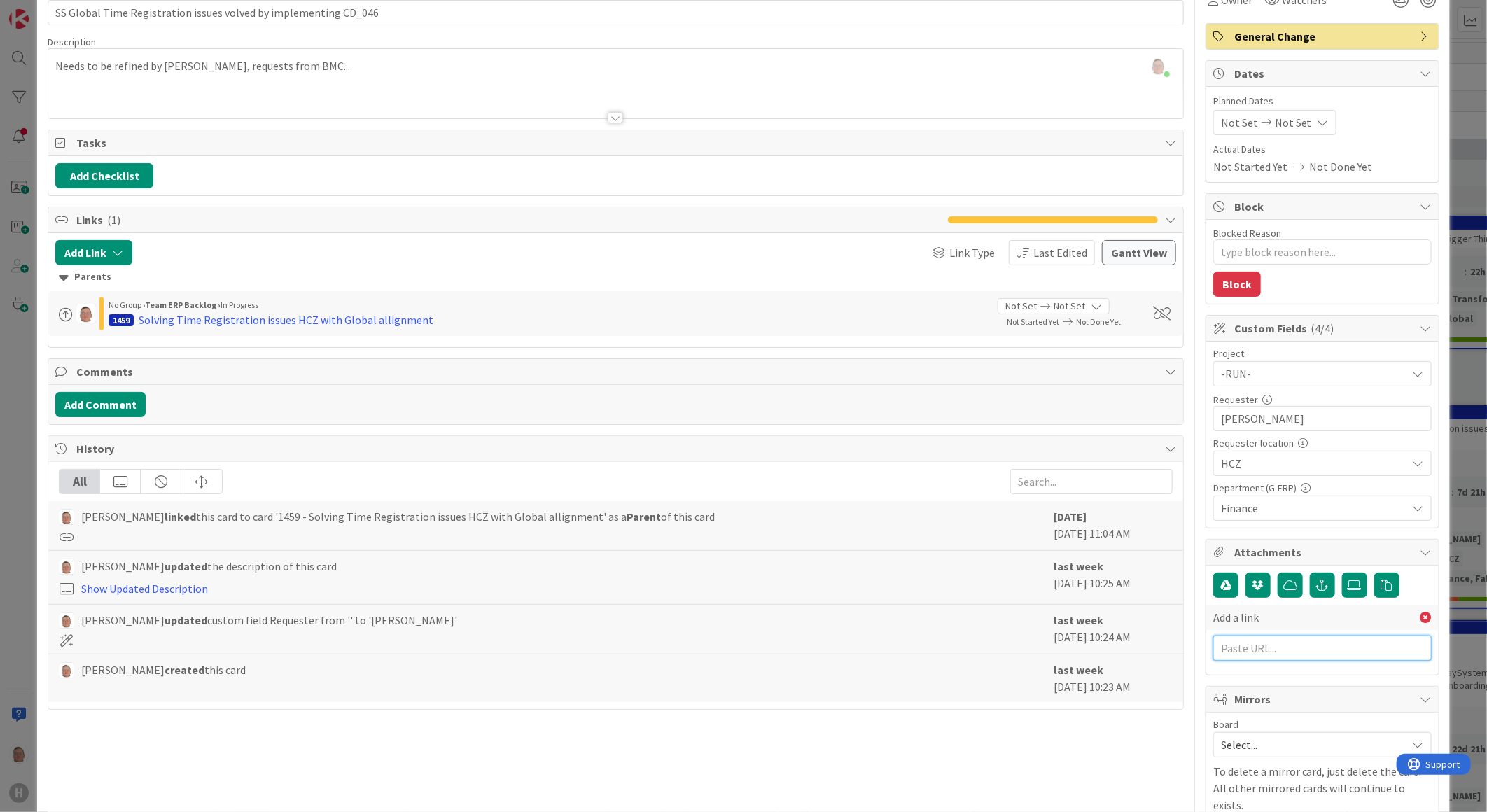
click at [1237, 647] on input "text" at bounding box center [1323, 647] width 218 height 25
paste input "[URL][PERSON_NAME][DOMAIN_NAME]"
type input "[URL][PERSON_NAME][DOMAIN_NAME]"
click at [1231, 681] on input "text" at bounding box center [1323, 678] width 218 height 25
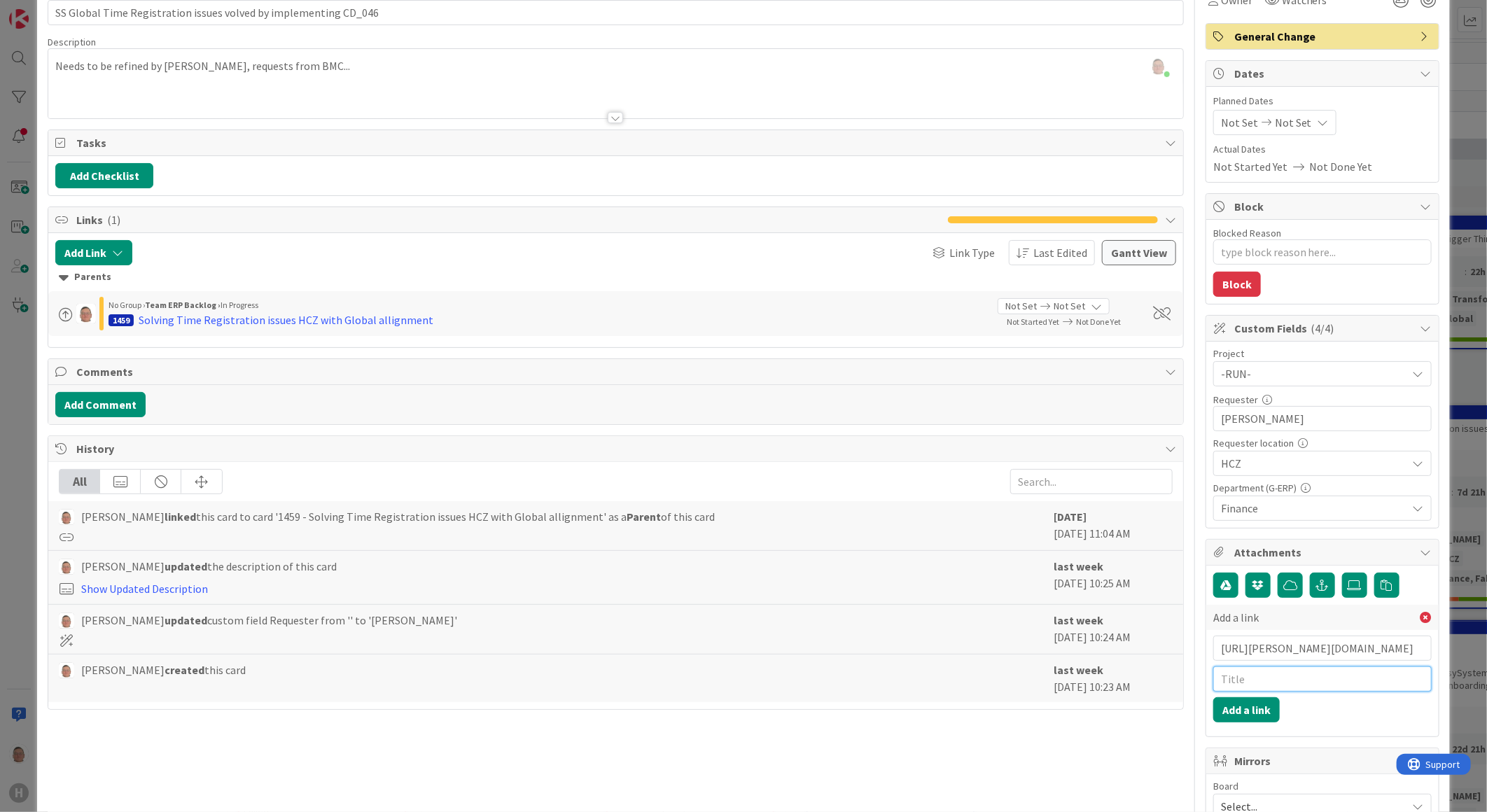
scroll to position [0, 0]
type input "BMC Request Jelle"
click at [1243, 712] on button "Add a link" at bounding box center [1247, 709] width 66 height 25
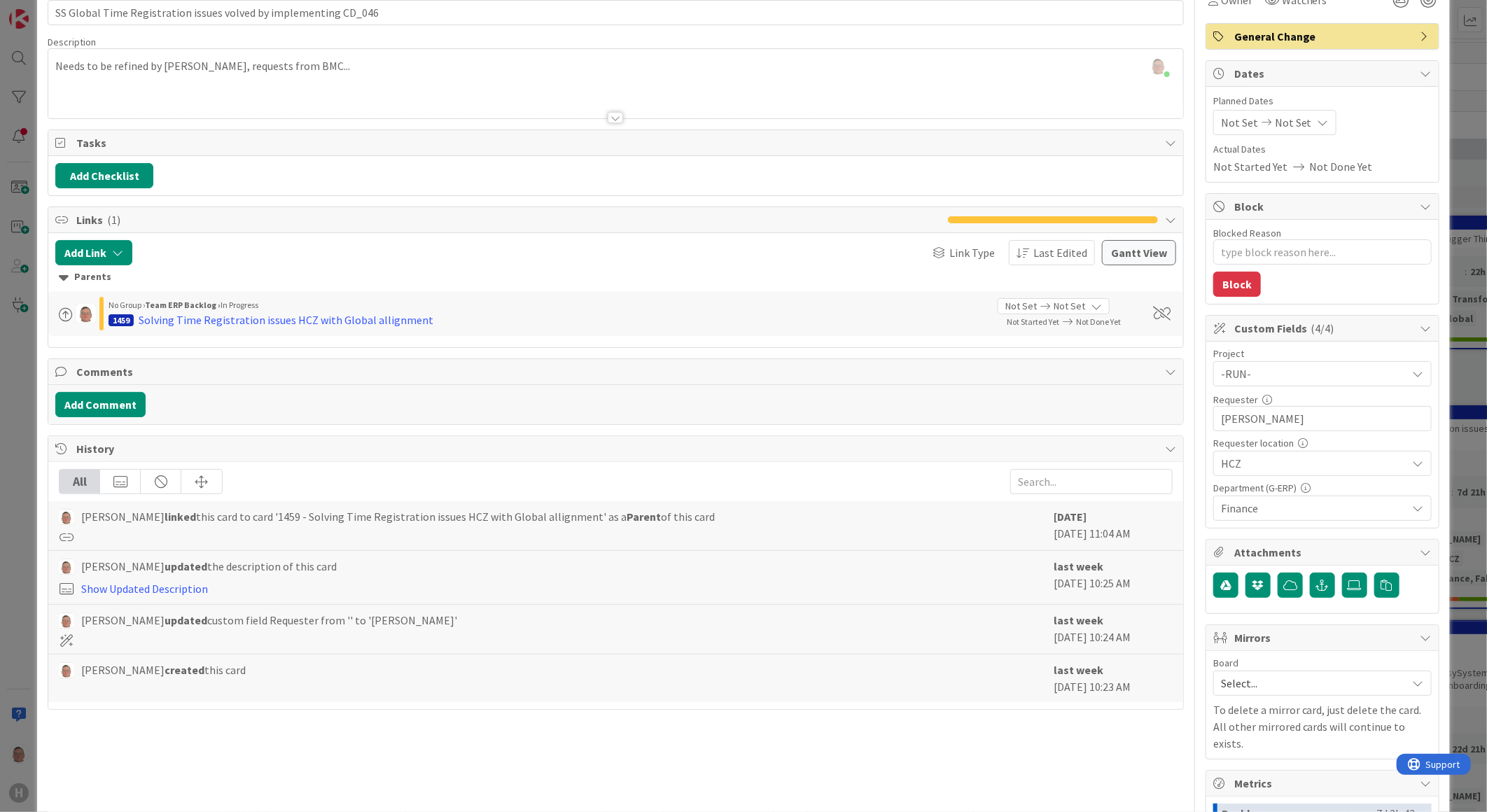
type textarea "x"
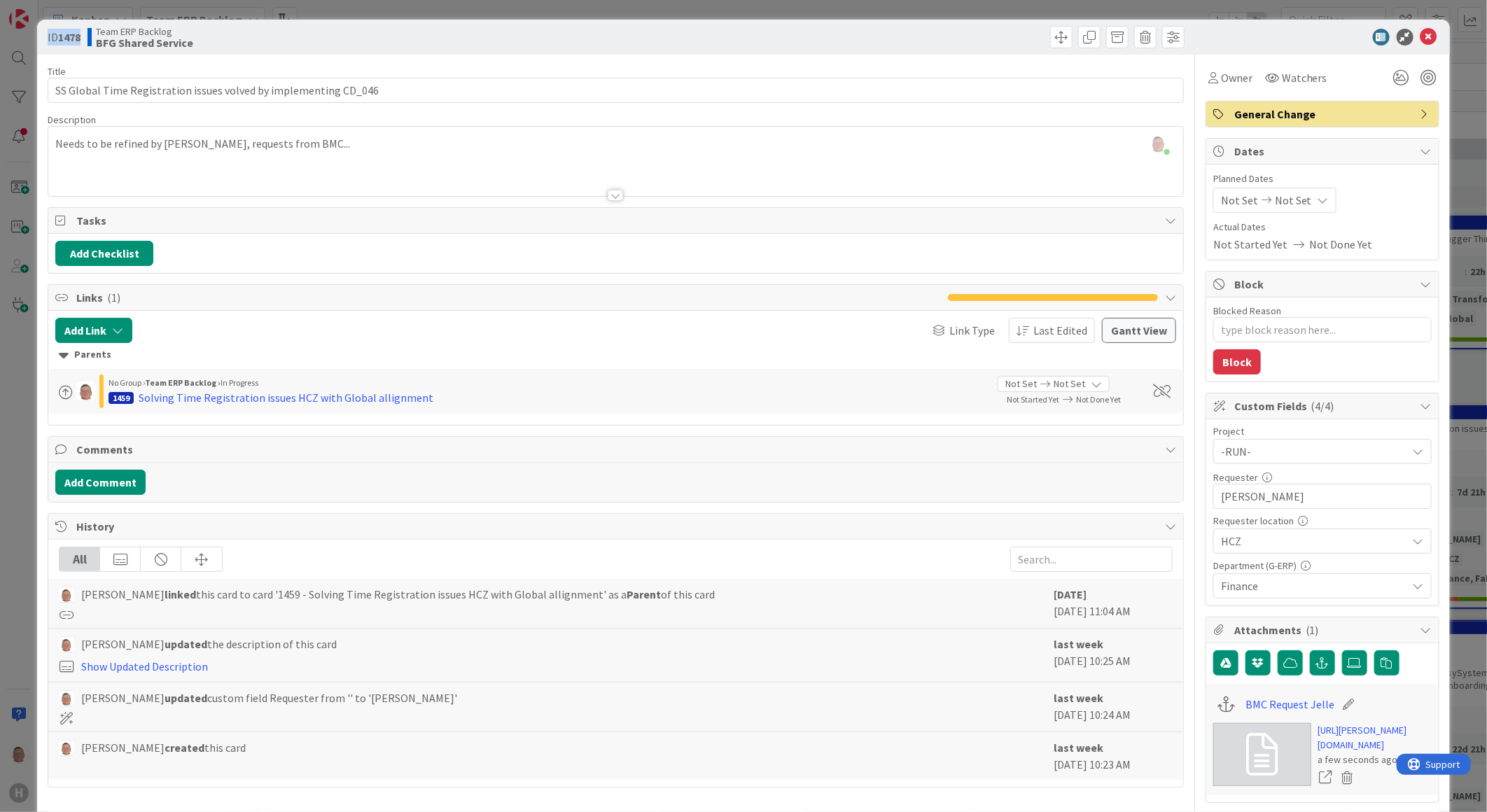
drag, startPoint x: 85, startPoint y: 39, endPoint x: 45, endPoint y: 39, distance: 40.0
click at [45, 39] on div "ID 1478 Team ERP Backlog BFG Shared Service" at bounding box center [743, 37] width 1413 height 35
copy span "ID 1478"
click at [1316, 660] on icon "button" at bounding box center [1323, 662] width 13 height 11
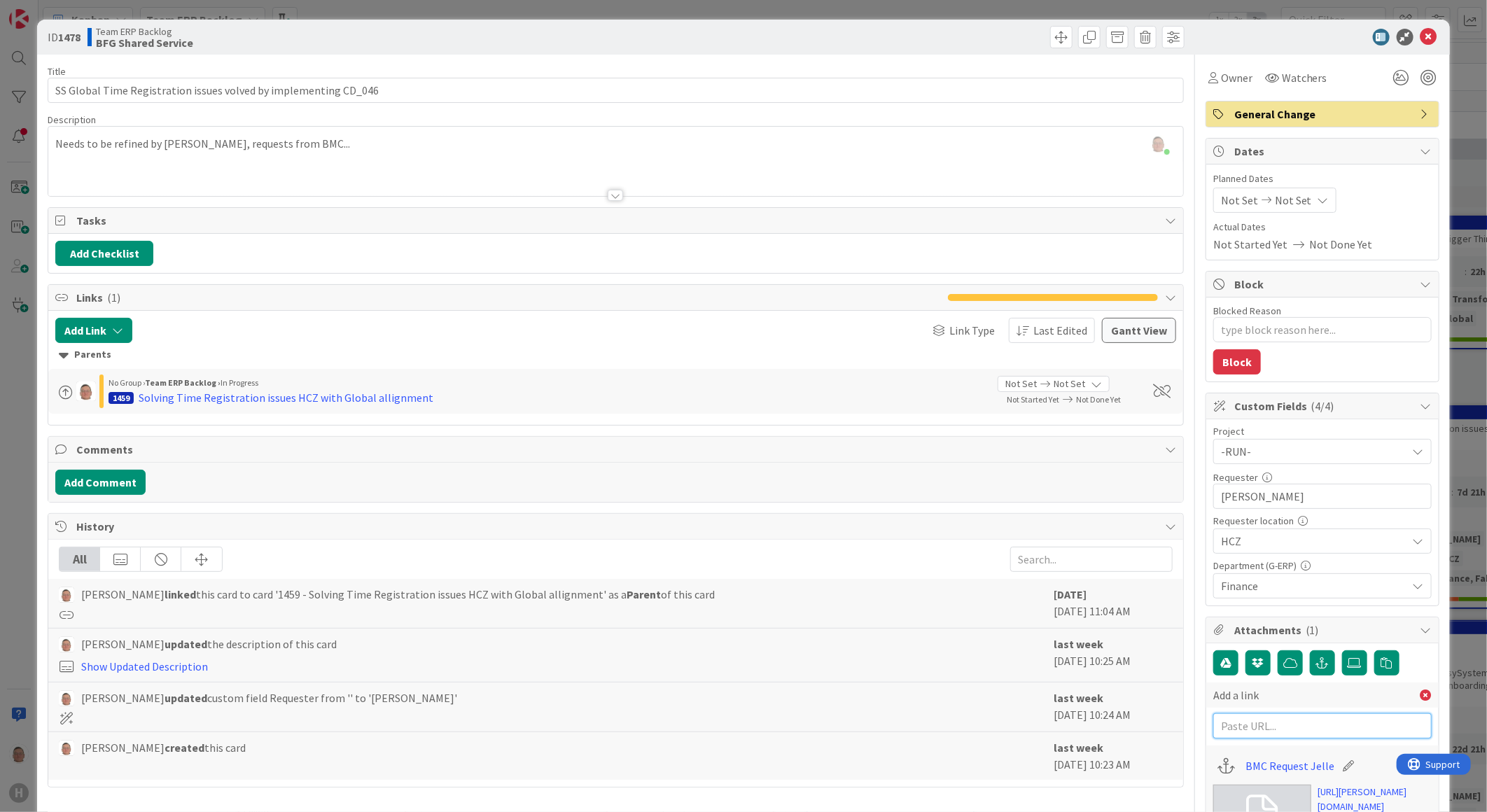
click at [1242, 727] on input "text" at bounding box center [1323, 725] width 218 height 25
paste input "[URL][PERSON_NAME][DOMAIN_NAME]"
type input "[URL][PERSON_NAME][DOMAIN_NAME]"
click at [1255, 762] on input "text" at bounding box center [1323, 756] width 218 height 25
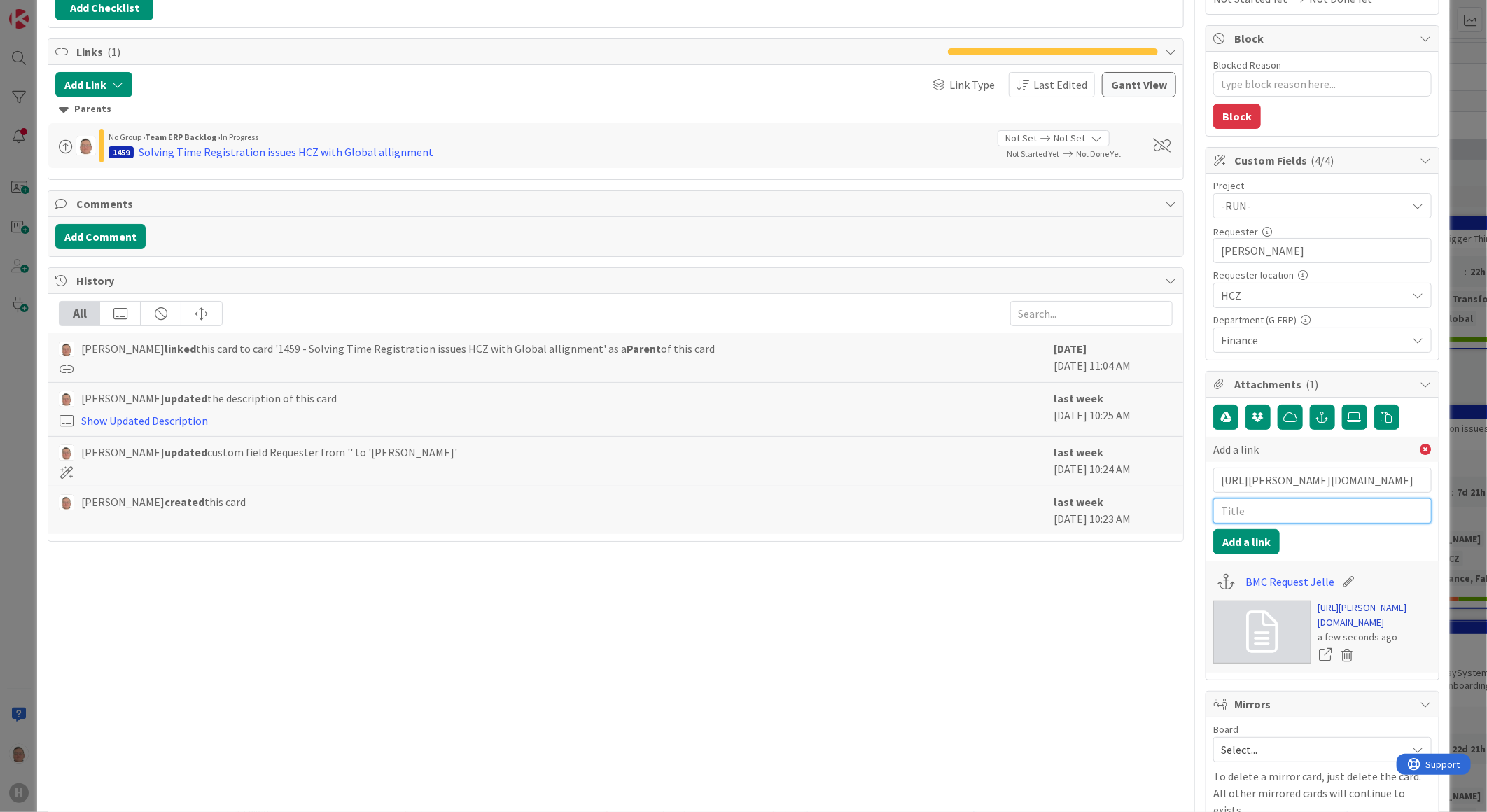
scroll to position [311, 0]
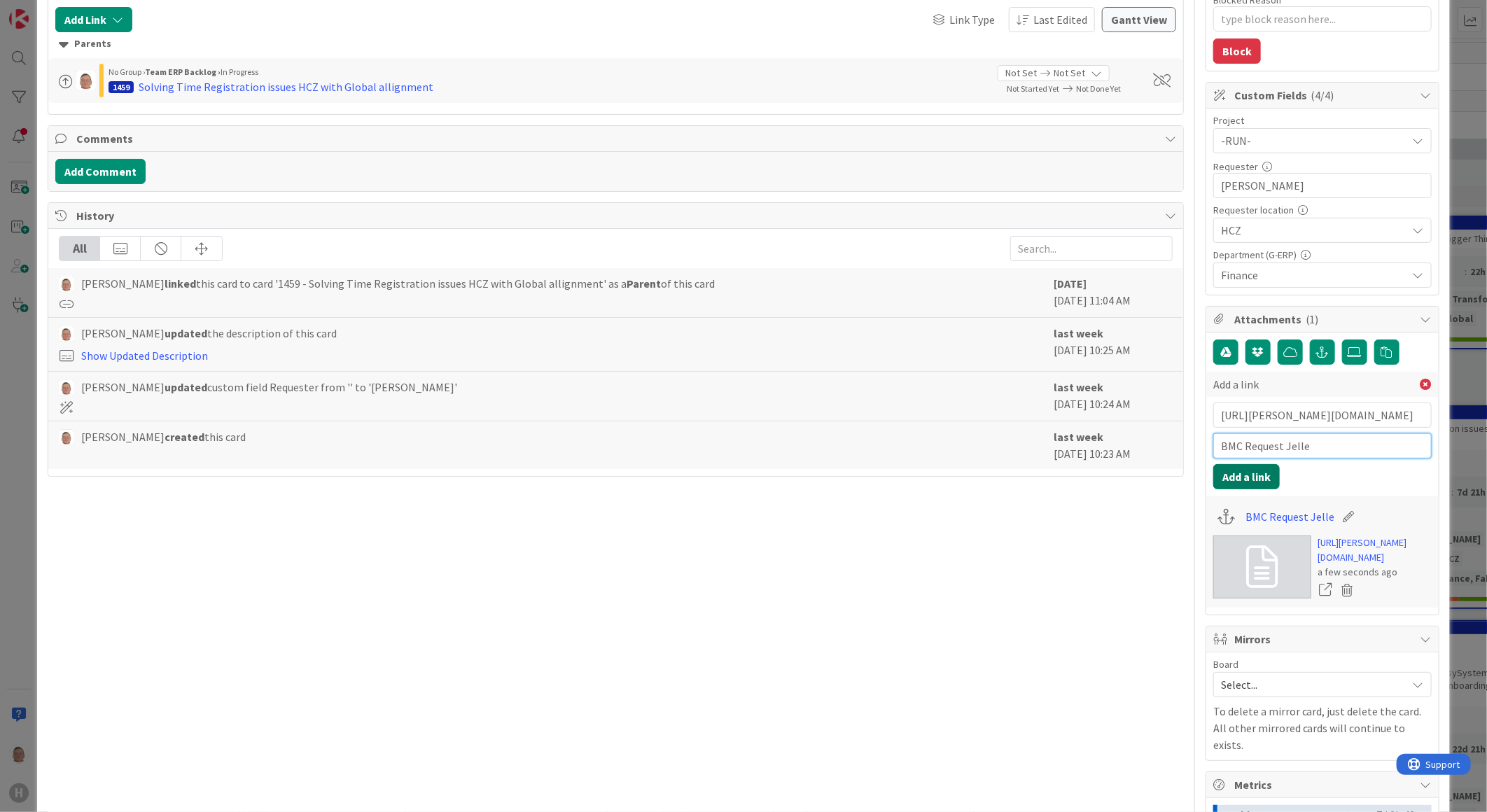
type input "BMC Request Jelle"
click at [1234, 471] on button "Add a link" at bounding box center [1247, 476] width 66 height 25
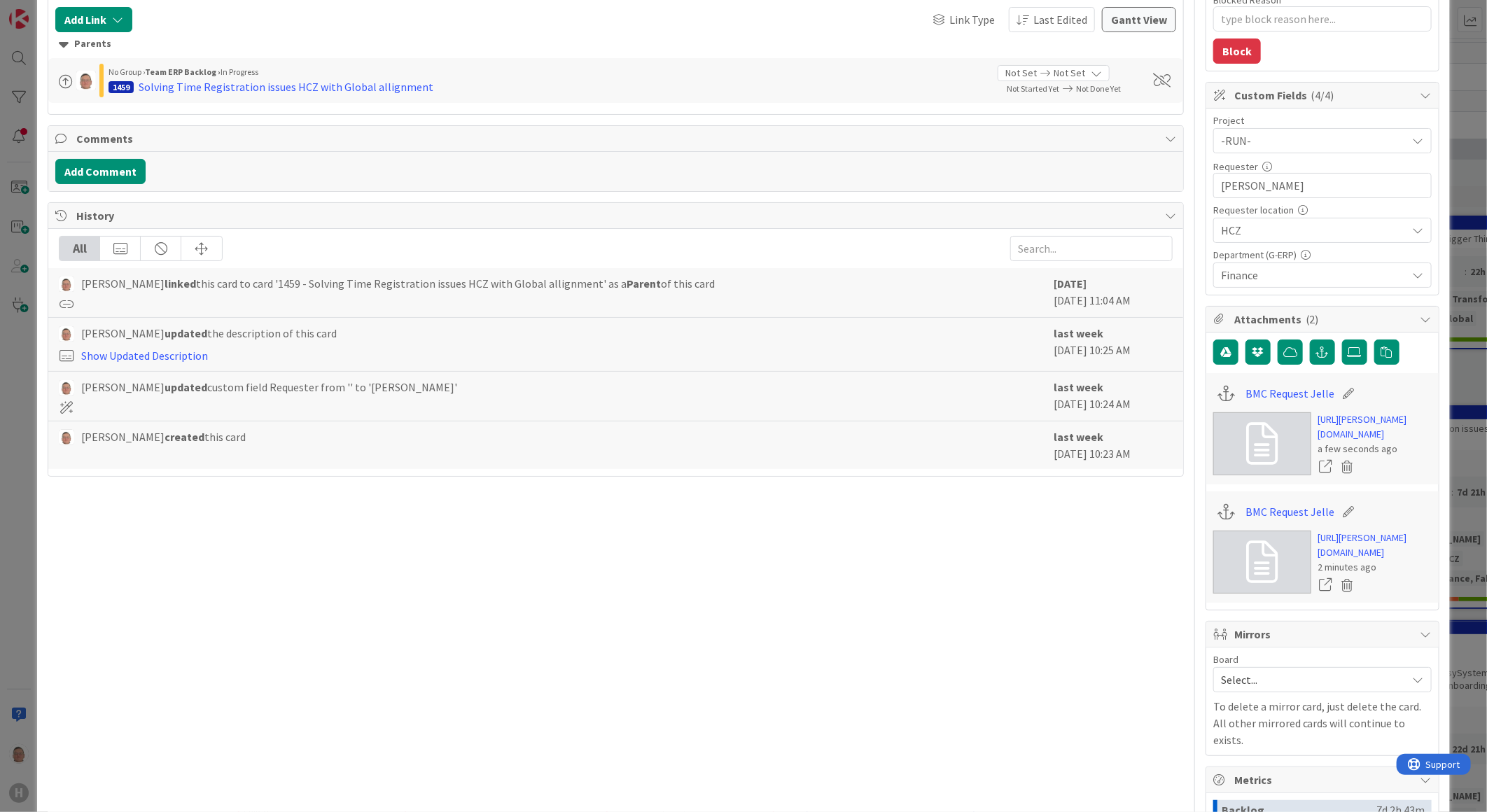
type textarea "x"
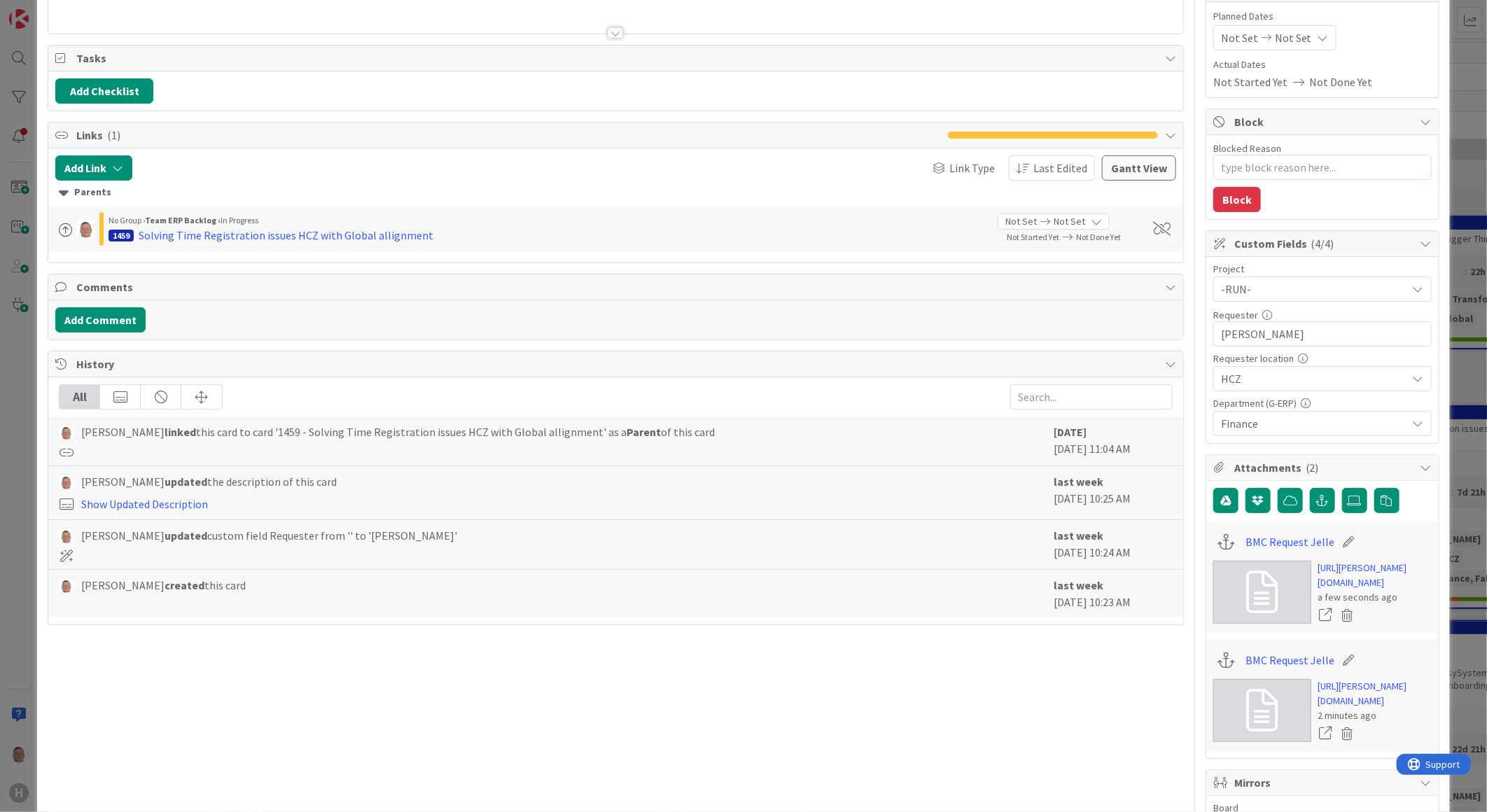
scroll to position [0, 0]
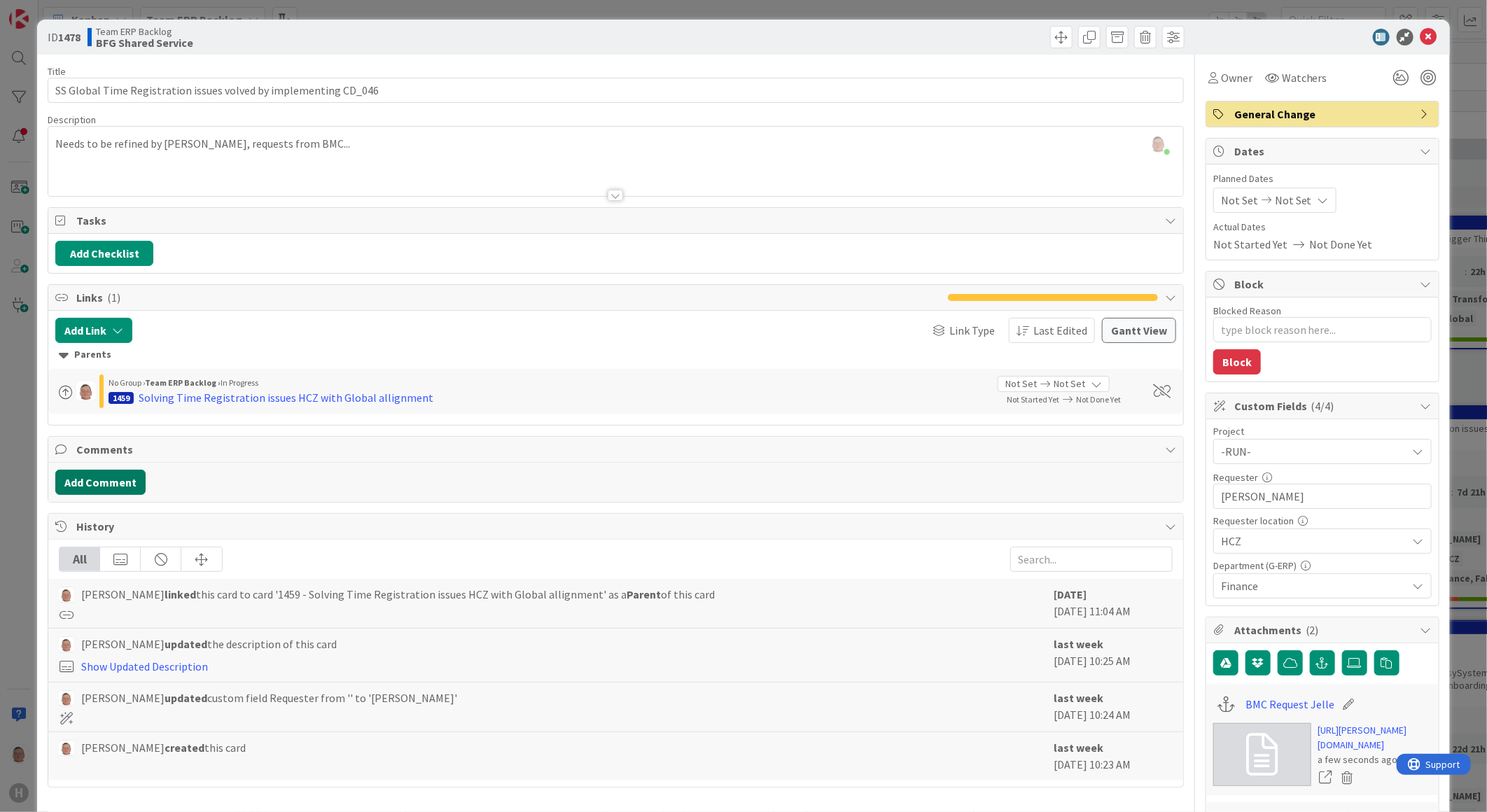
click at [90, 484] on button "Add Comment" at bounding box center [100, 482] width 90 height 25
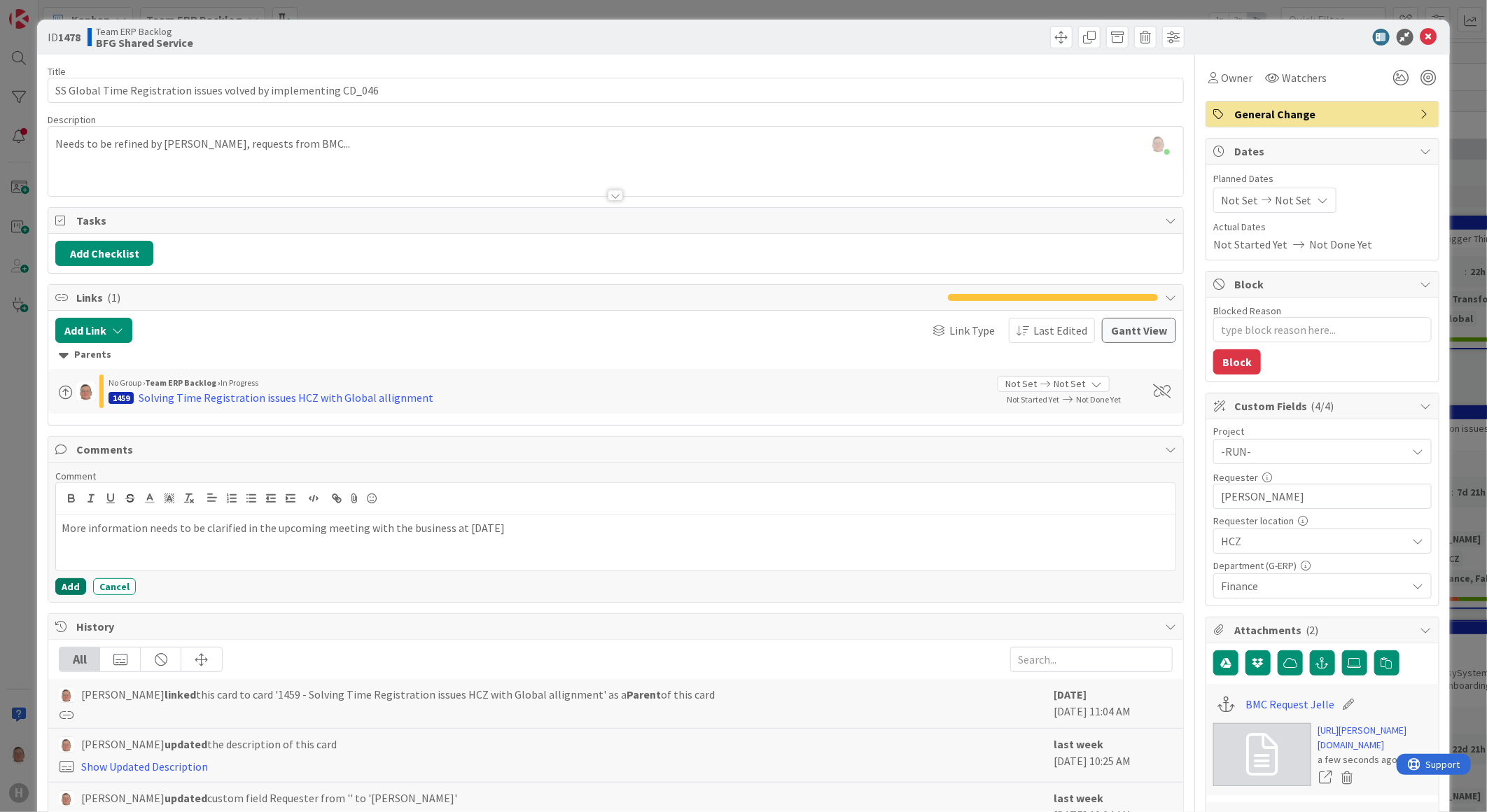
click at [61, 588] on button "Add" at bounding box center [71, 586] width 31 height 17
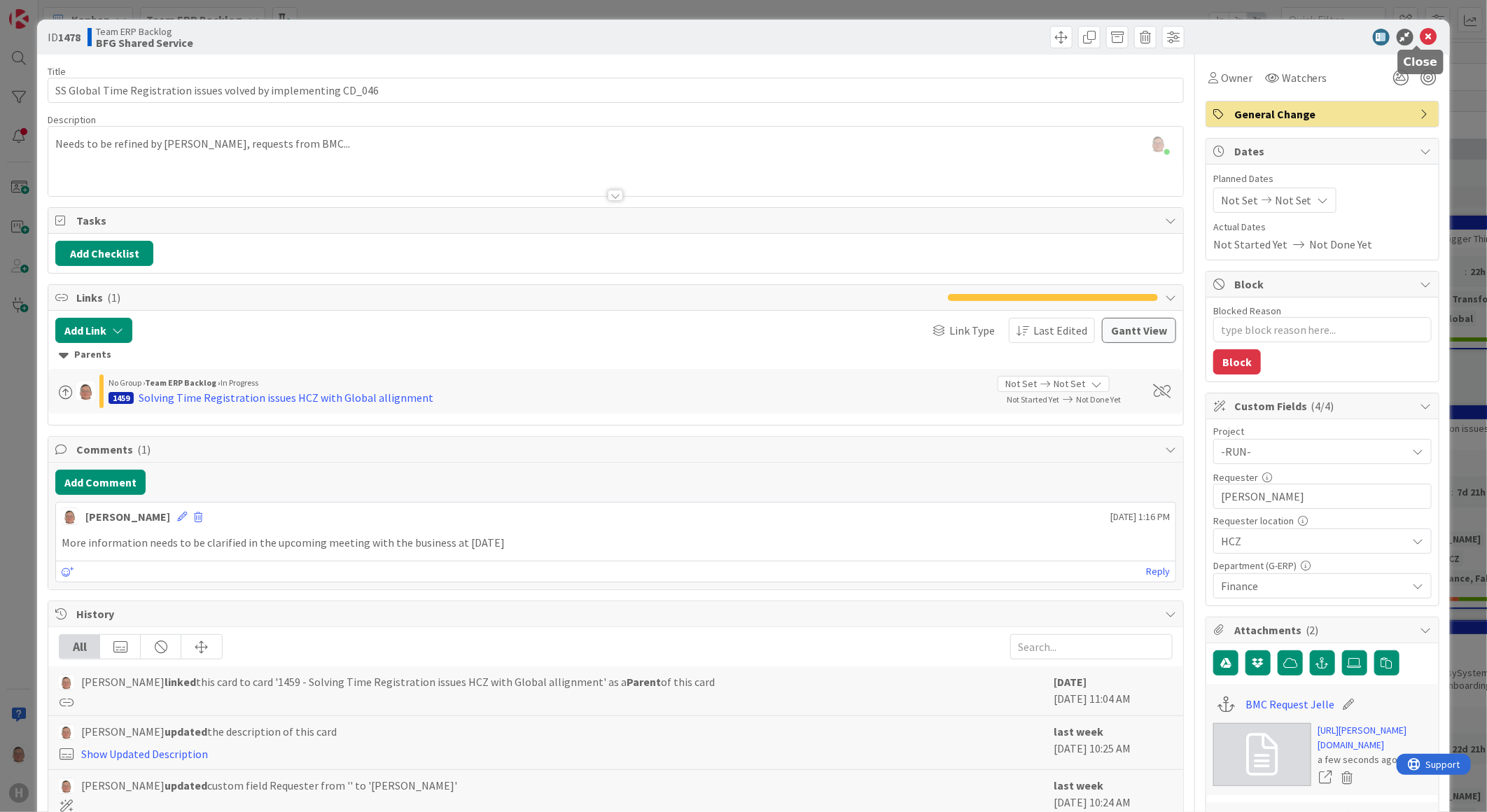
drag, startPoint x: 1422, startPoint y: 34, endPoint x: 1314, endPoint y: 79, distance: 117.0
click at [1422, 34] on icon at bounding box center [1428, 37] width 17 height 17
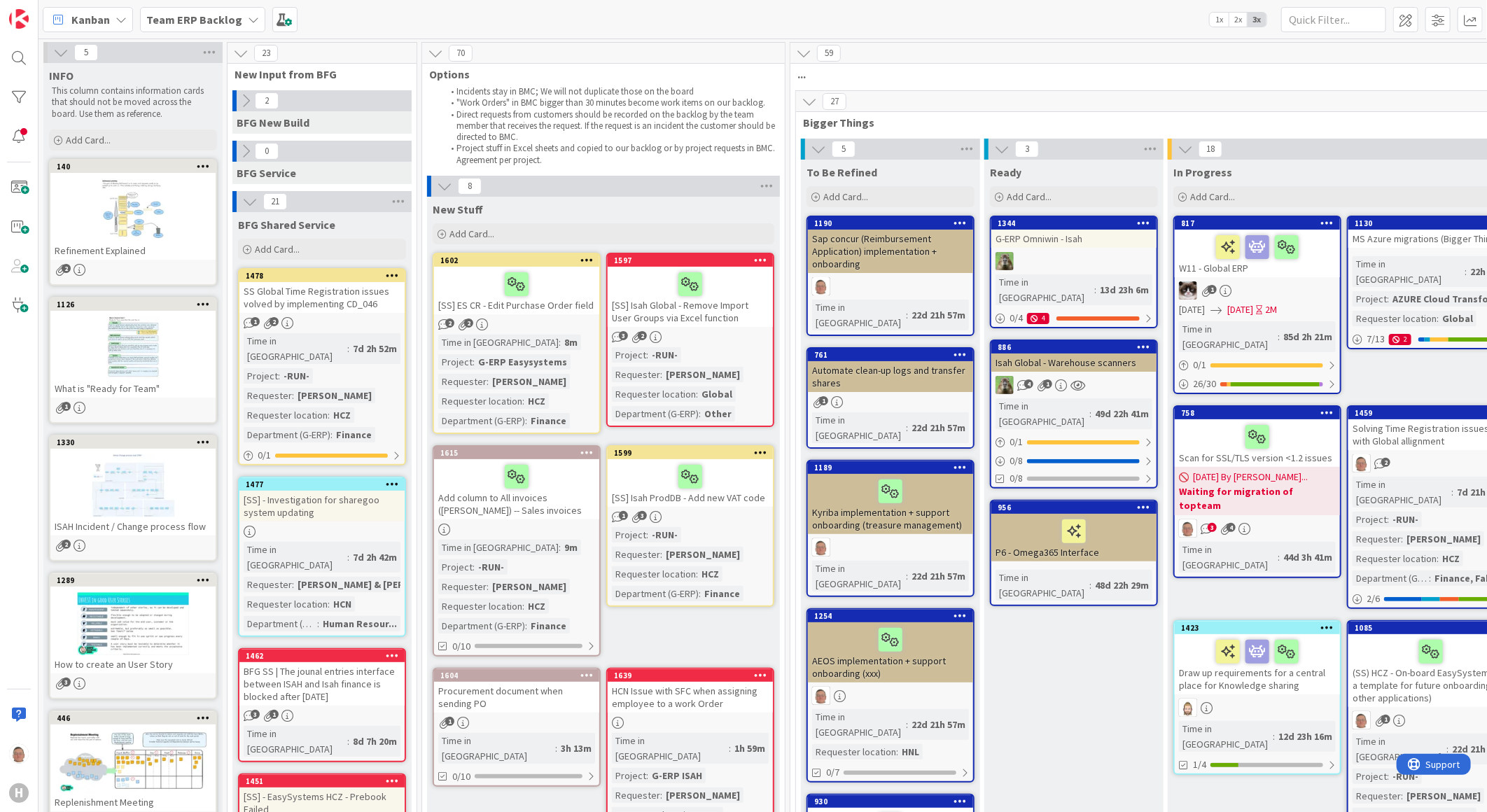
click at [299, 478] on div "1477" at bounding box center [322, 484] width 165 height 13
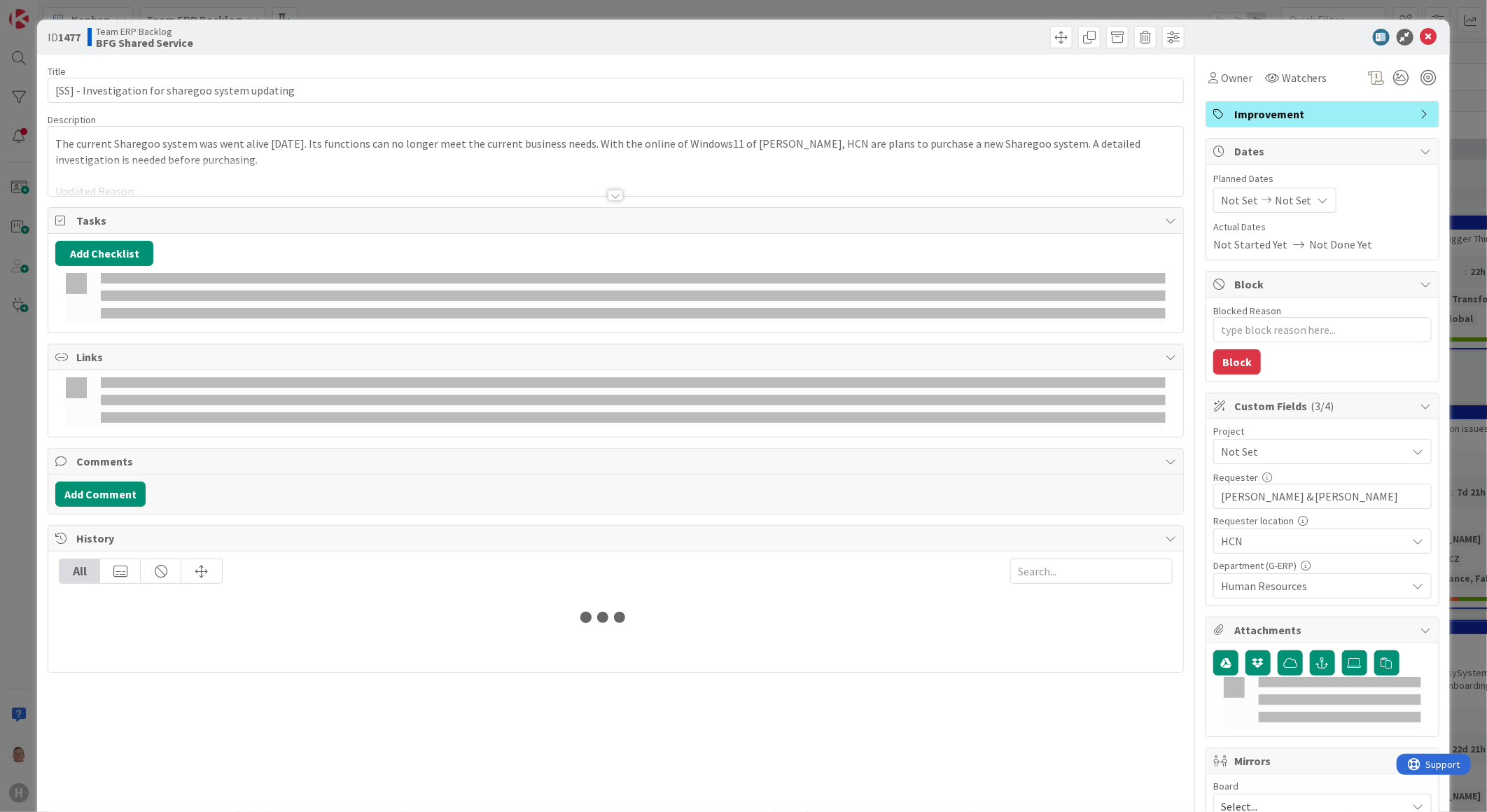
type textarea "x"
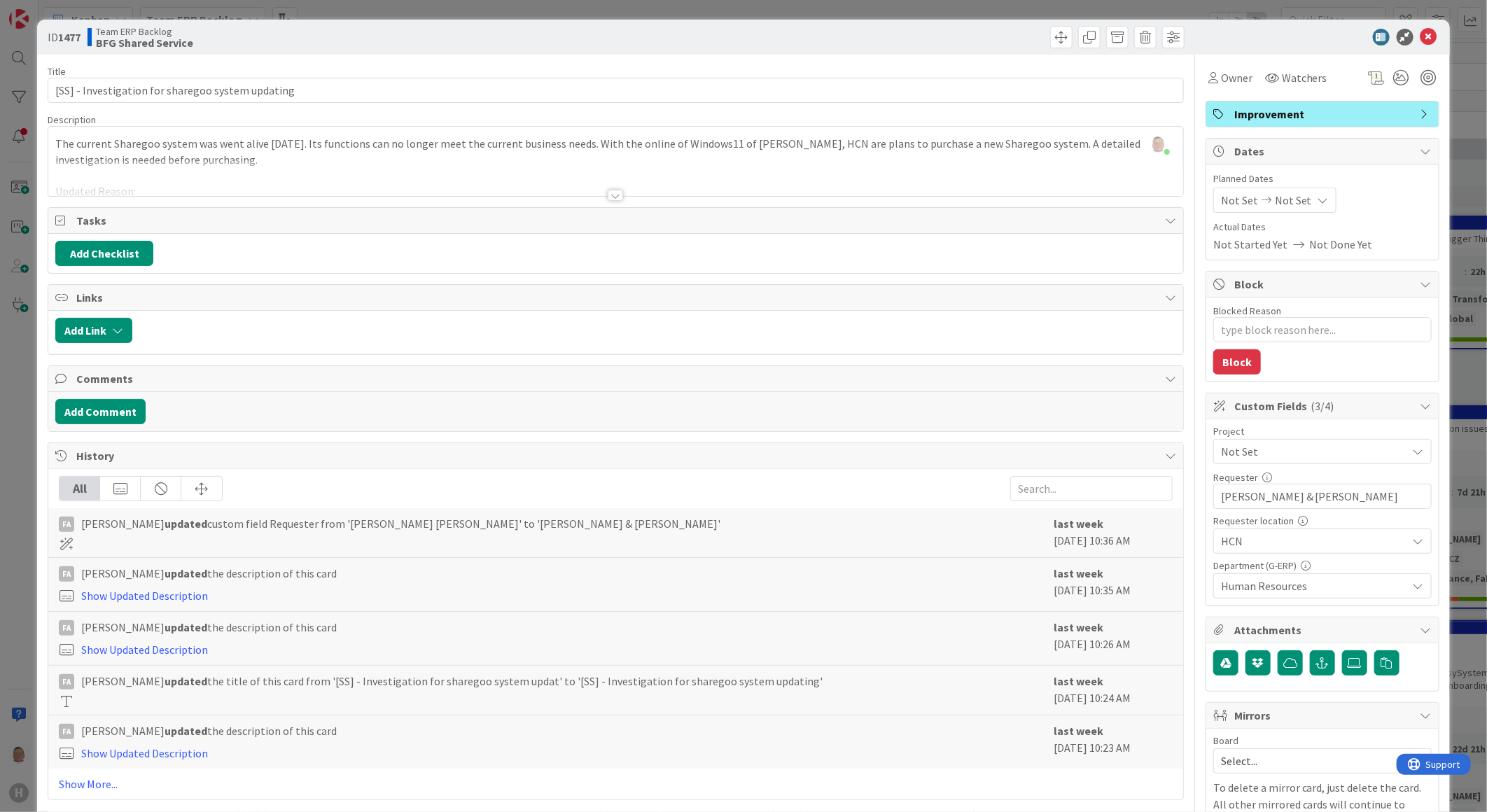
click at [610, 193] on div at bounding box center [615, 195] width 16 height 11
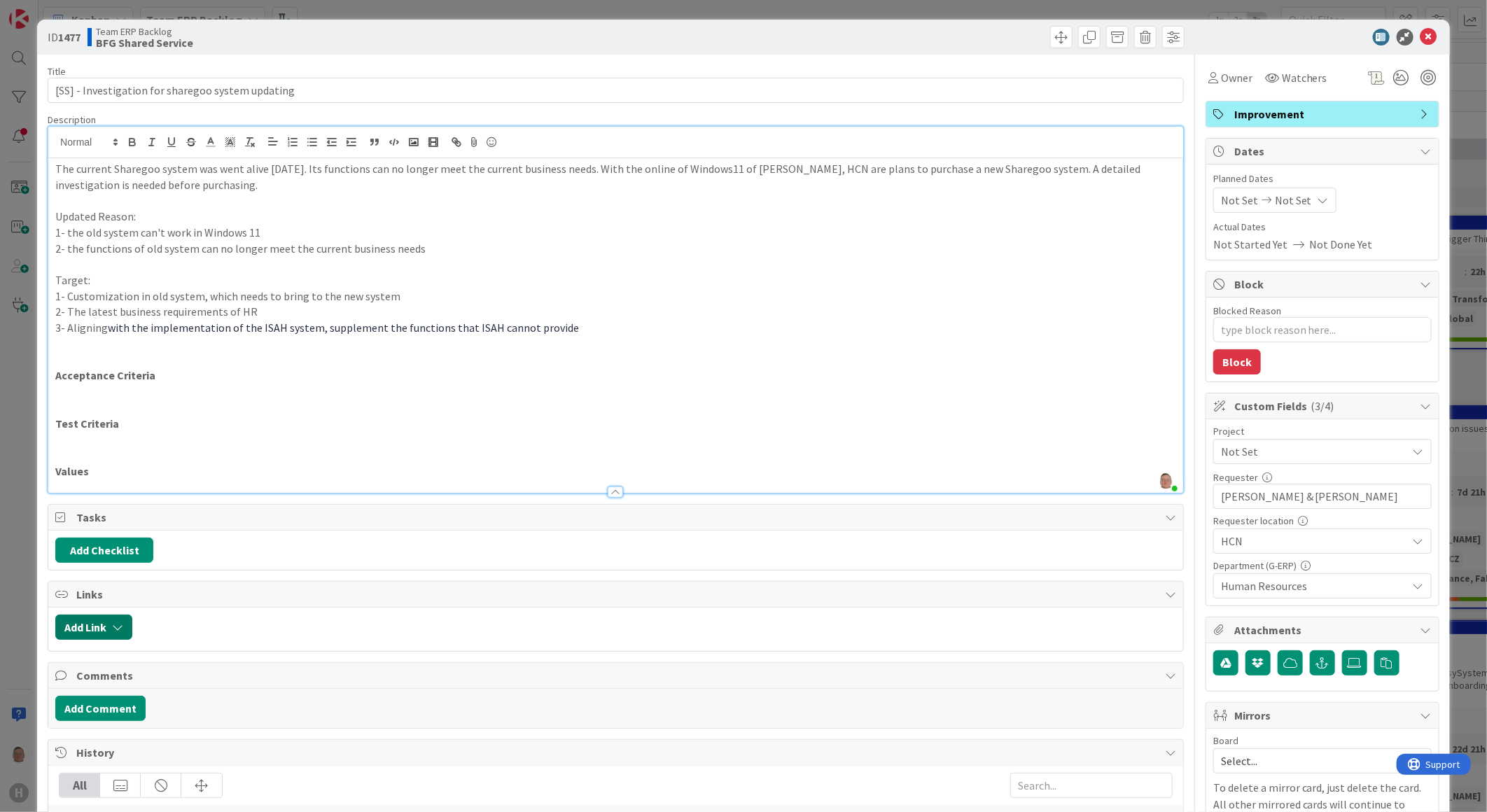
click at [99, 628] on button "Add Link" at bounding box center [94, 627] width 77 height 25
click at [119, 749] on input "text" at bounding box center [161, 745] width 196 height 25
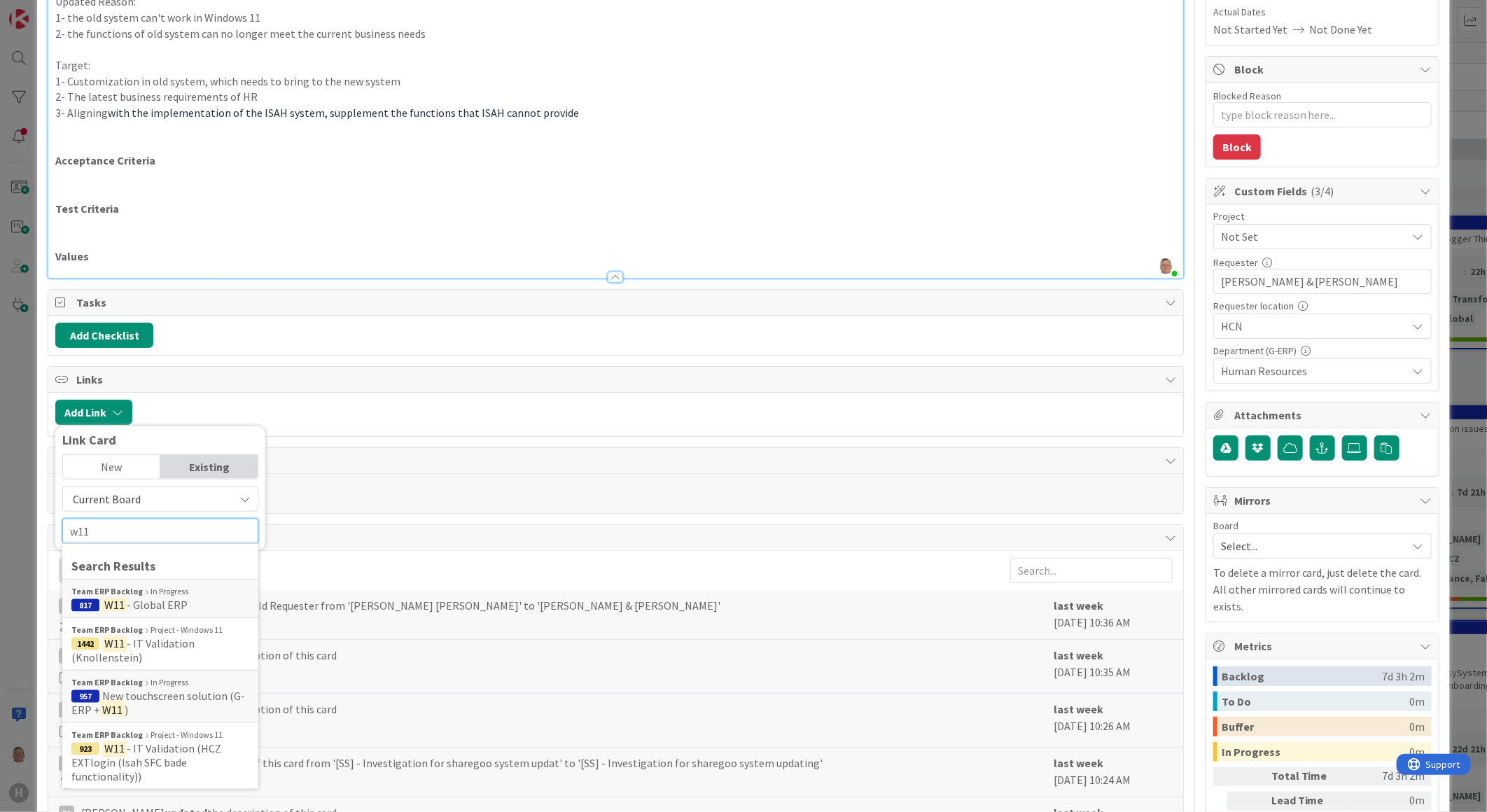
scroll to position [233, 0]
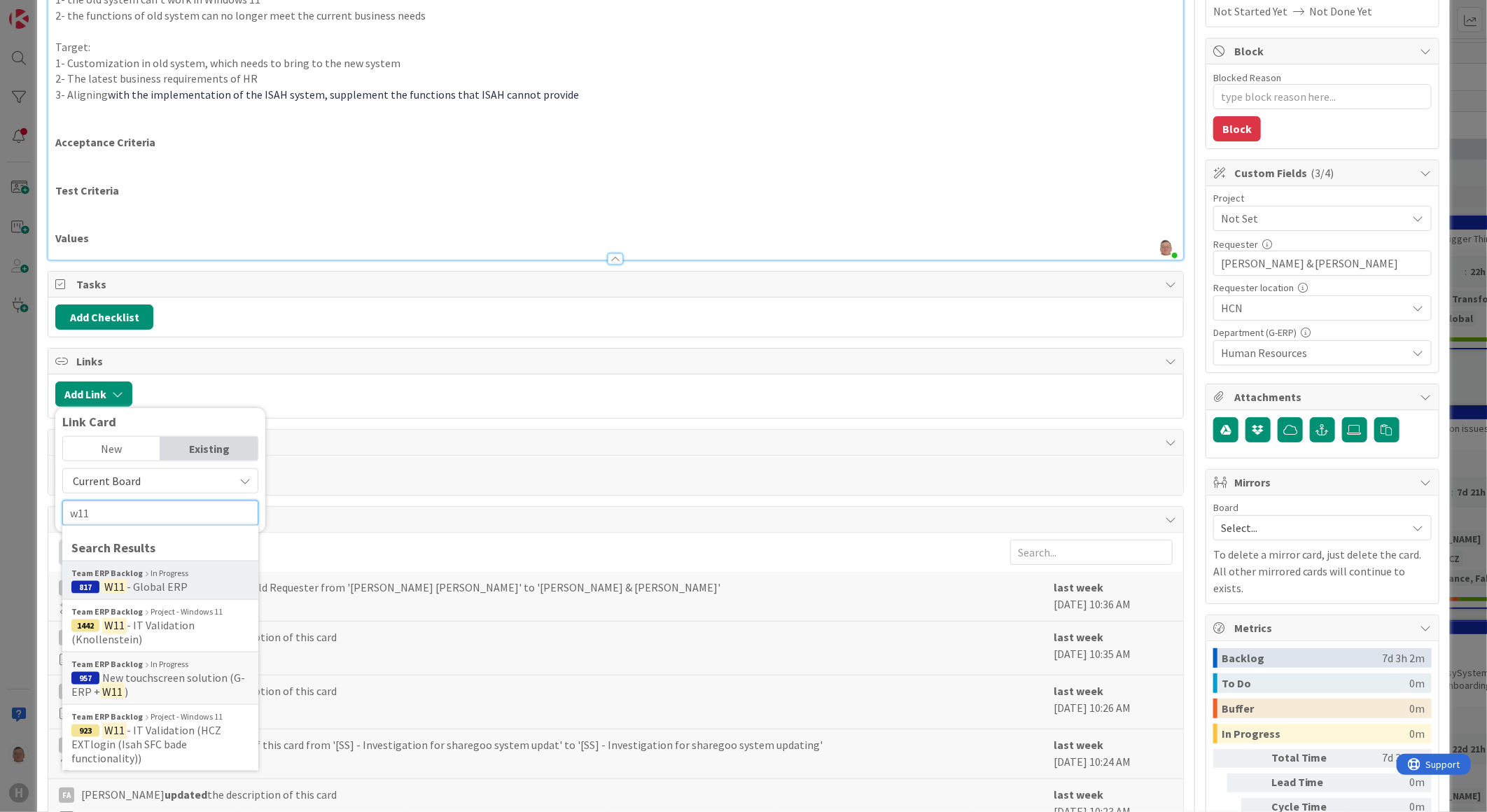
type input "w11"
click at [161, 569] on div "Team ERP Backlog In Progress" at bounding box center [161, 573] width 178 height 13
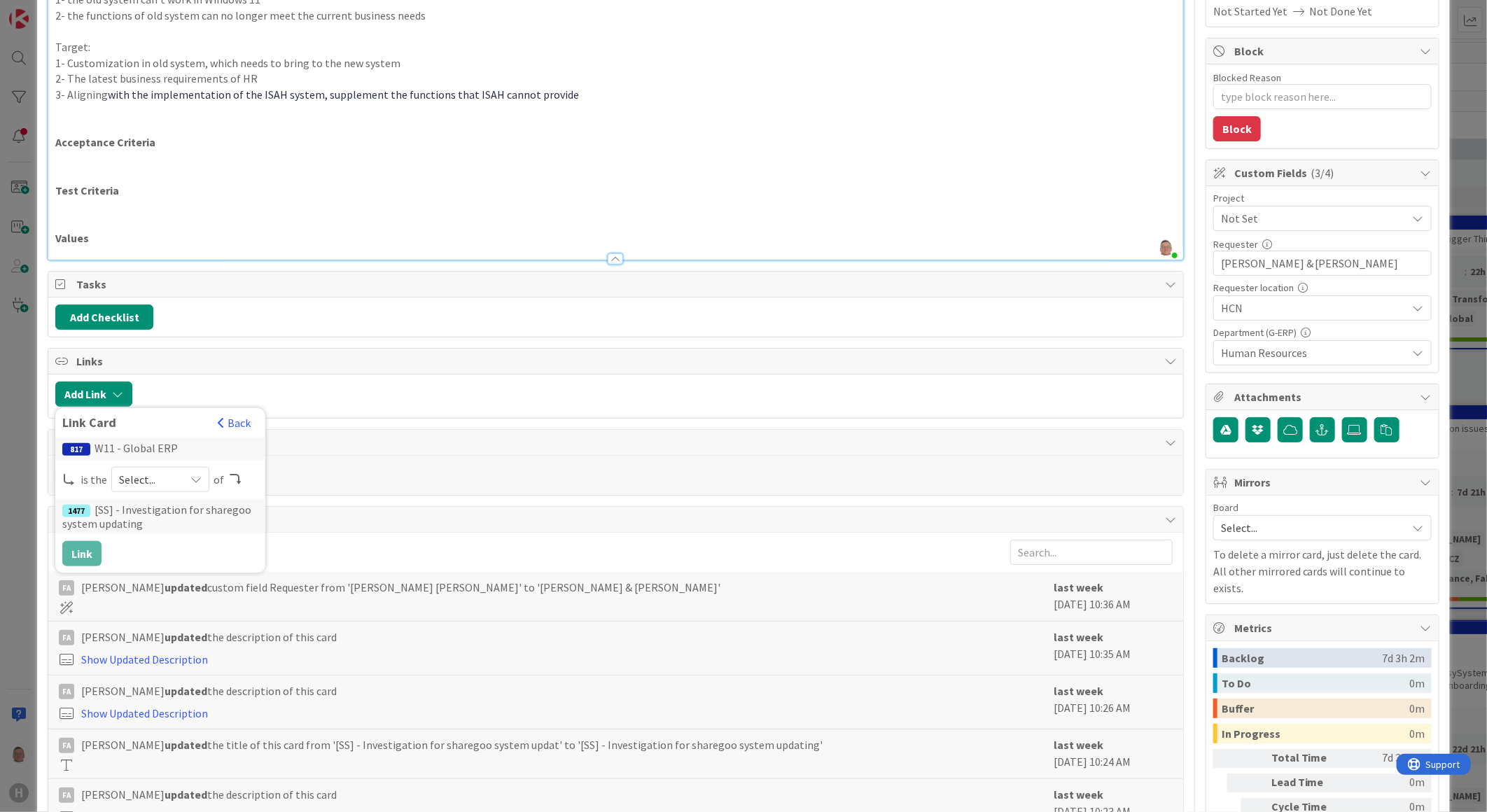
click at [193, 481] on icon at bounding box center [196, 479] width 11 height 11
click at [166, 512] on span "parent" at bounding box center [234, 512] width 158 height 21
click at [81, 554] on button "Link" at bounding box center [82, 553] width 39 height 25
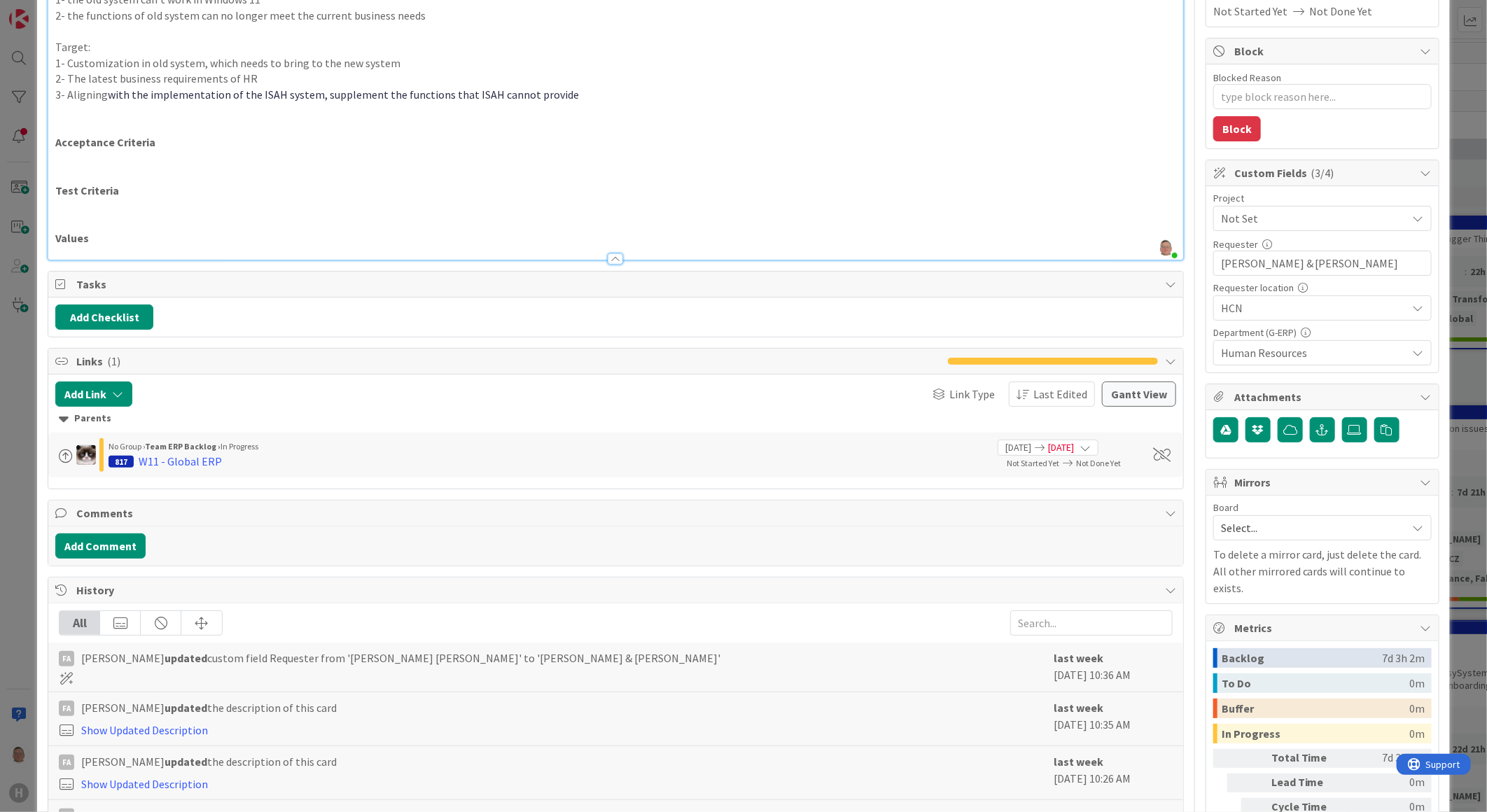
scroll to position [155, 0]
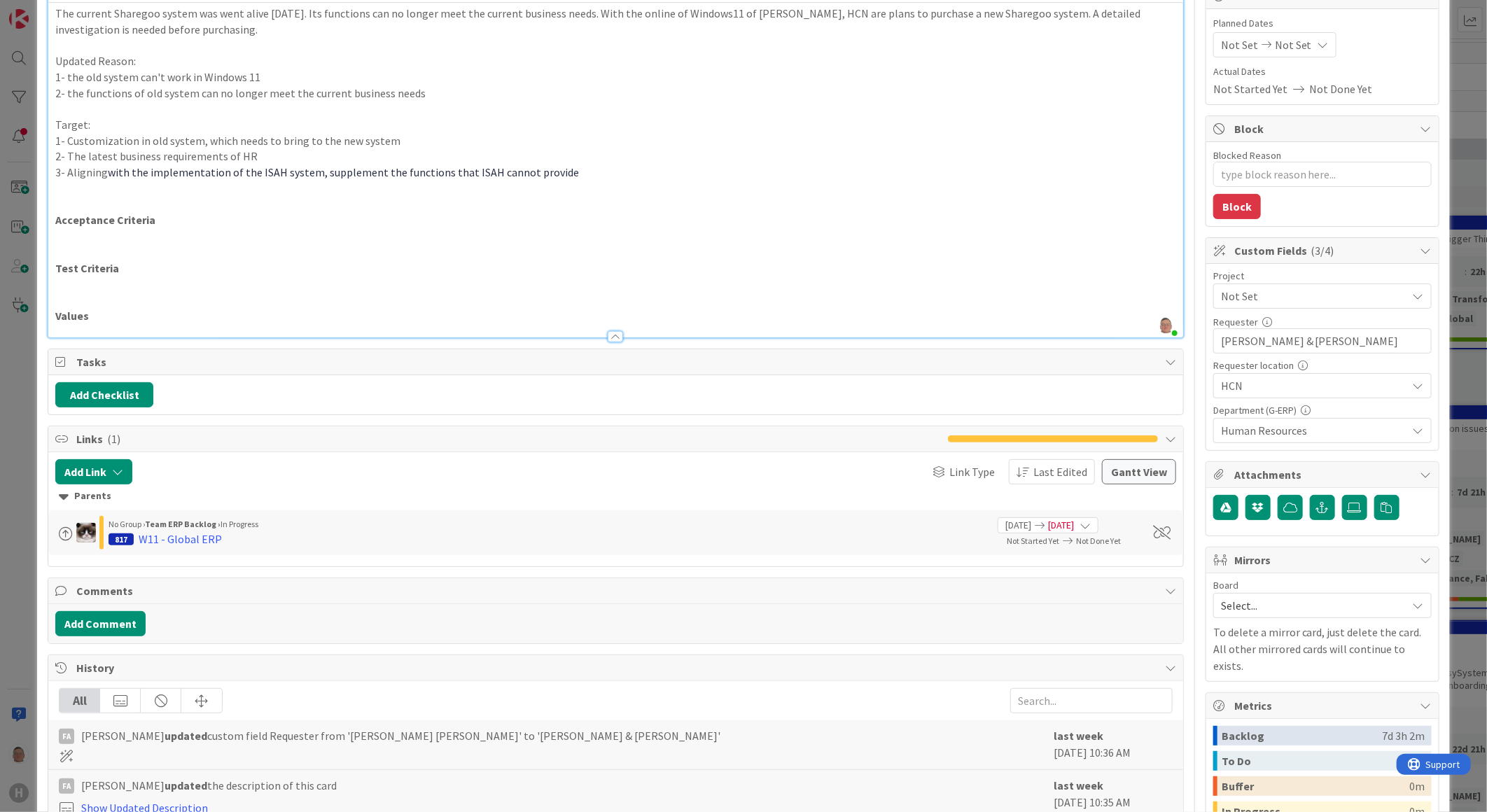
click at [1236, 296] on span "Not Set" at bounding box center [1310, 295] width 179 height 19
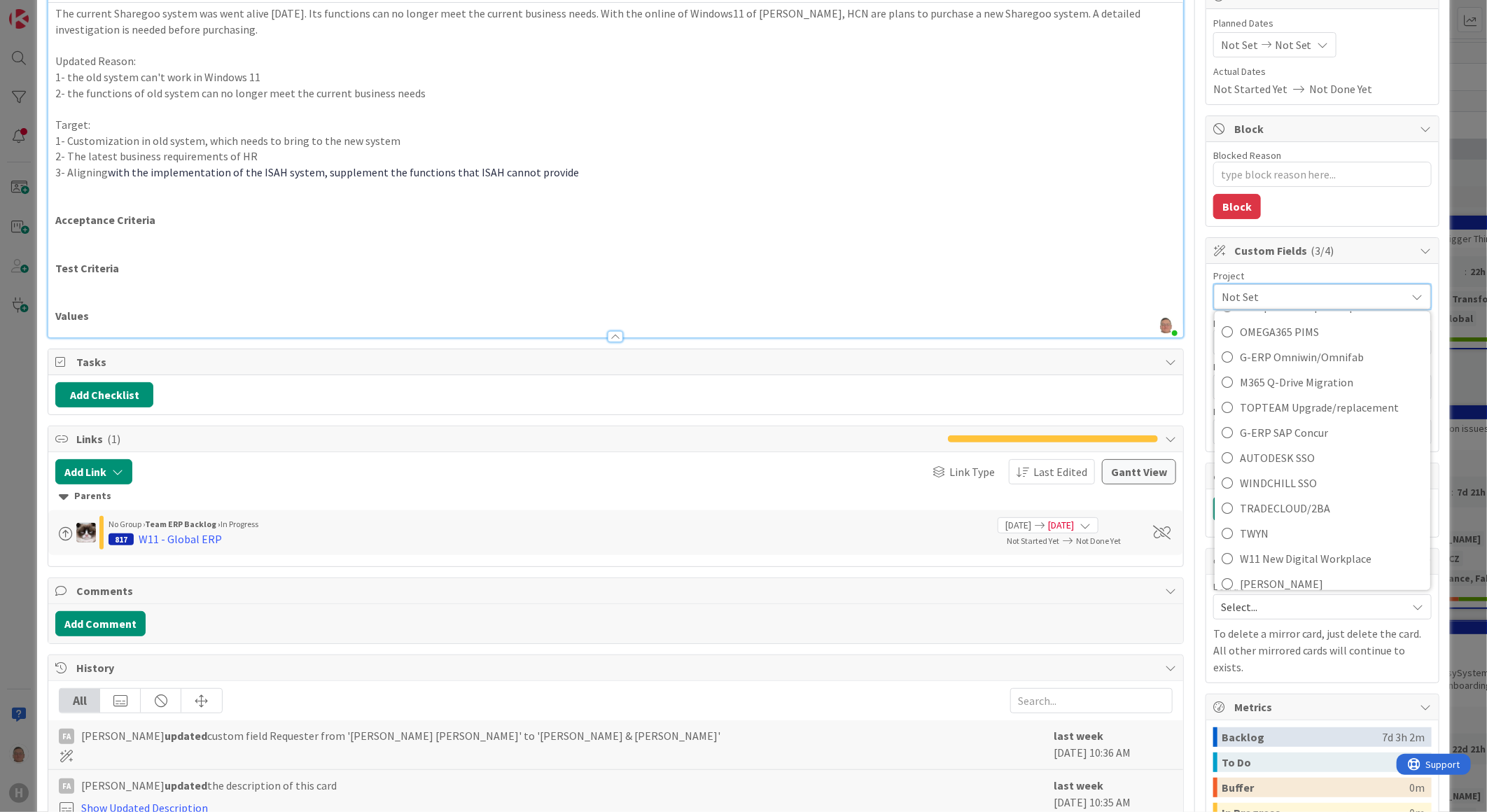
scroll to position [890, 0]
click at [1272, 553] on span "W11 New Digital Workplace" at bounding box center [1332, 548] width 184 height 21
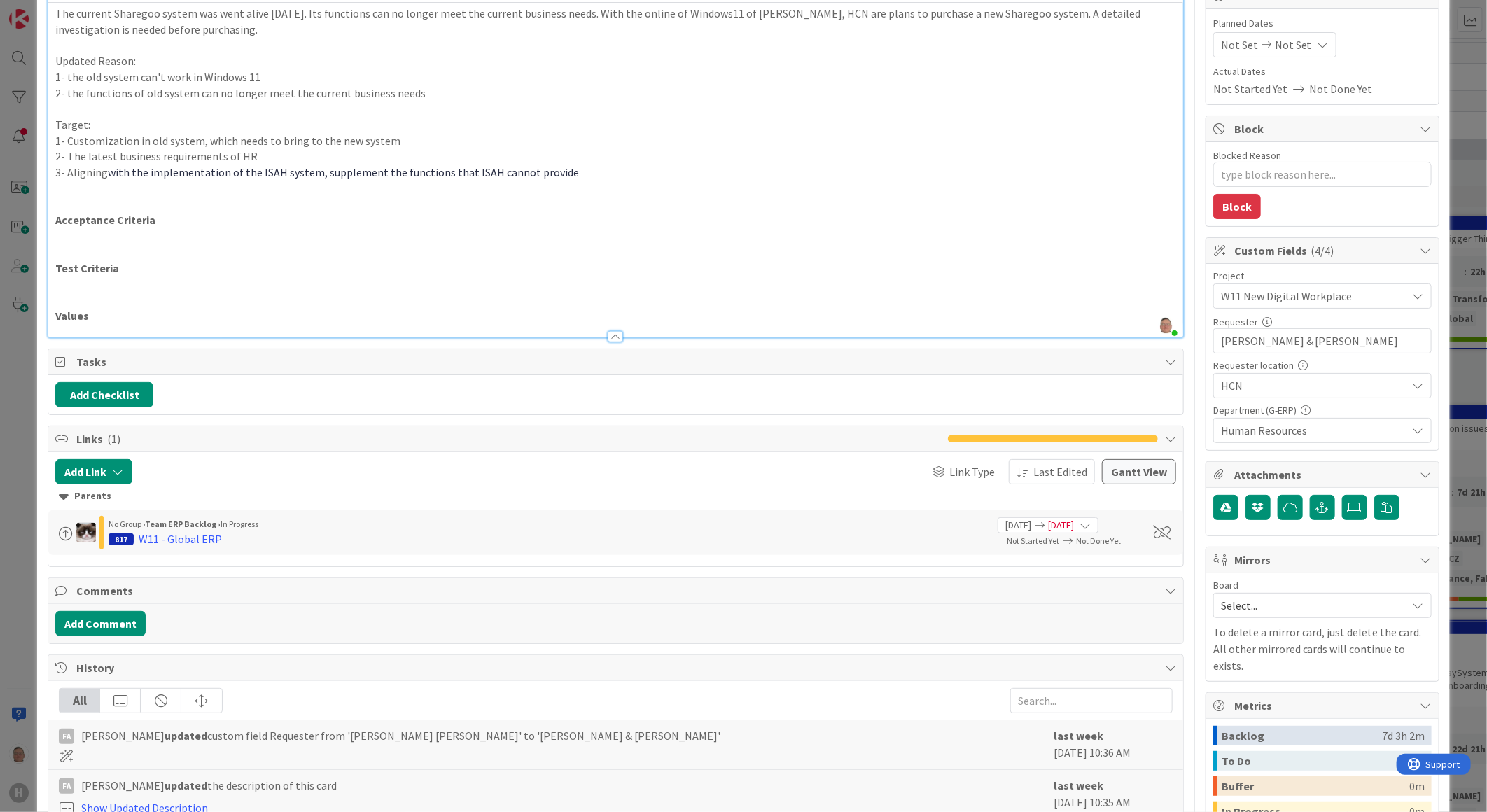
type textarea "x"
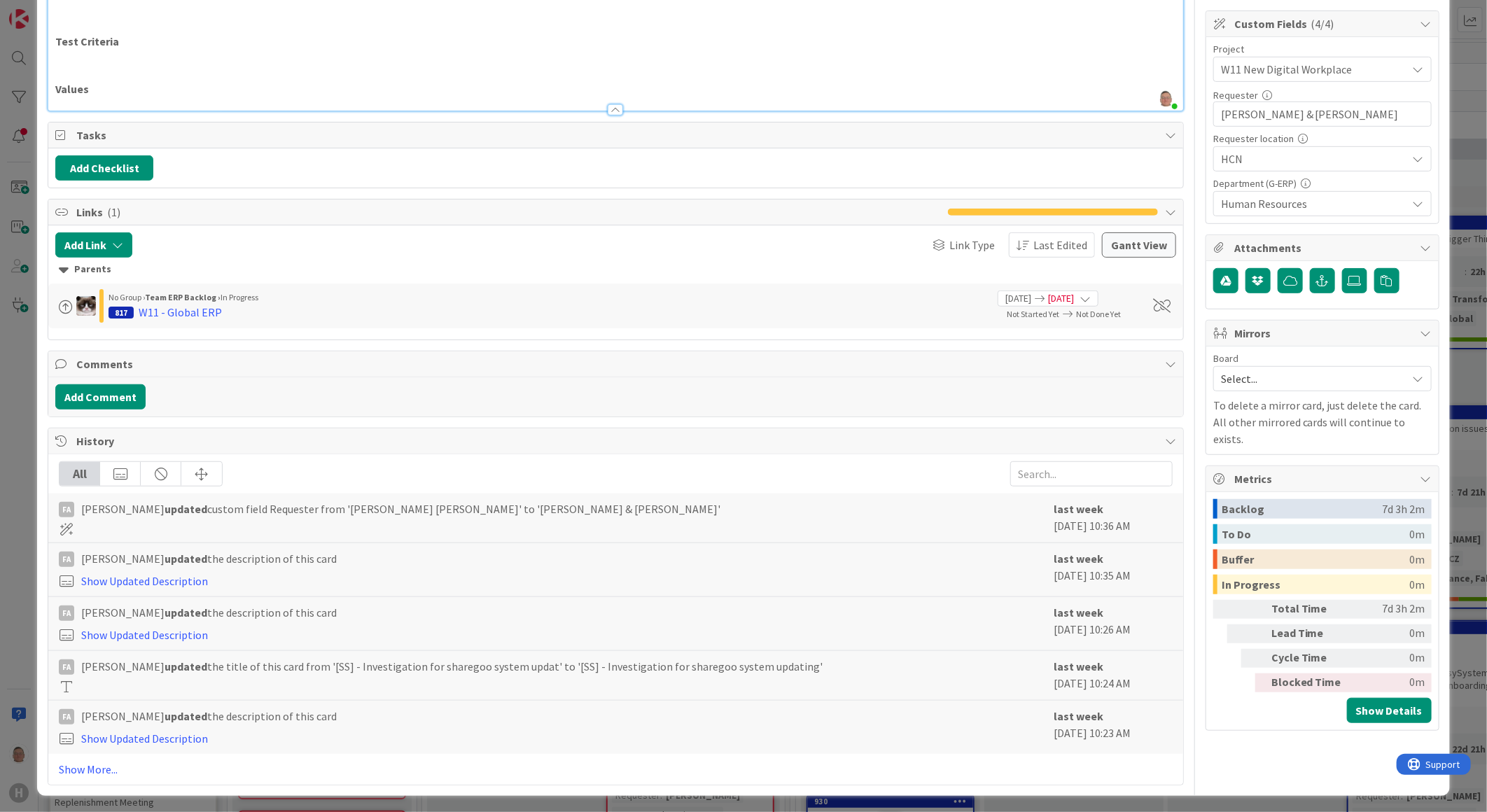
scroll to position [388, 0]
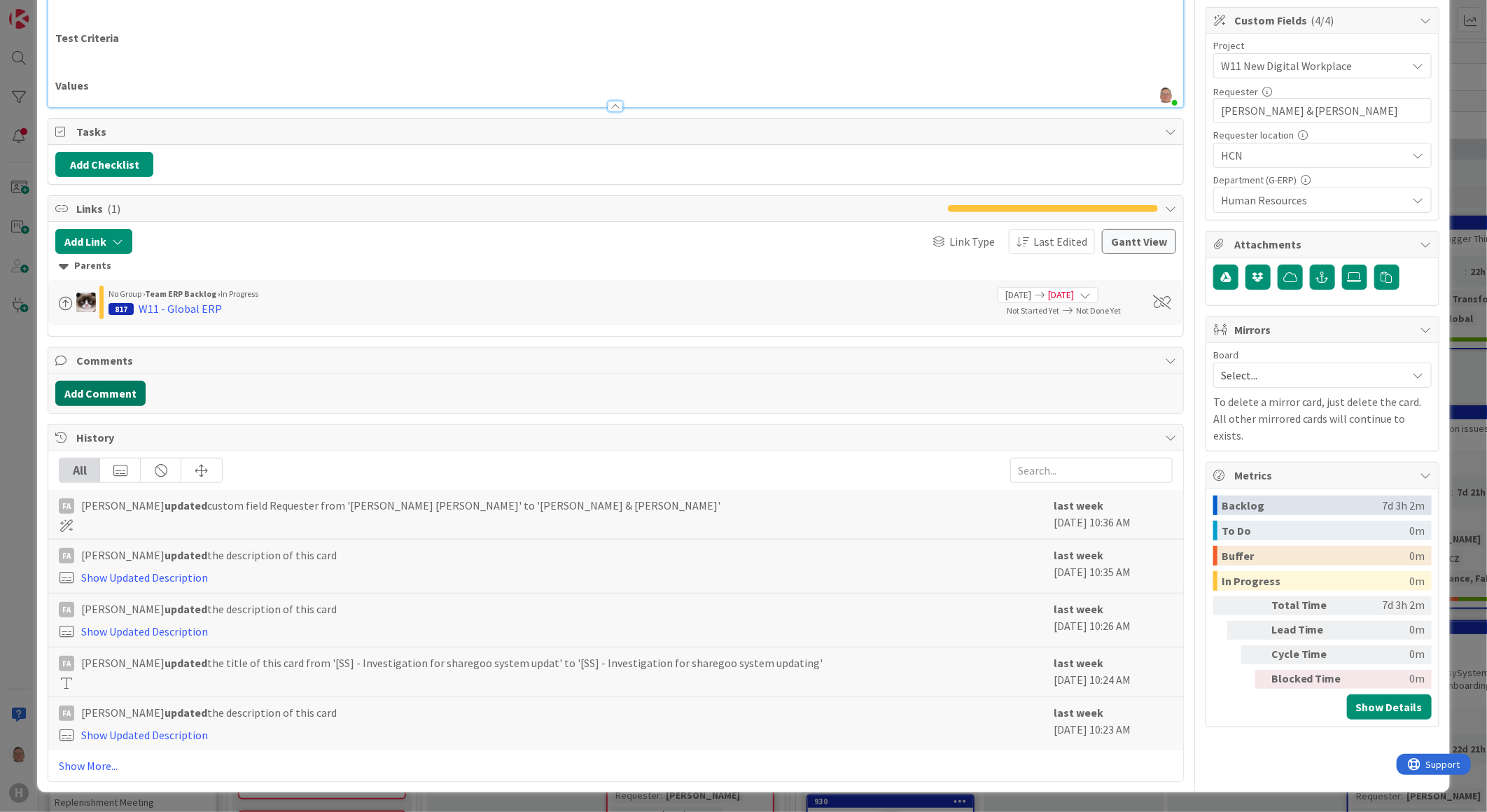
click at [91, 385] on button "Add Comment" at bounding box center [100, 393] width 90 height 25
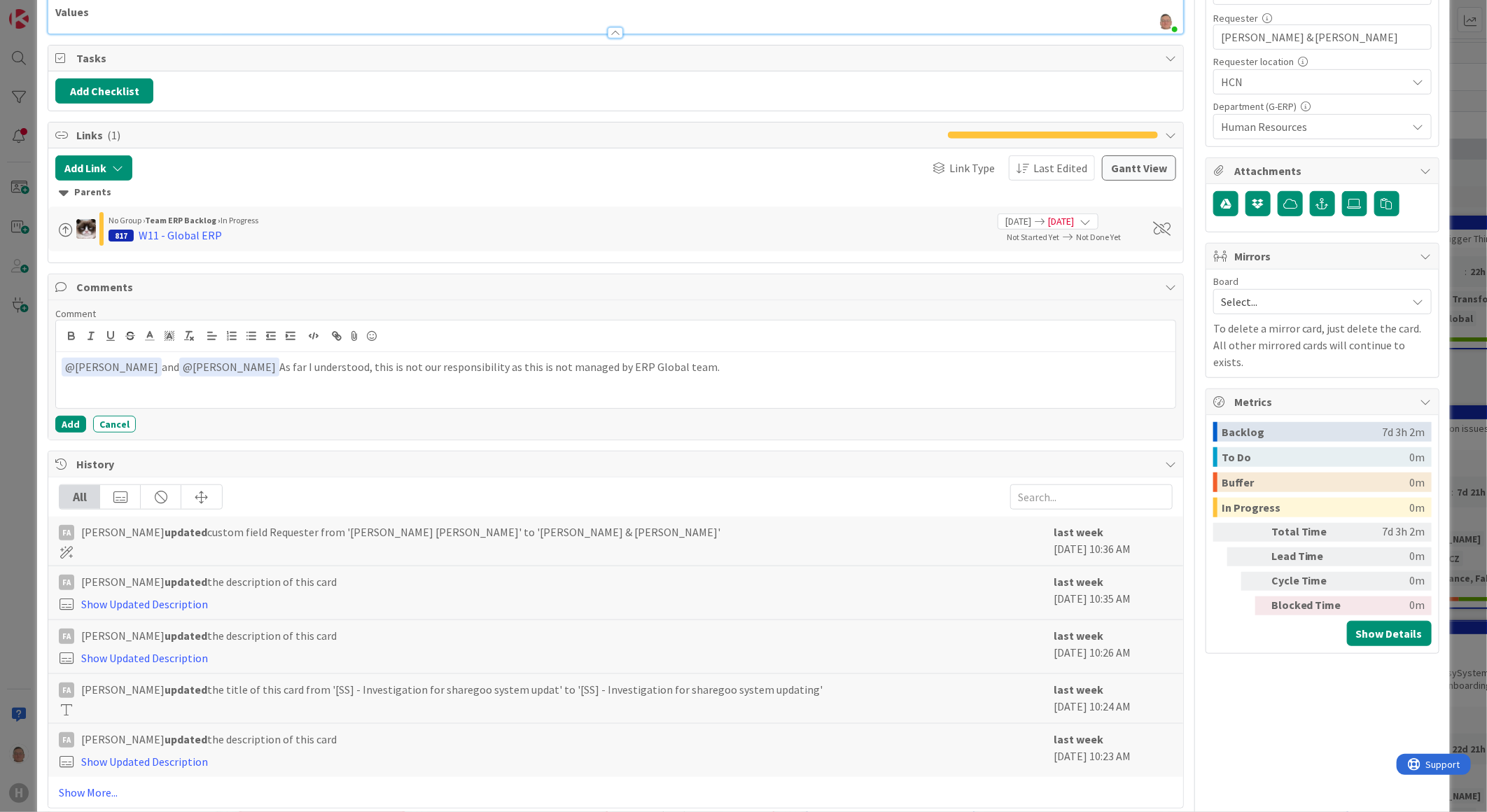
scroll to position [466, 0]
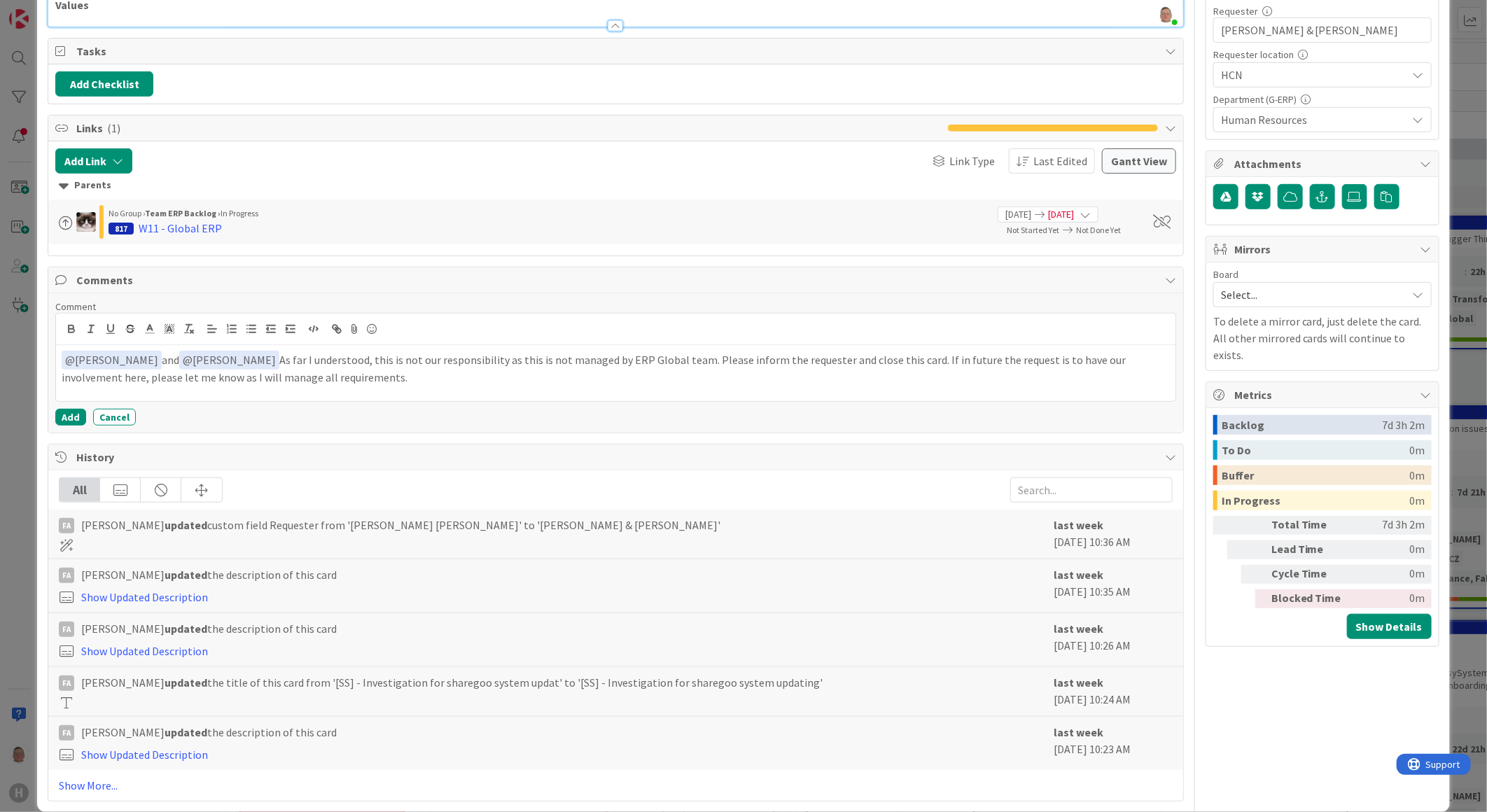
click at [792, 362] on p "﻿ @ [PERSON_NAME] ﻿ and ﻿ @ [PERSON_NAME] ﻿ As far I understood, this is not ou…" at bounding box center [615, 367] width 1108 height 34
click at [67, 414] on button "Add" at bounding box center [71, 417] width 31 height 17
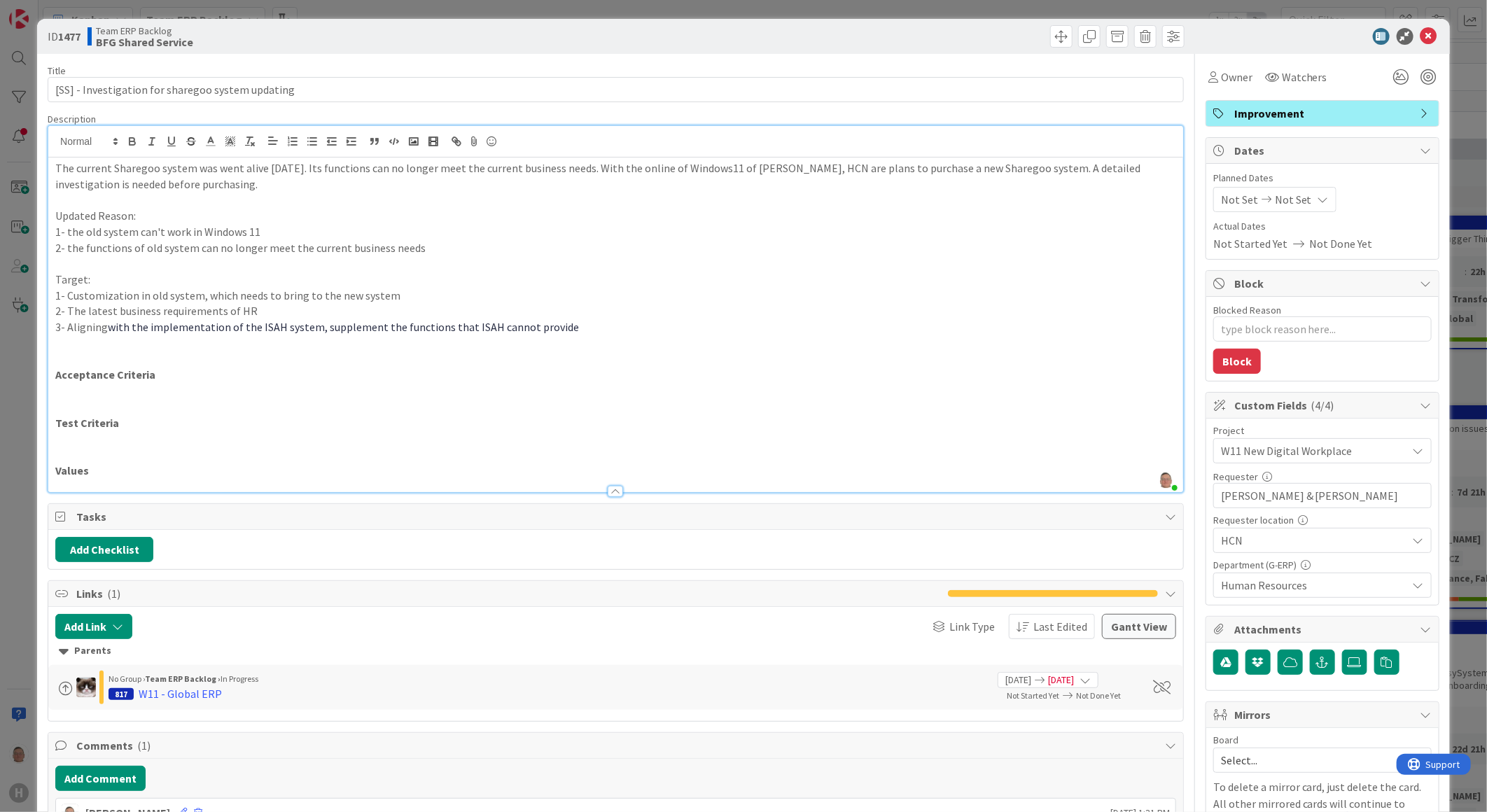
scroll to position [0, 0]
click at [1252, 325] on textarea "Blocked Reason" at bounding box center [1323, 328] width 218 height 25
type textarea "x"
type textarea "N"
type textarea "x"
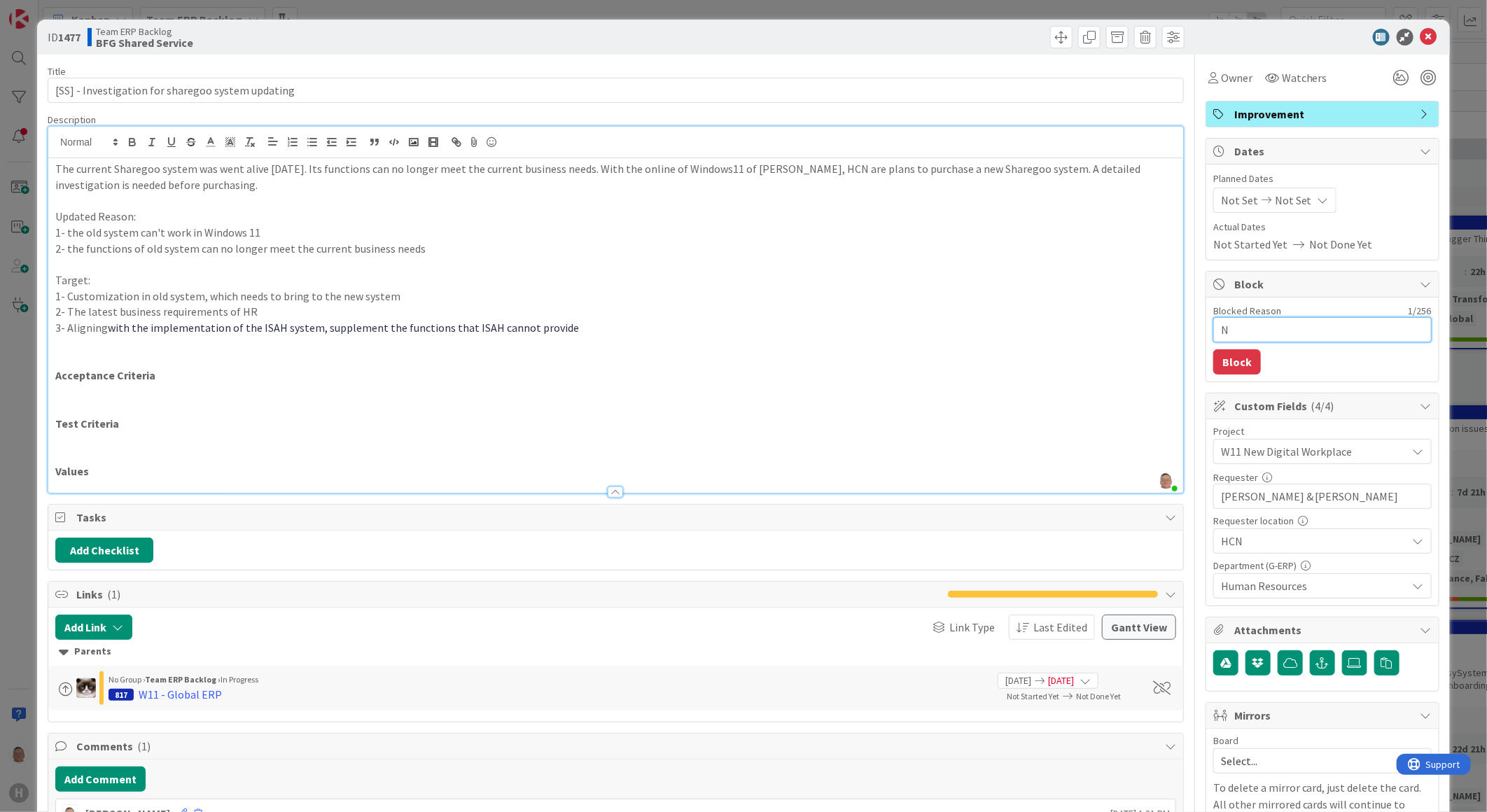
type textarea "No"
type textarea "x"
type textarea "Not"
type textarea "x"
type textarea "Not"
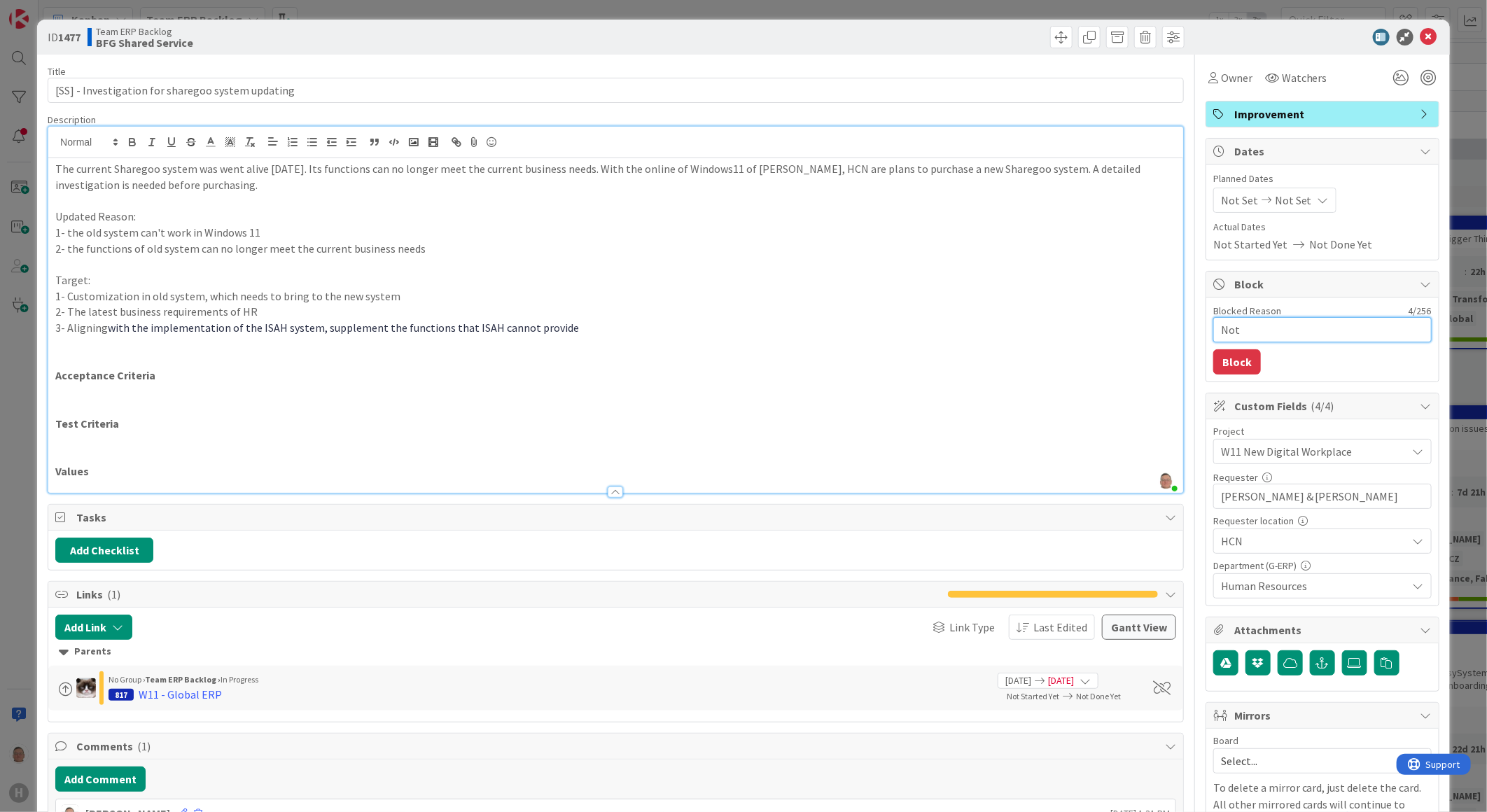
type textarea "x"
type textarea "Not i"
type textarea "x"
type textarea "Not"
type textarea "x"
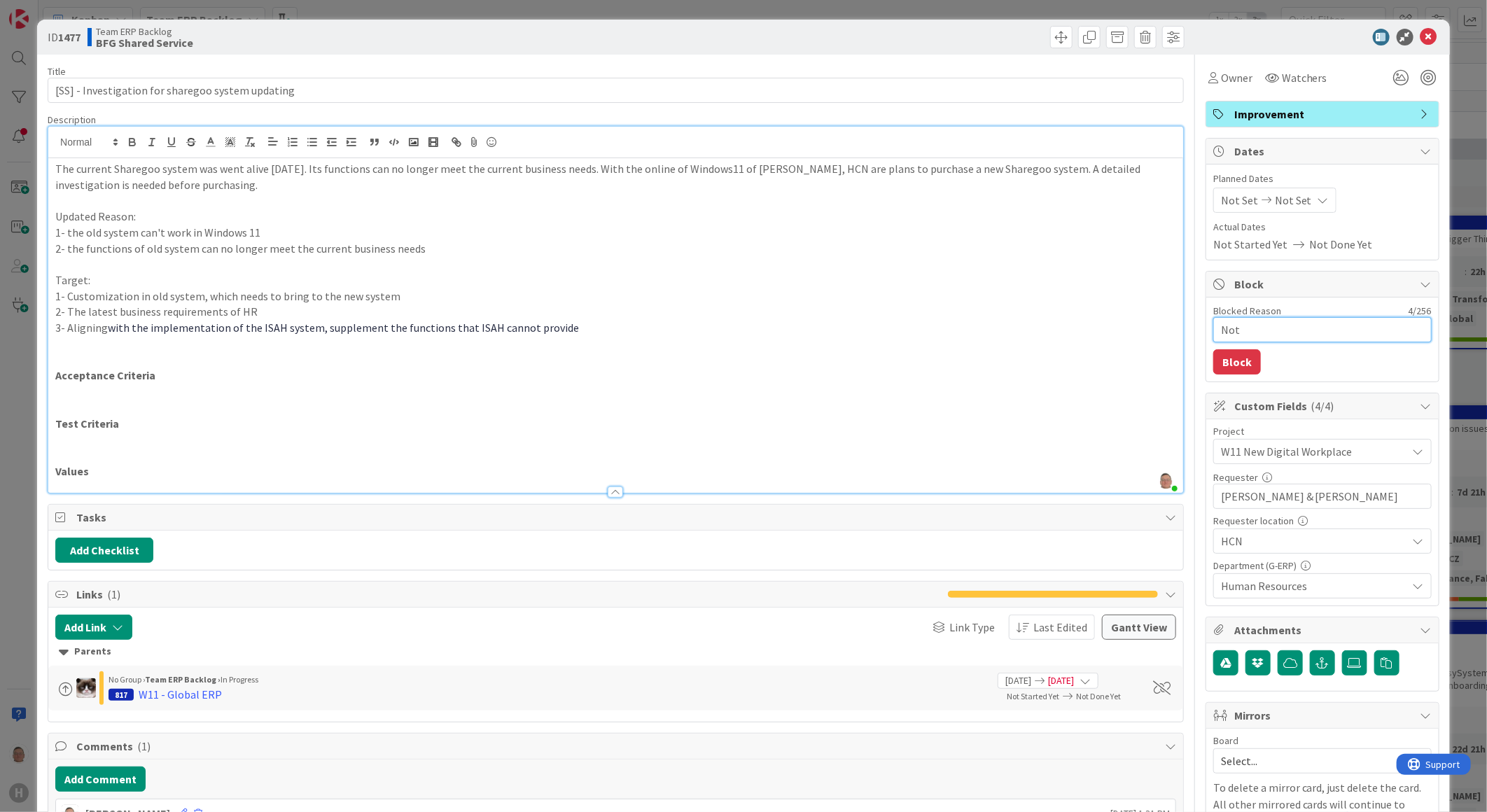
type textarea "Not r"
type textarea "x"
type textarea "Not re"
type textarea "x"
type textarea "Not res"
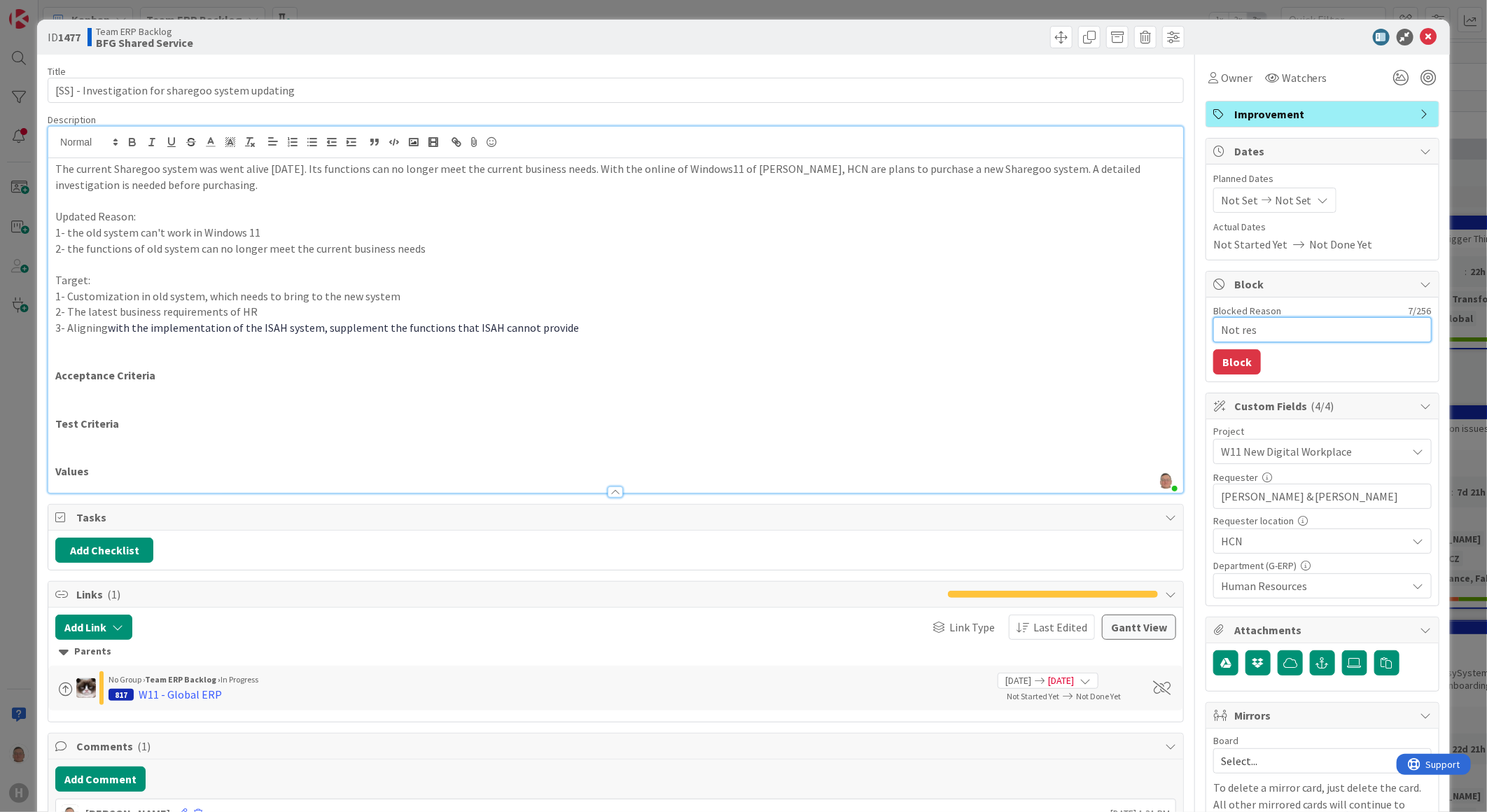
type textarea "x"
type textarea "Not resp"
type textarea "x"
type textarea "Not respo"
type textarea "x"
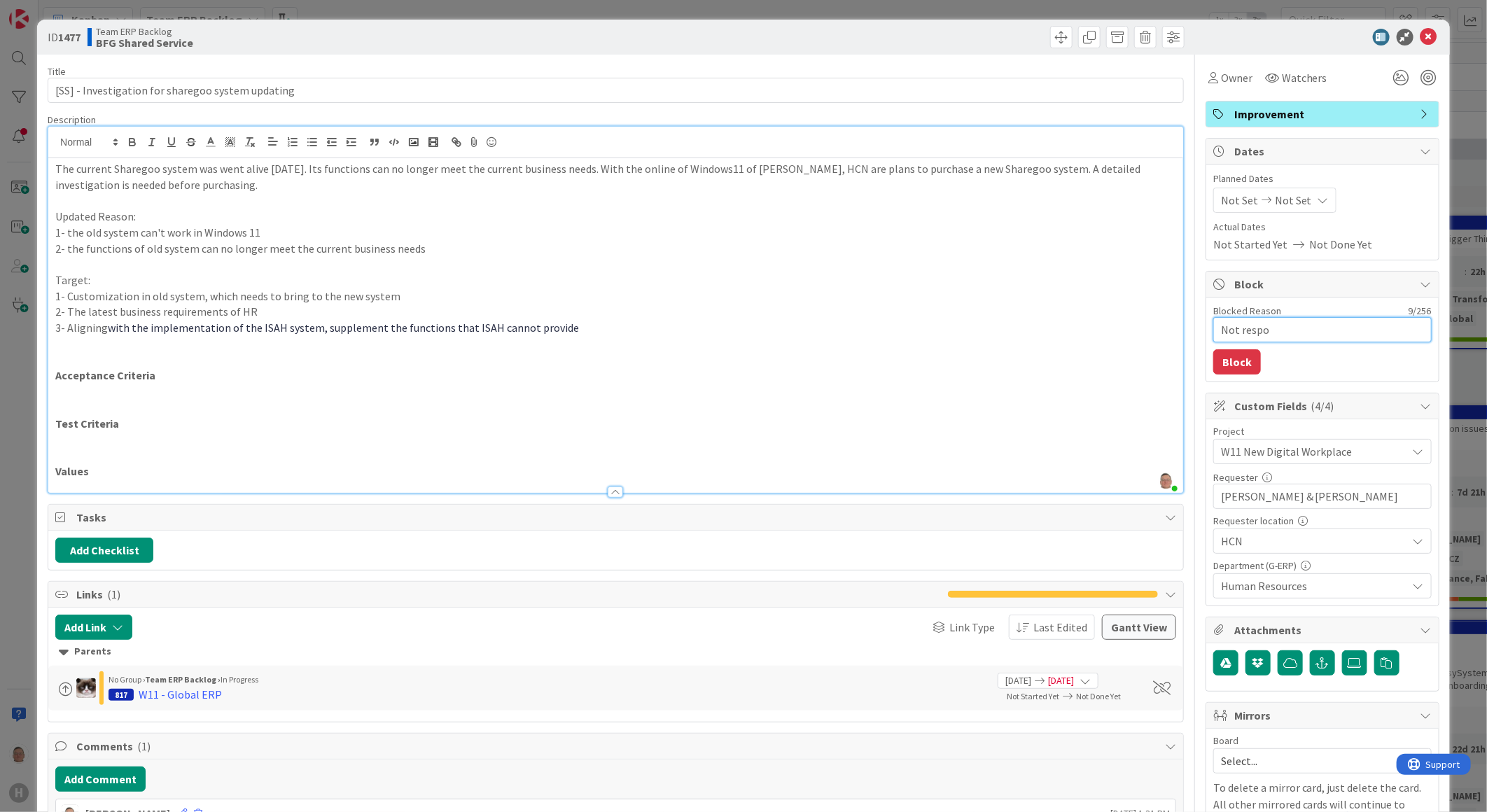
type textarea "Not respos"
type textarea "x"
type textarea "Not resposi"
type textarea "x"
type textarea "Not resposib"
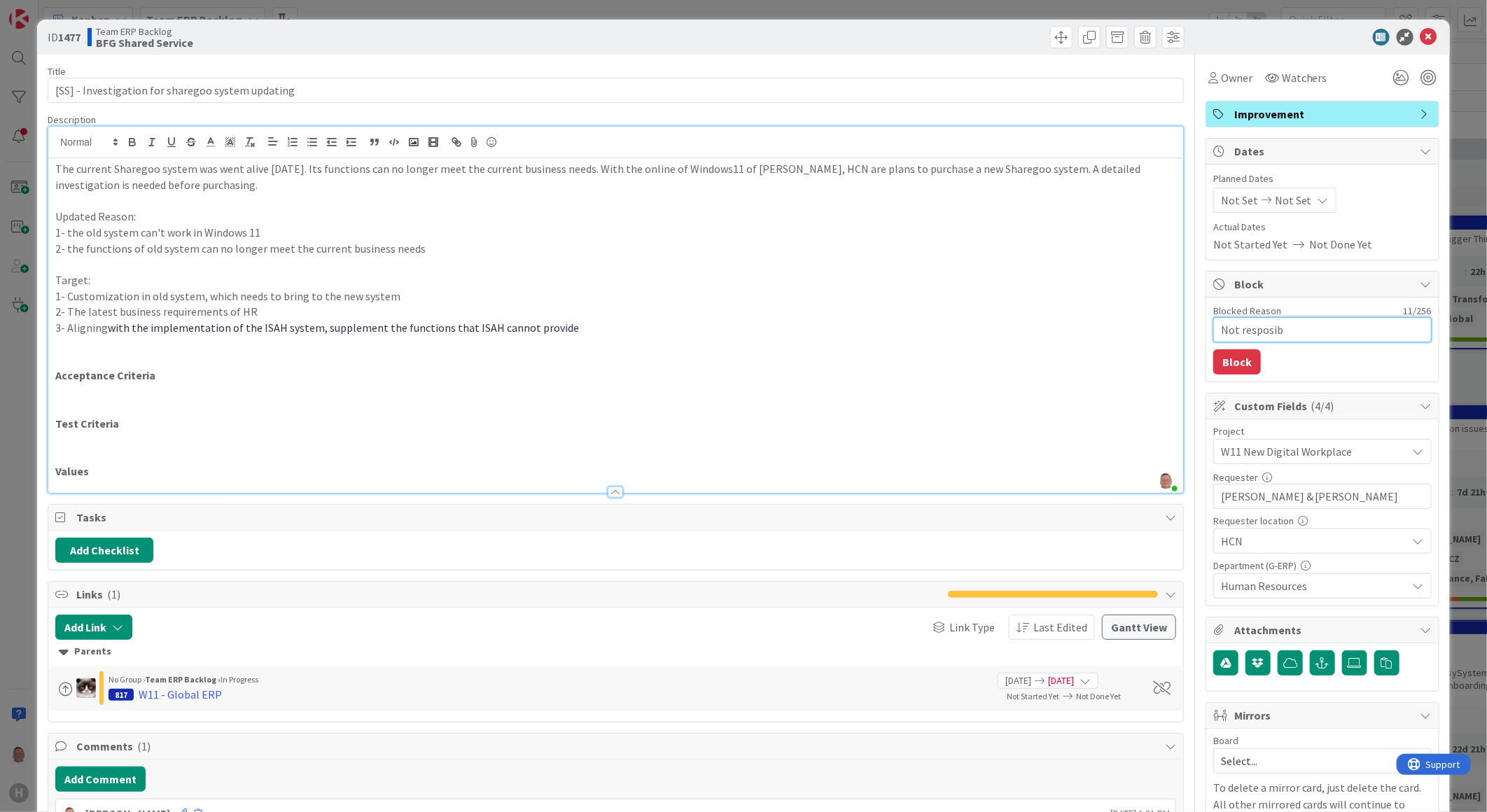
type textarea "x"
type textarea "Not resposibi"
type textarea "x"
type textarea "Not resposibil"
type textarea "x"
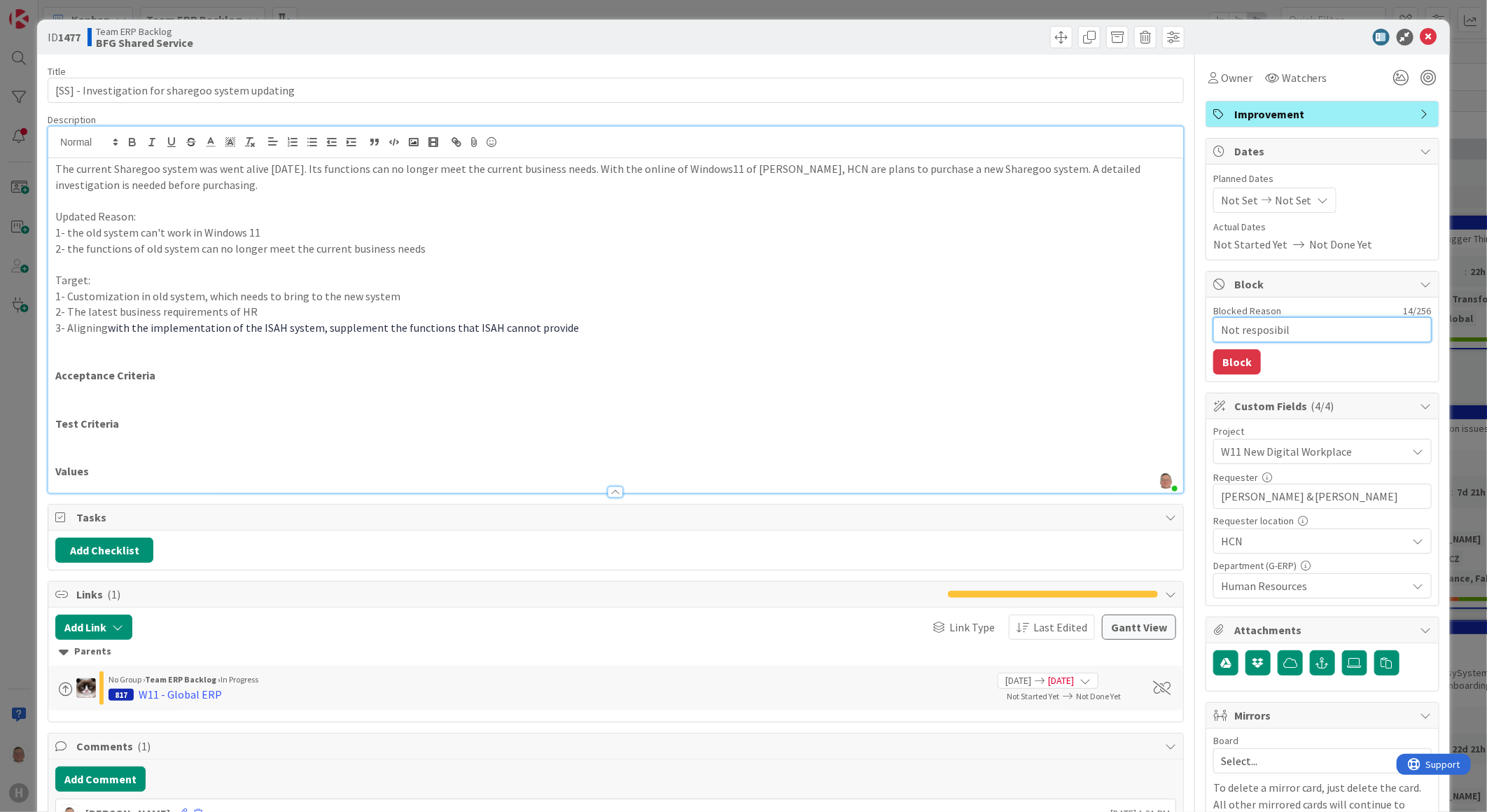
type textarea "Not resposibili"
type textarea "x"
type textarea "Not resposibilit"
type textarea "x"
type textarea "Not resposibility"
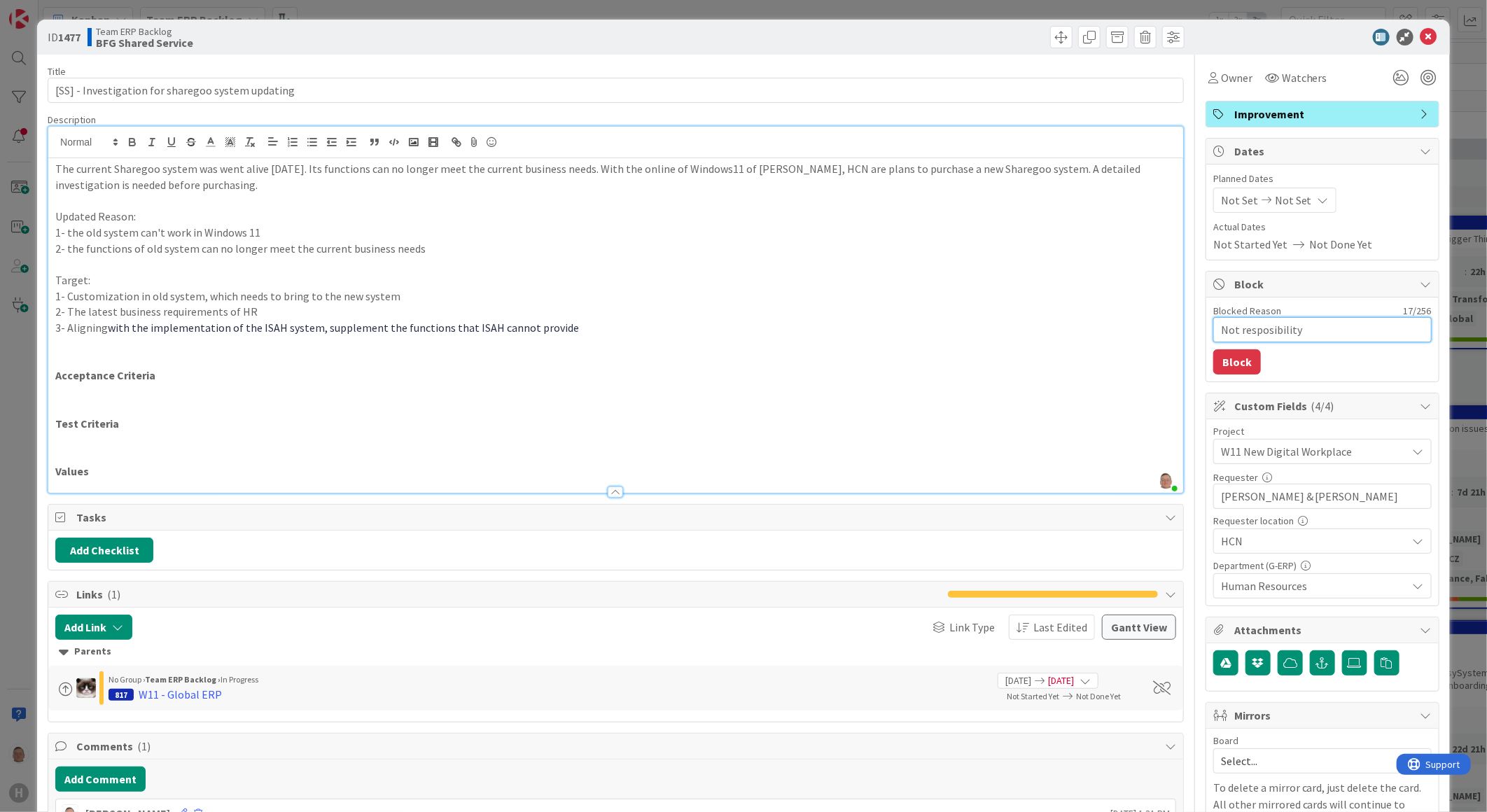
type textarea "x"
type textarea "Not resposibility"
type textarea "x"
type textarea "Not resposibility o"
type textarea "x"
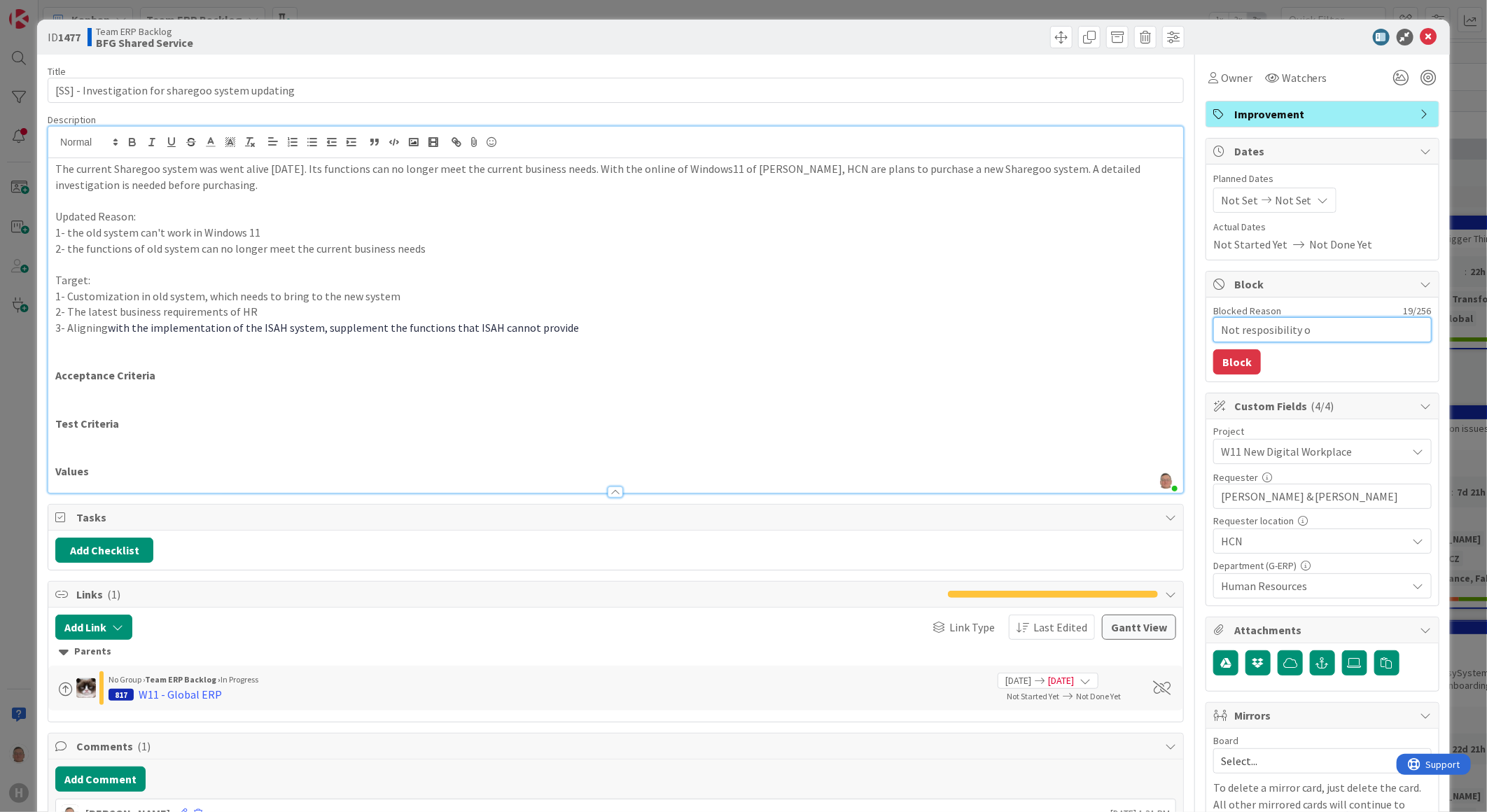
type textarea "Not resposibility of"
type textarea "x"
type textarea "Not resposibility of"
type textarea "x"
type textarea "Not resposibility of G"
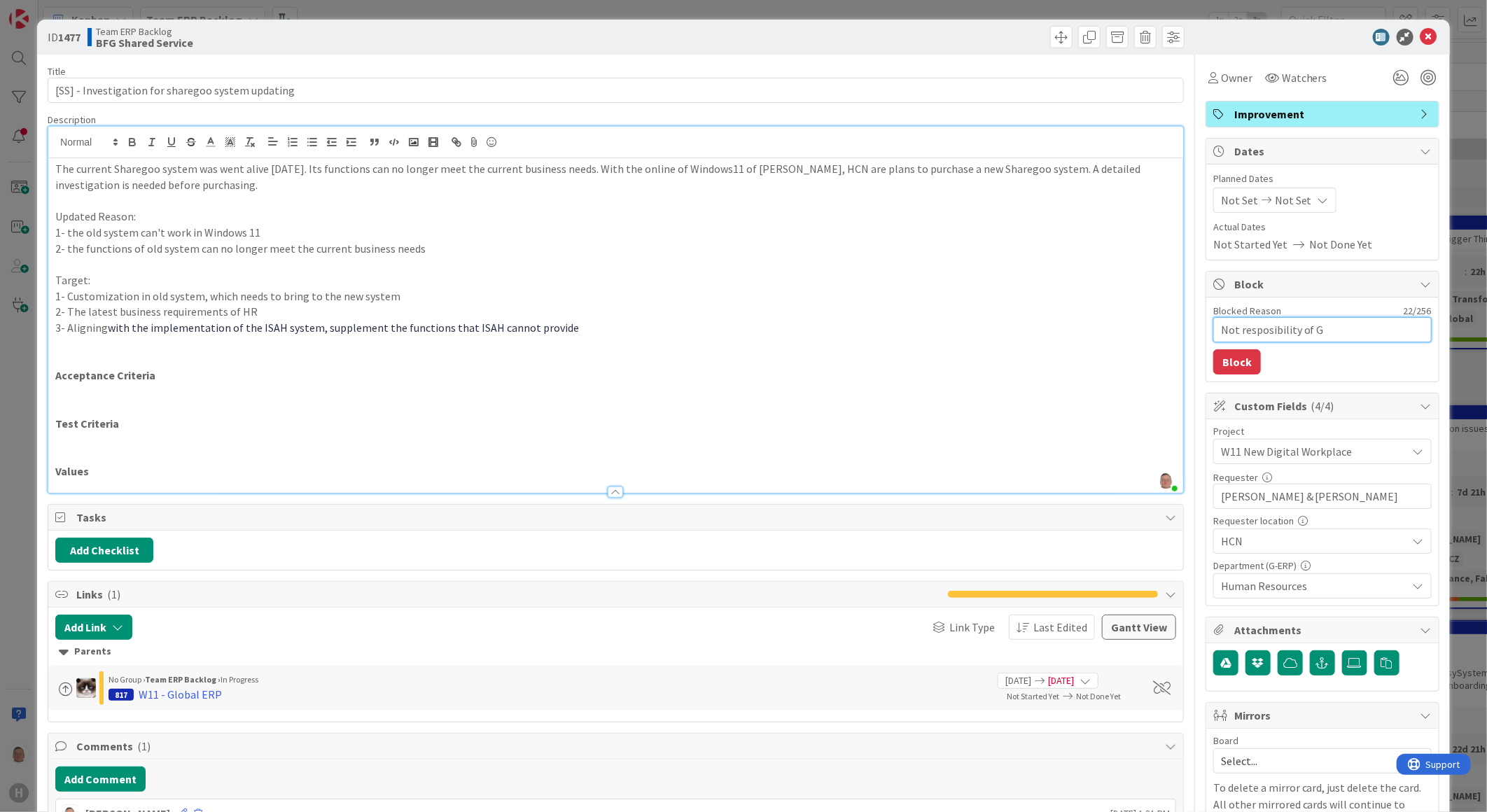
type textarea "x"
type textarea "Not resposibility of G-"
type textarea "x"
type textarea "Not resposibility of G-E"
type textarea "x"
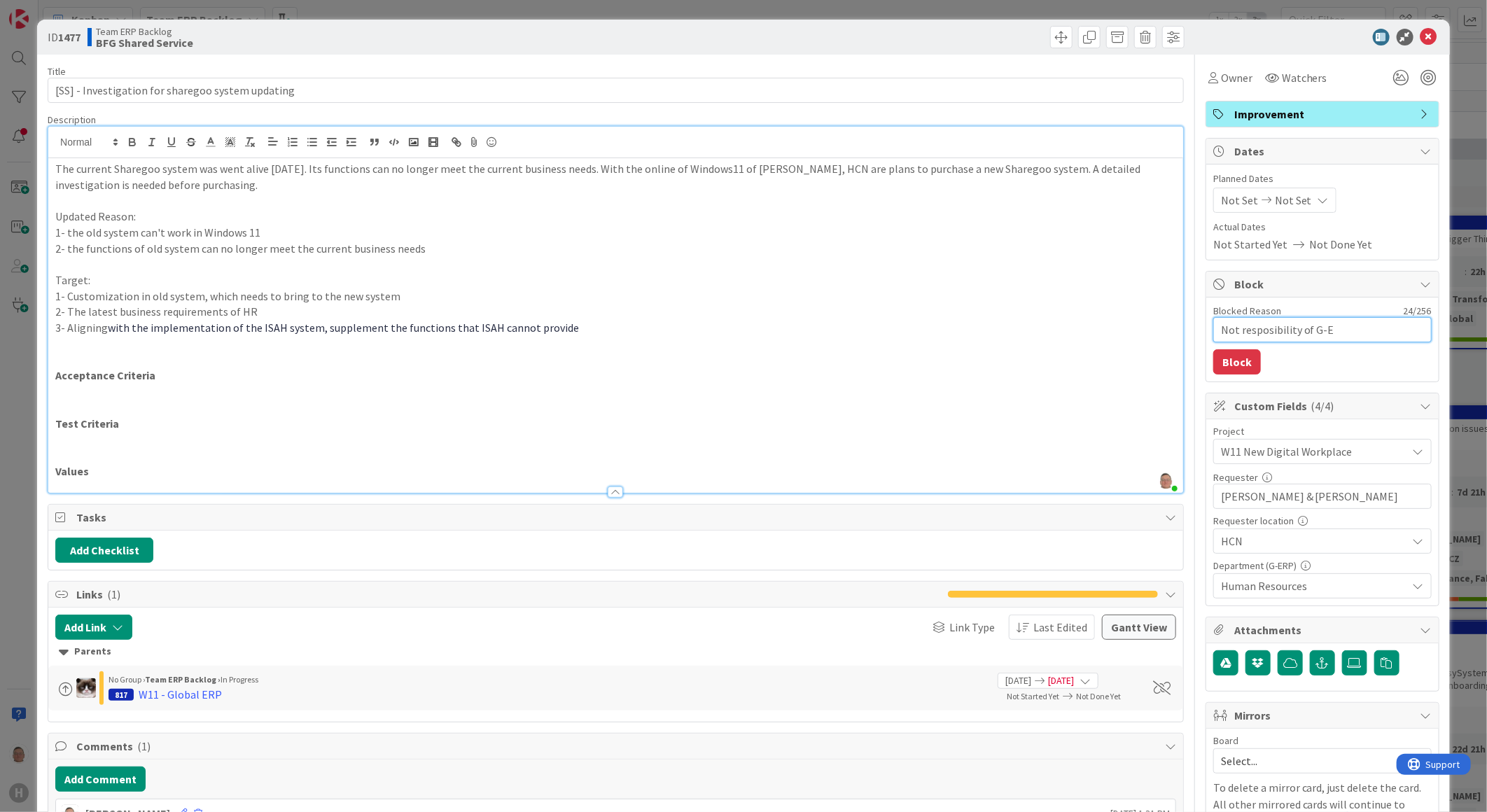
type textarea "Not resposibility of G-ER"
type textarea "x"
type textarea "Not resposibility of G-ERP"
type textarea "x"
type textarea "Not resposibility of G-ERP"
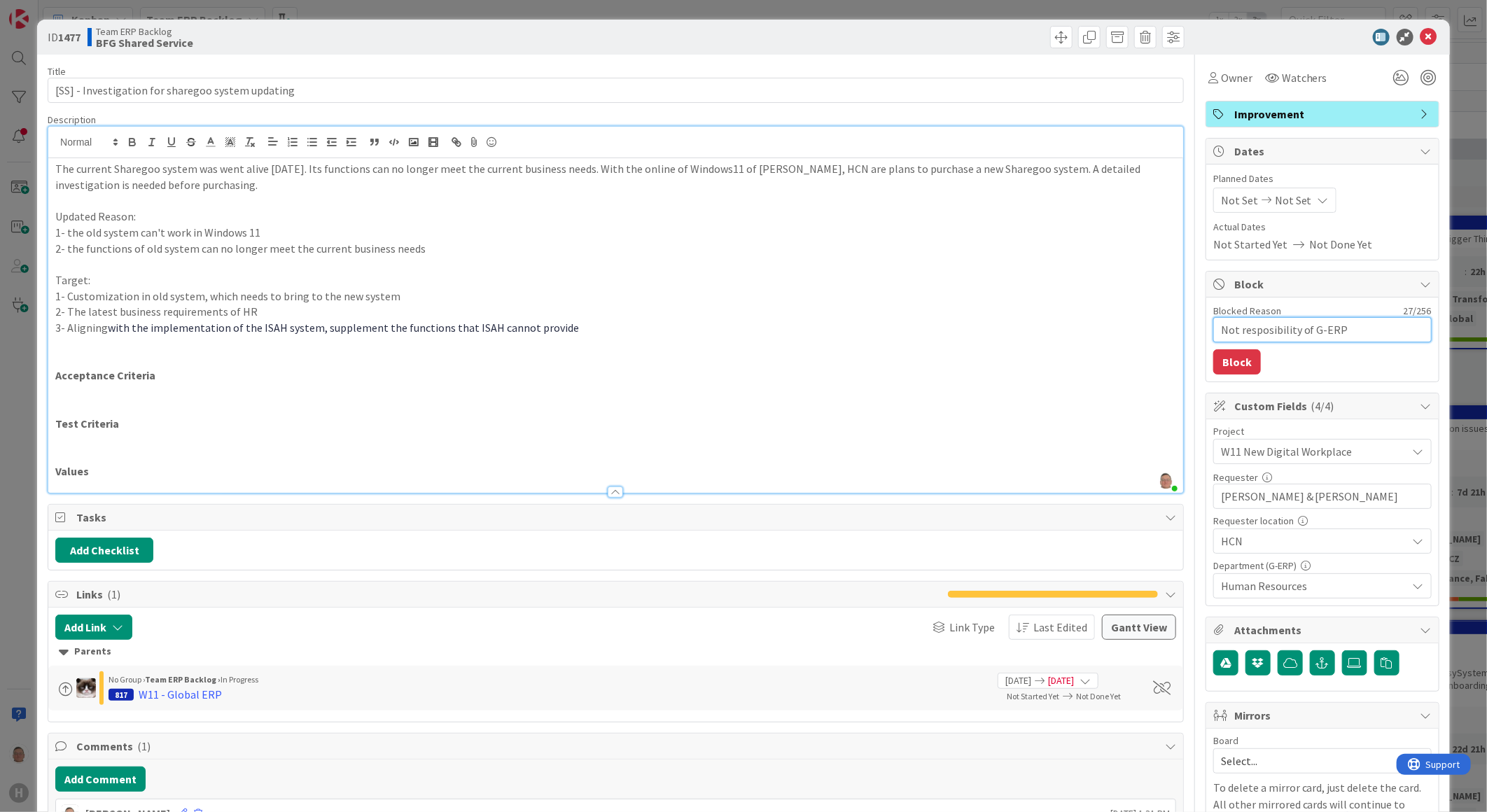
type textarea "x"
type textarea "Not resposibility of G-ERP T"
type textarea "x"
type textarea "Not resposibility of G-ERP Te"
type textarea "x"
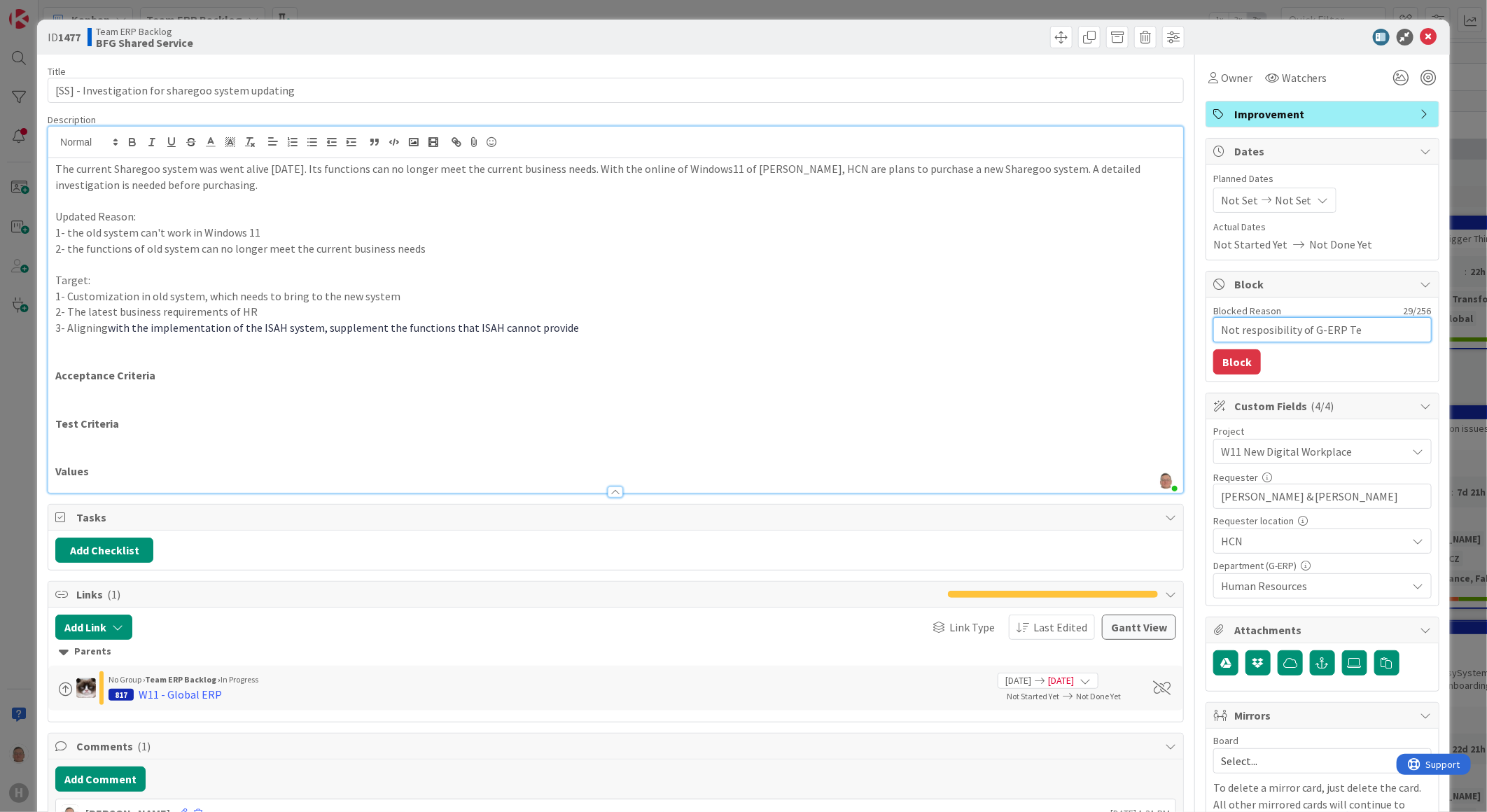
type textarea "Not resposibility of G-ERP Tea"
type textarea "x"
type textarea "Not resposibility of G-ERP Team"
type textarea "x"
type textarea "Not responsibility of G-ERP Team"
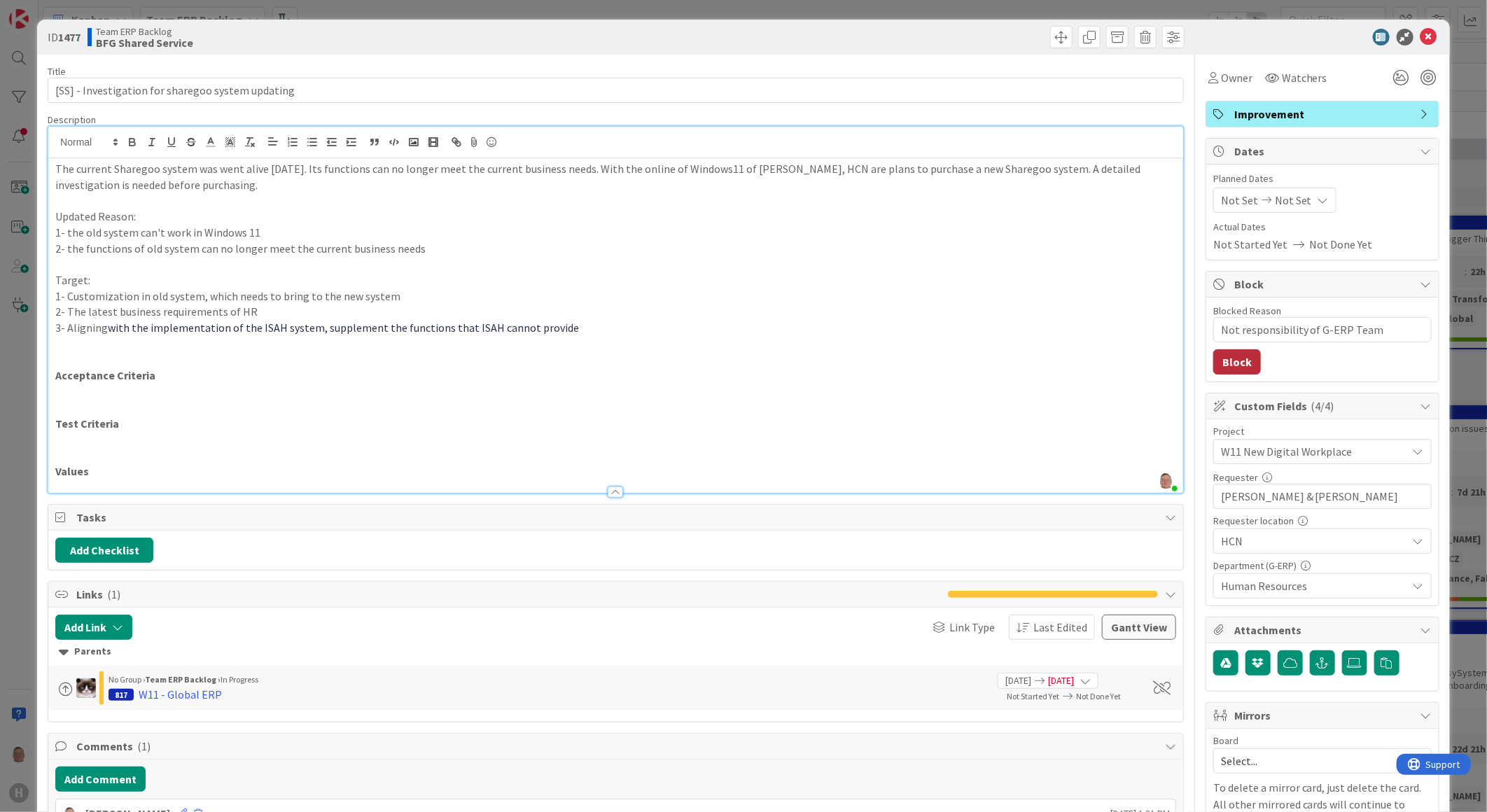
click at [1222, 364] on button "Block" at bounding box center [1237, 362] width 48 height 25
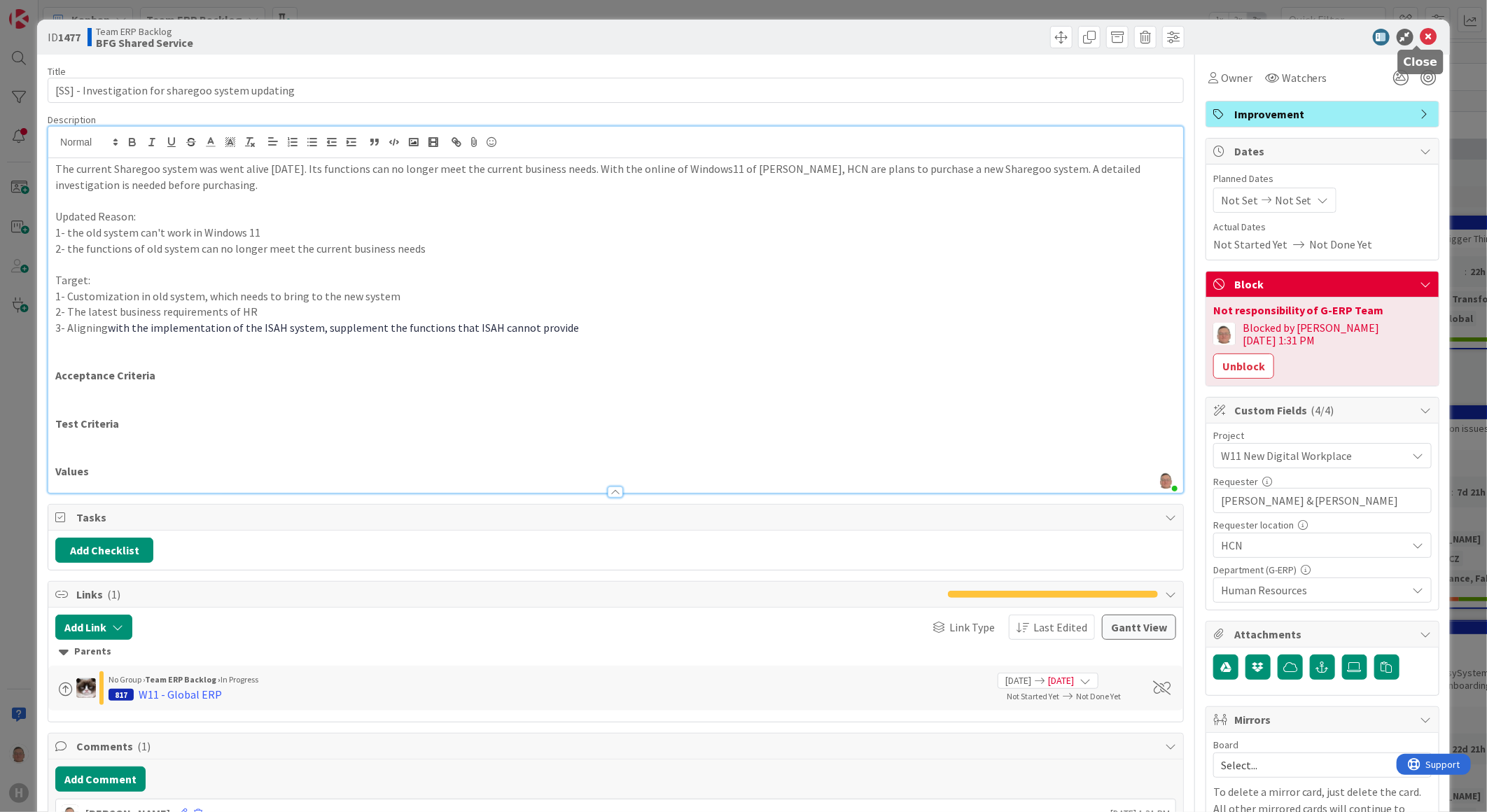
click at [1423, 32] on icon at bounding box center [1428, 37] width 17 height 17
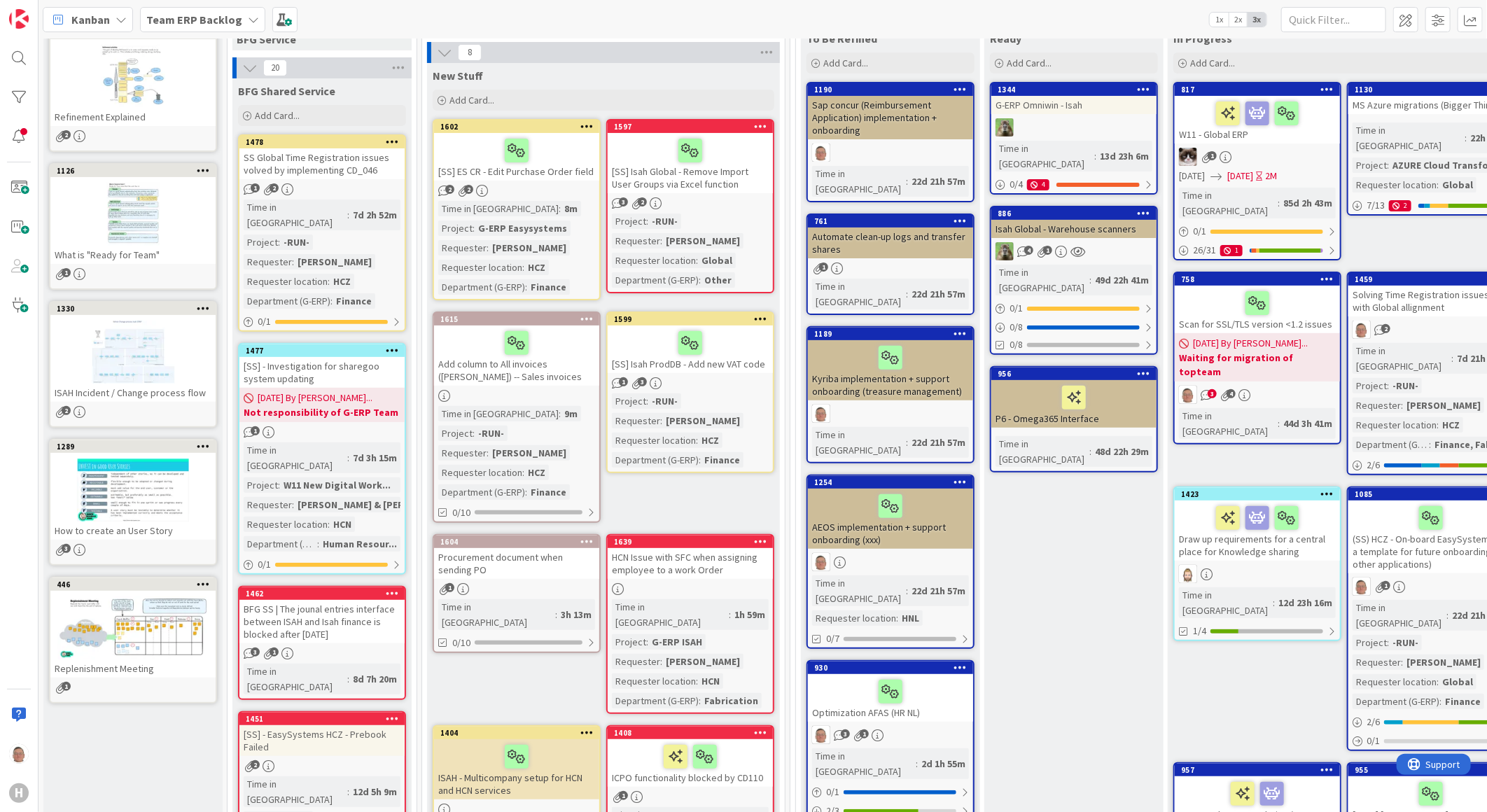
scroll to position [233, 0]
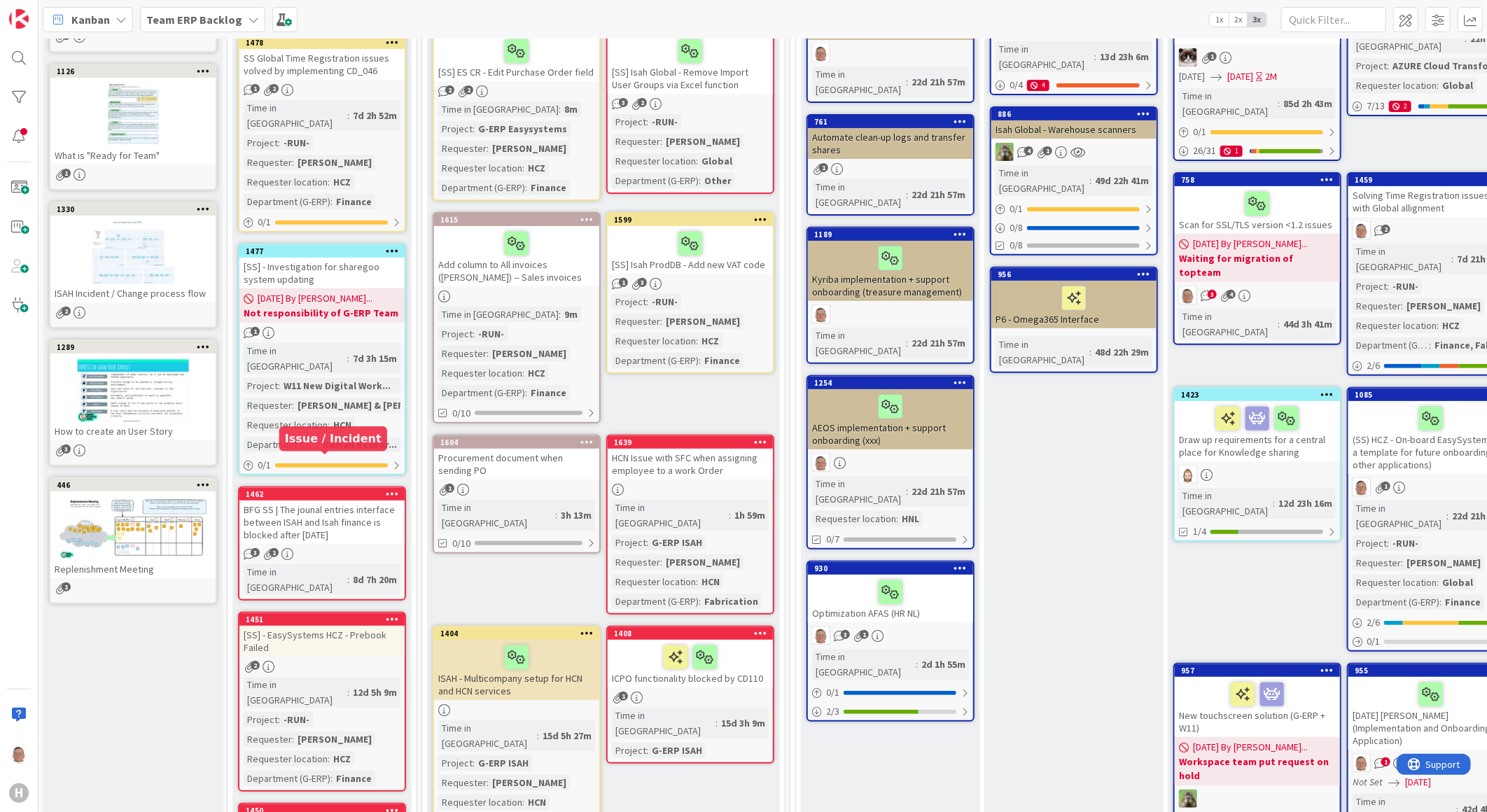
click at [326, 489] on div "1462" at bounding box center [325, 494] width 159 height 10
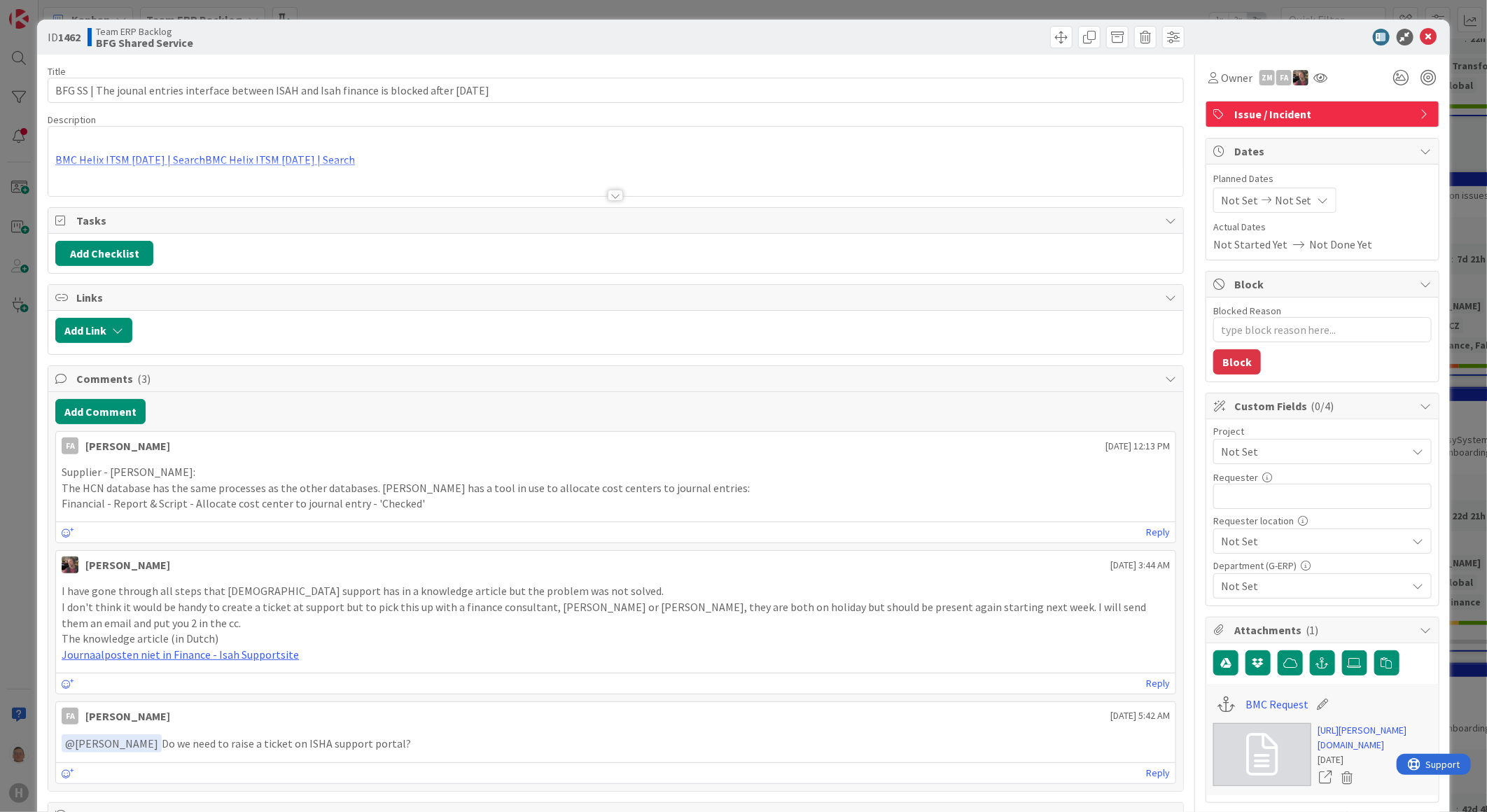
type textarea "x"
click at [178, 158] on div "BMC Helix ITSM [DATE] | SearchBMC Helix ITSM [DATE] | Search Acceptance Criteri…" at bounding box center [616, 164] width 1135 height 63
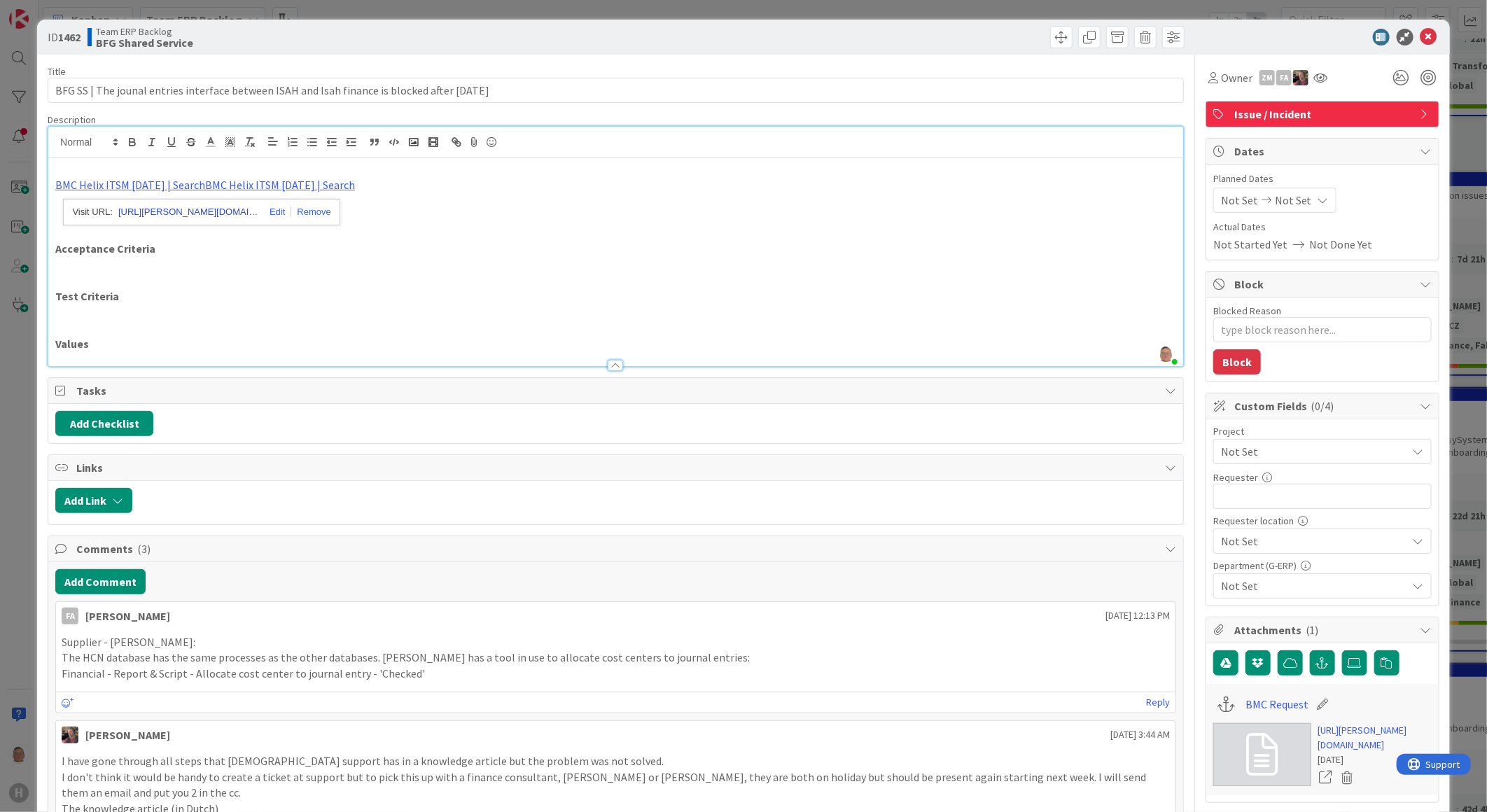
click at [165, 205] on link "[URL][PERSON_NAME][DOMAIN_NAME]" at bounding box center [188, 212] width 140 height 18
click at [547, 273] on p at bounding box center [615, 281] width 1121 height 17
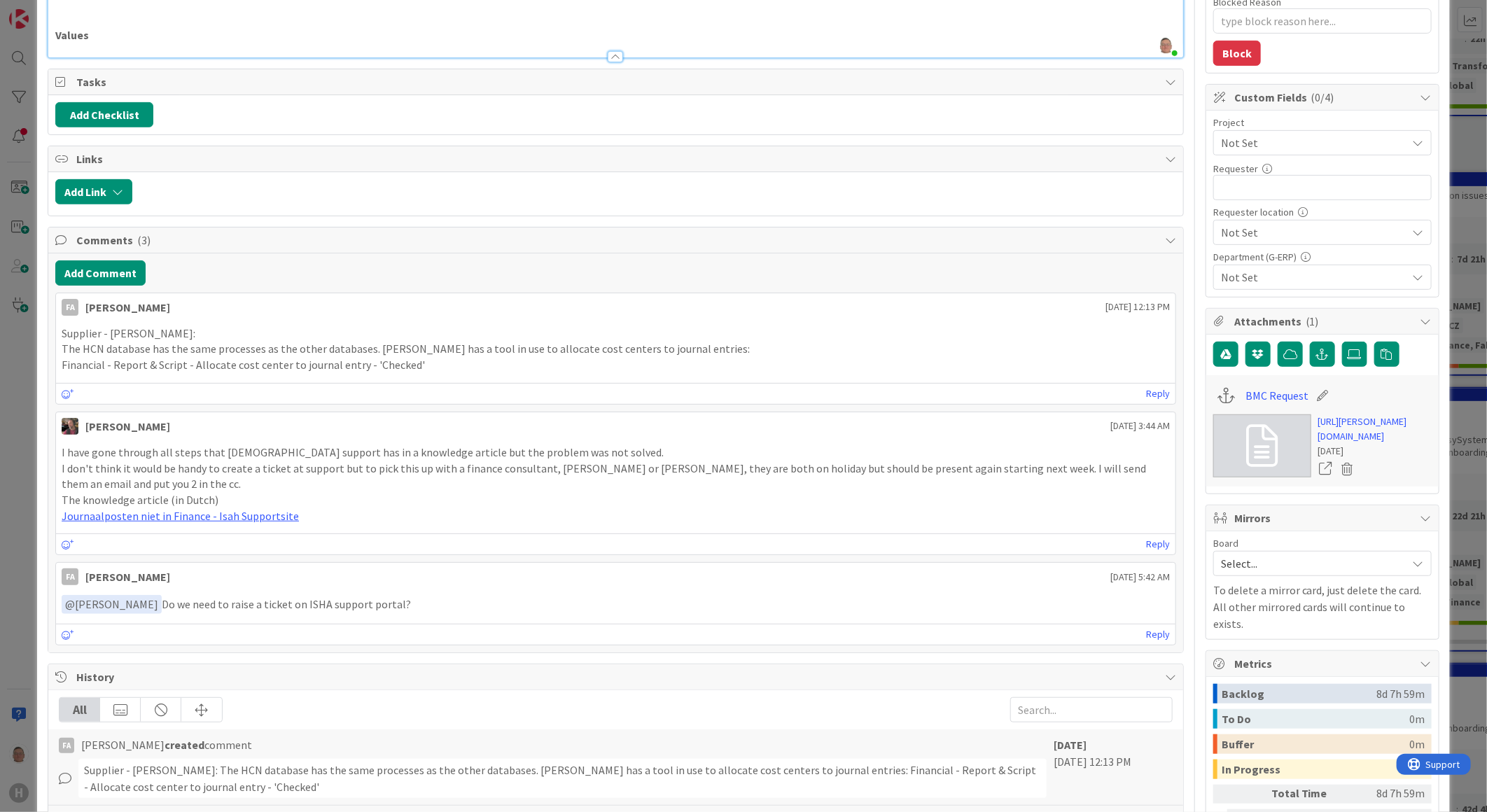
scroll to position [311, 0]
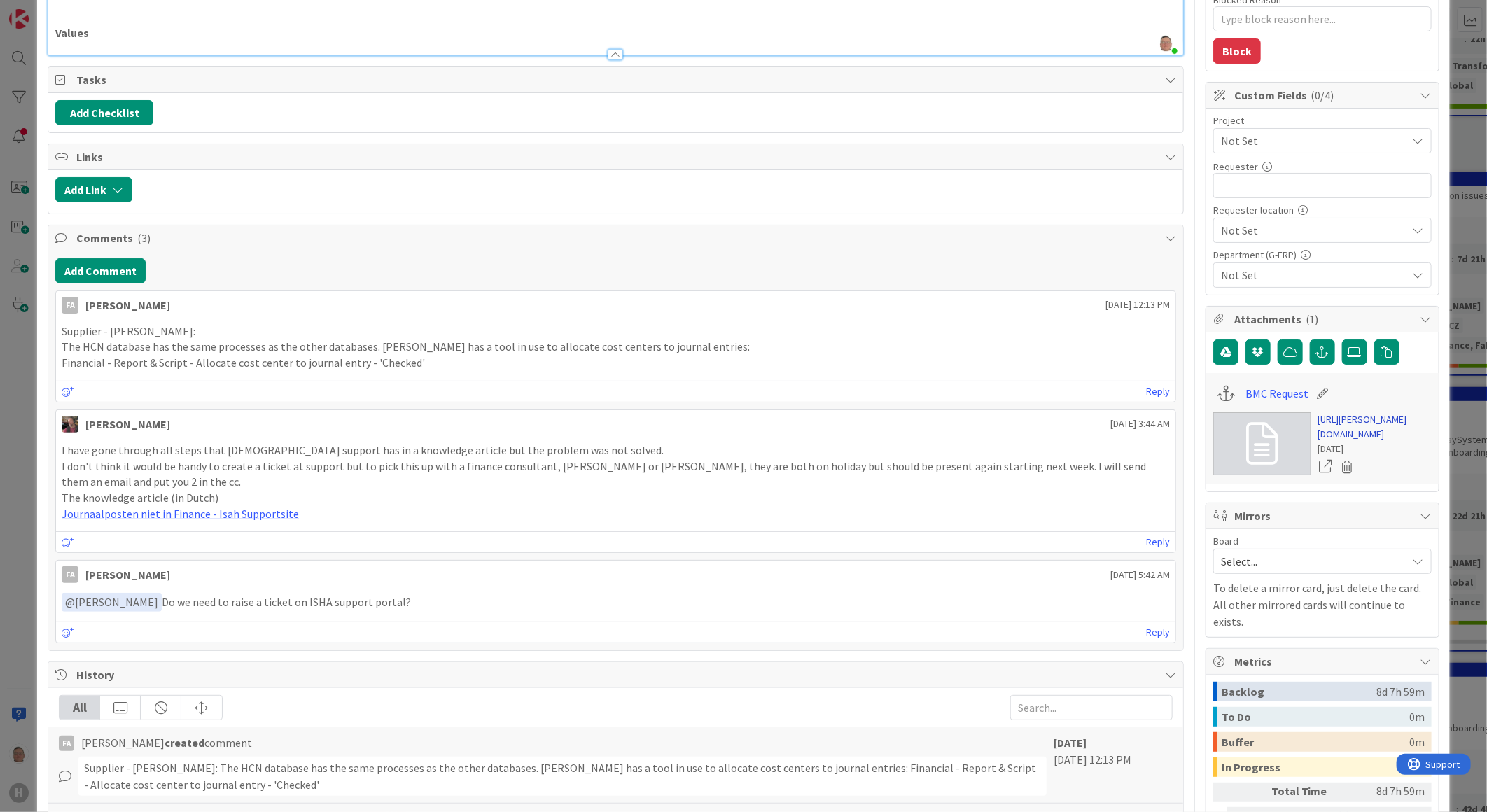
click at [1343, 424] on link "[URL][PERSON_NAME][DOMAIN_NAME]" at bounding box center [1375, 427] width 114 height 29
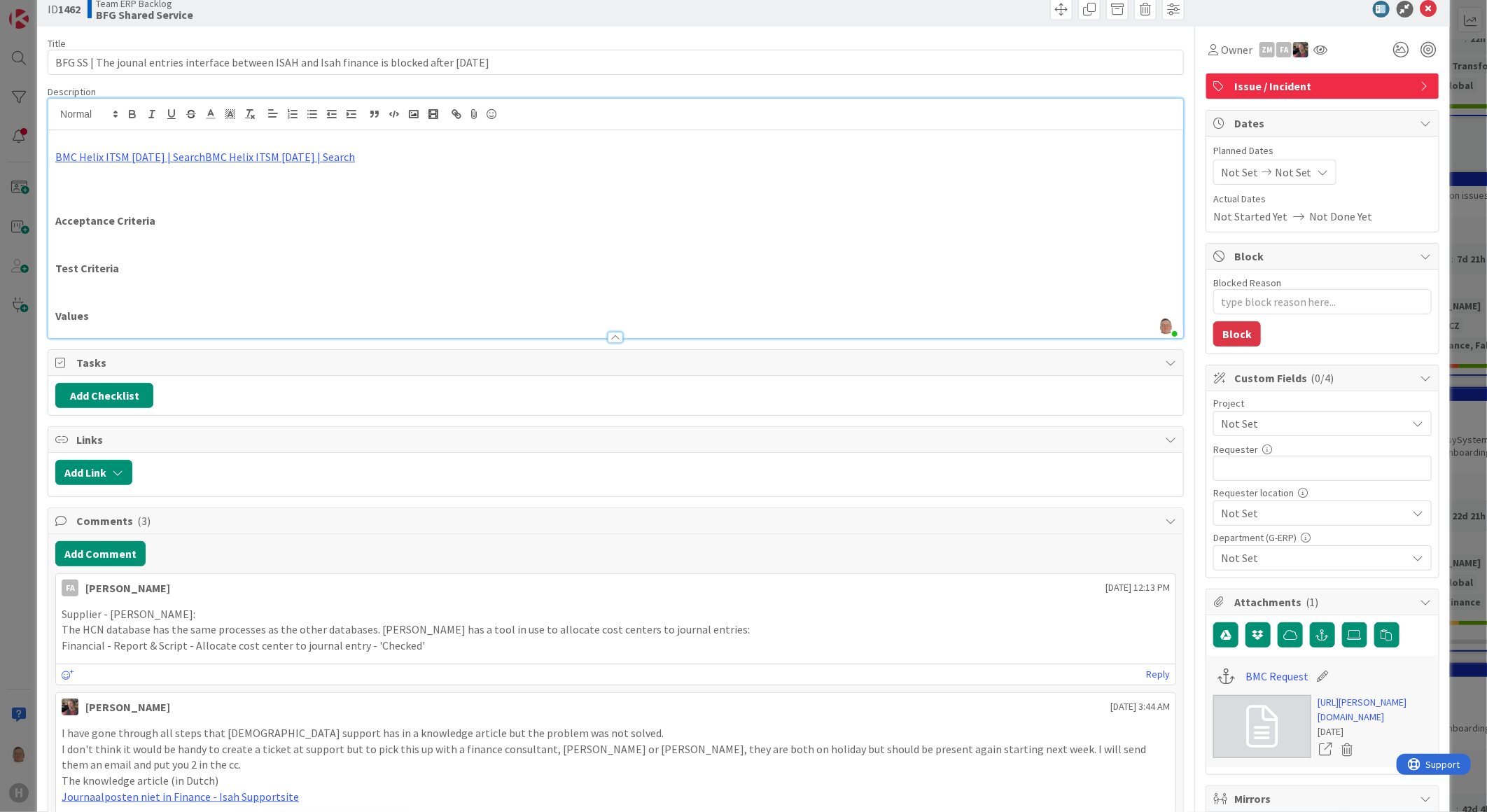
scroll to position [0, 0]
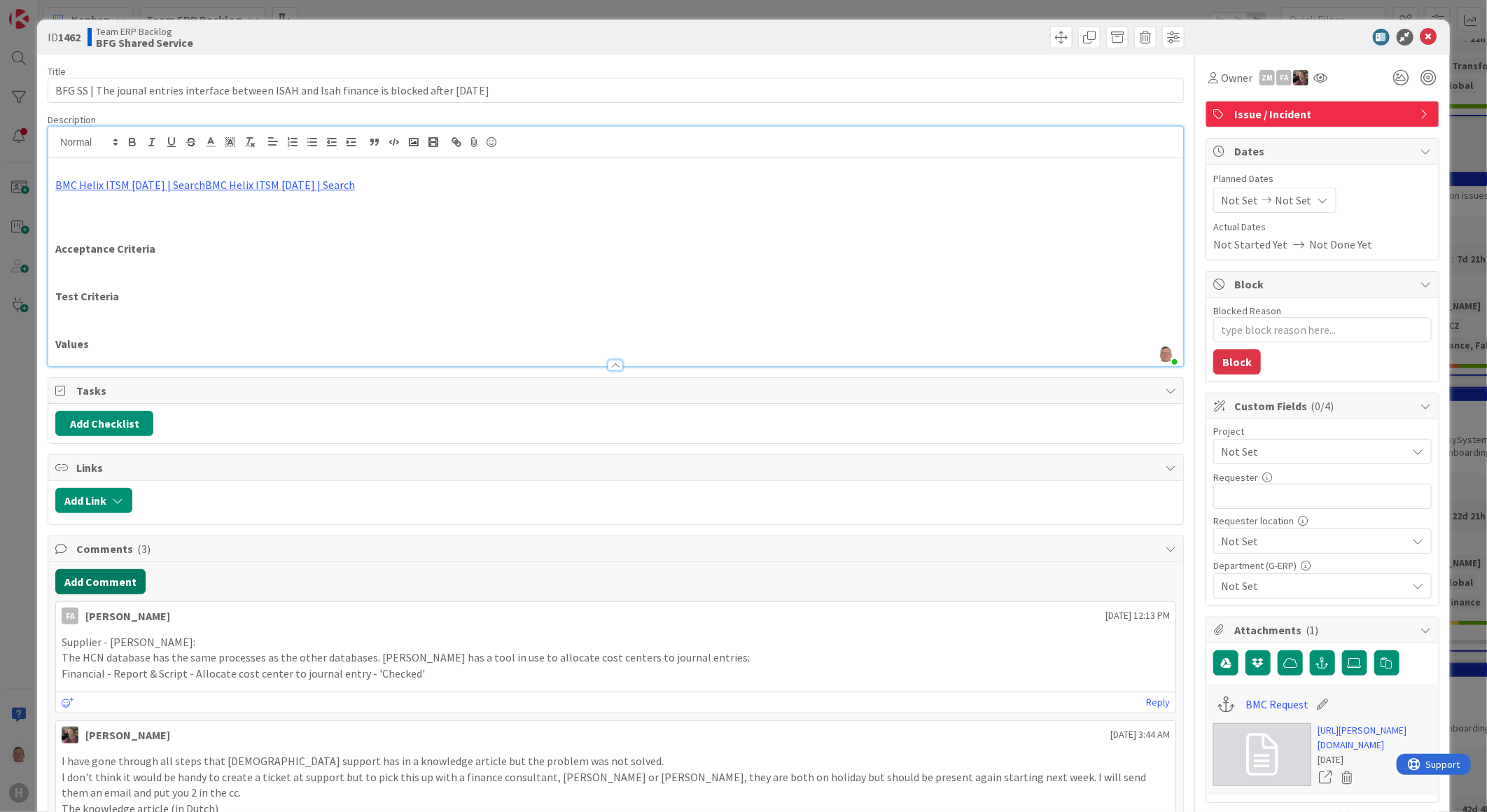
click at [96, 573] on button "Add Comment" at bounding box center [100, 581] width 90 height 25
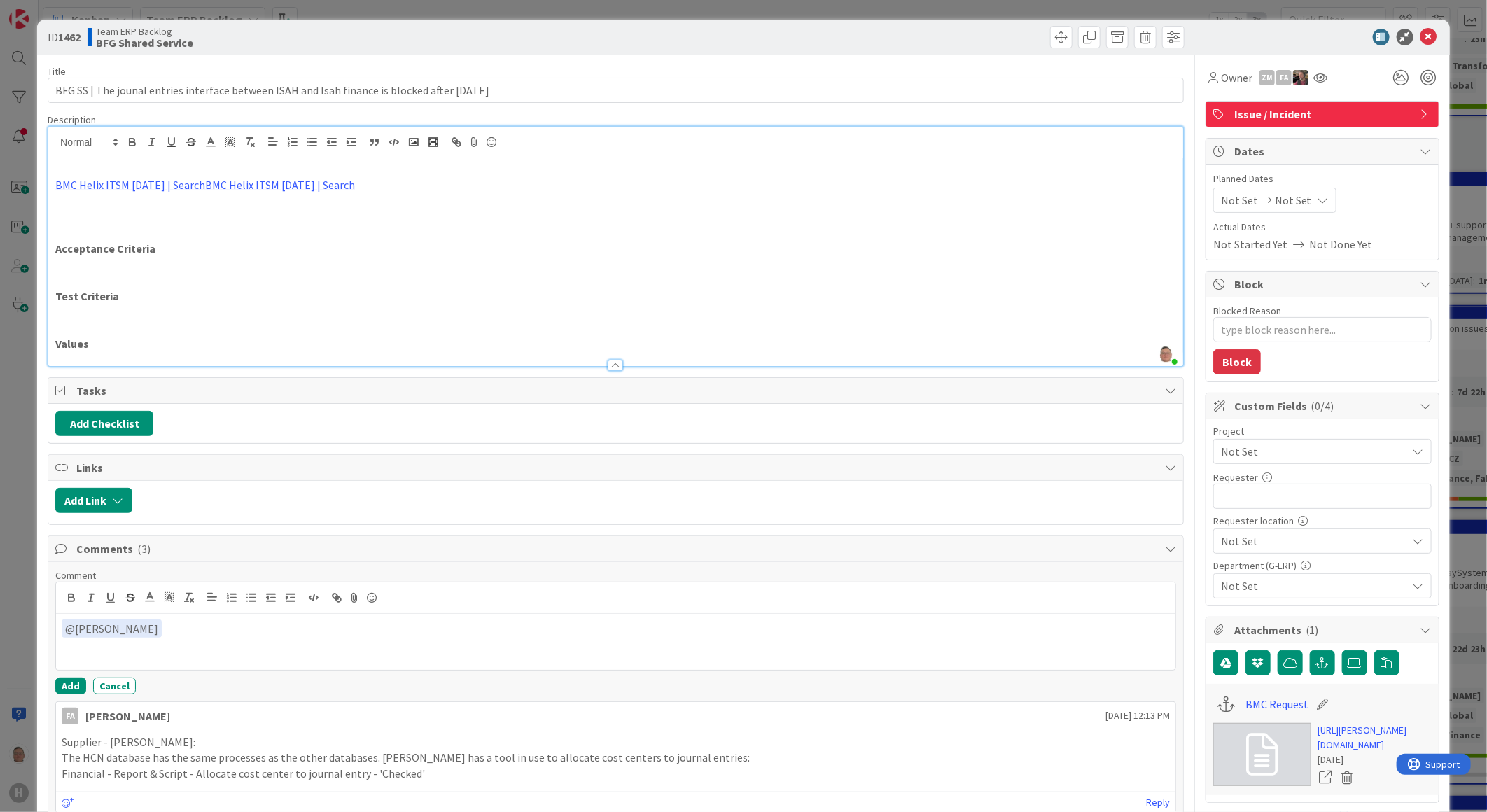
type textarea "x"
